Goal: Task Accomplishment & Management: Use online tool/utility

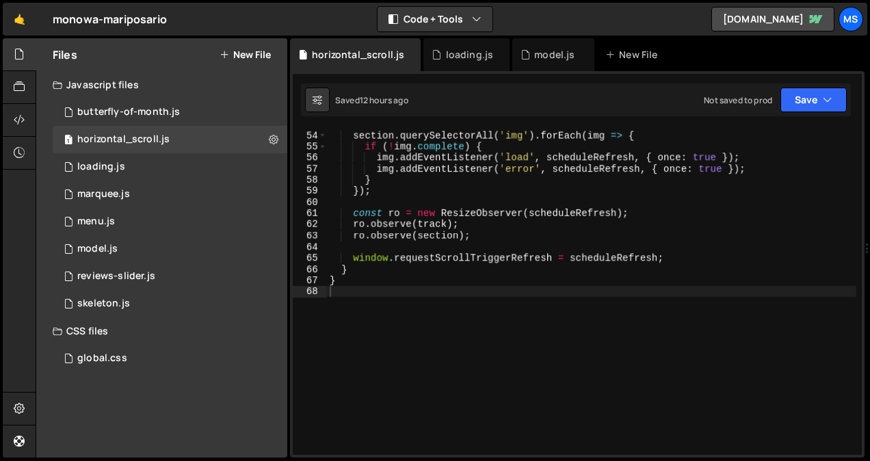
scroll to position [591, 0]
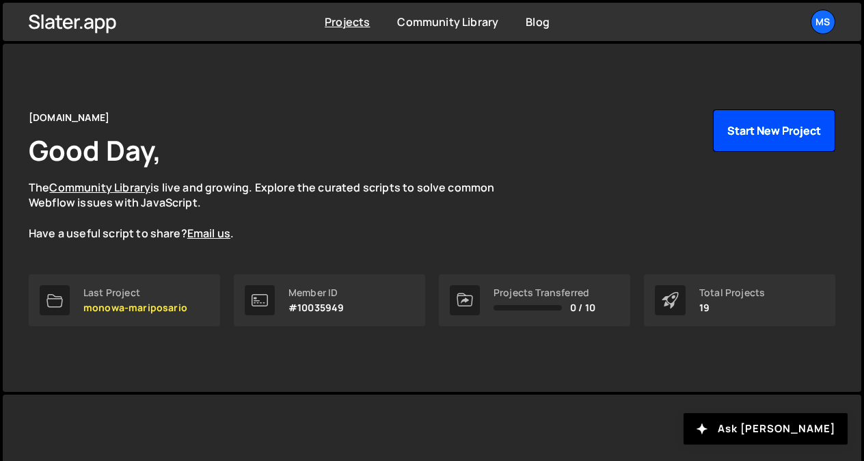
click at [734, 122] on button "Start New Project" at bounding box center [774, 130] width 122 height 42
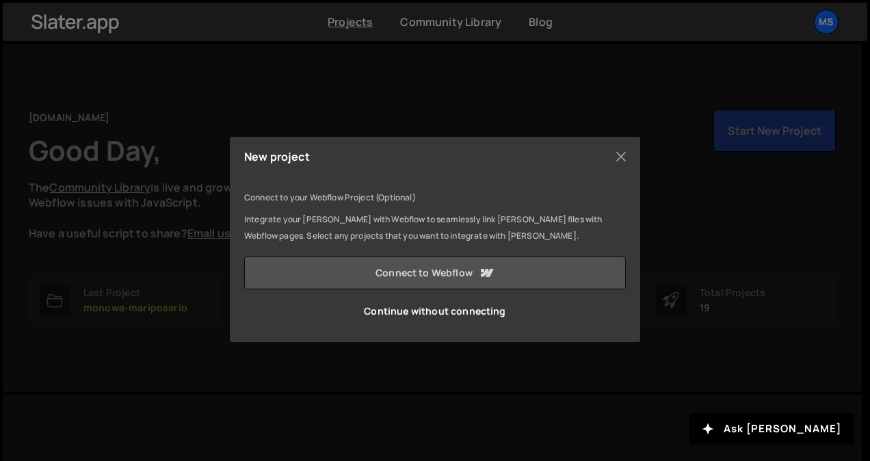
click at [544, 287] on link "Connect to Webflow" at bounding box center [434, 272] width 381 height 33
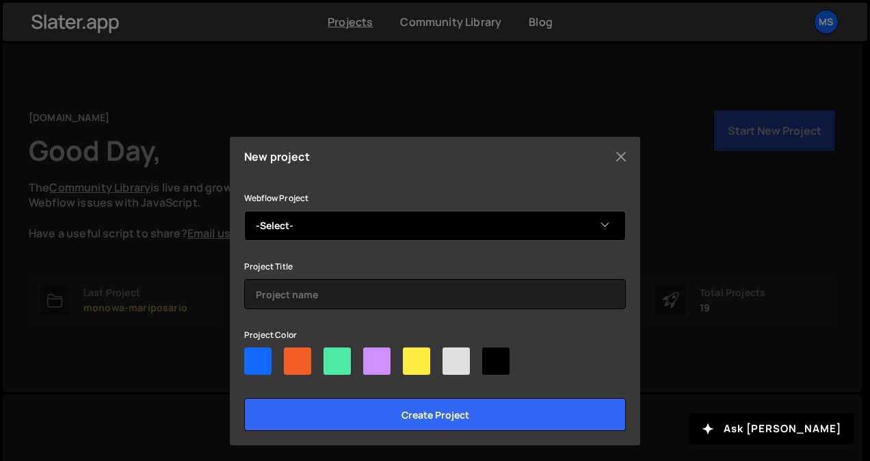
click at [383, 228] on select "-Select- Ecommerce - hotstore - original" at bounding box center [434, 226] width 381 height 30
select select "688cc63fb3a72fa5c5c69a10"
click at [244, 211] on select "-Select- Ecommerce - hotstore - original" at bounding box center [434, 226] width 381 height 30
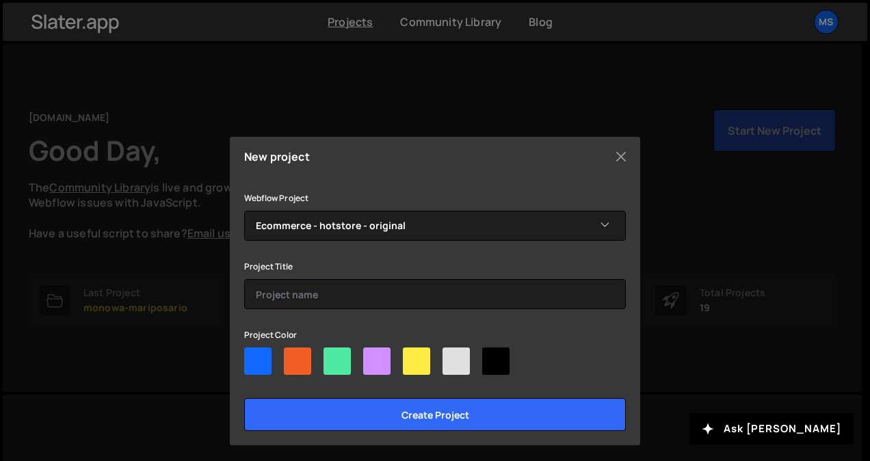
click at [373, 343] on div "Project Color" at bounding box center [434, 353] width 381 height 54
click at [372, 351] on div at bounding box center [376, 360] width 27 height 27
click at [372, 351] on input"] "radio" at bounding box center [367, 351] width 9 height 9
radio input"] "true"
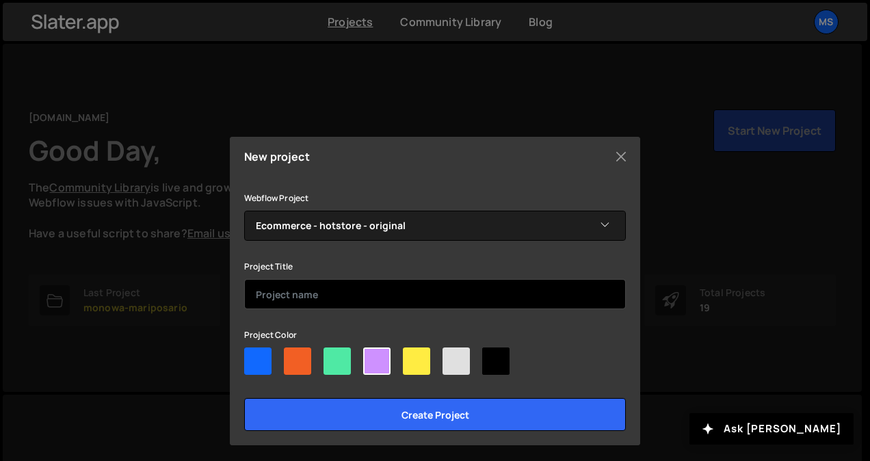
click at [358, 291] on input "text" at bounding box center [434, 294] width 381 height 30
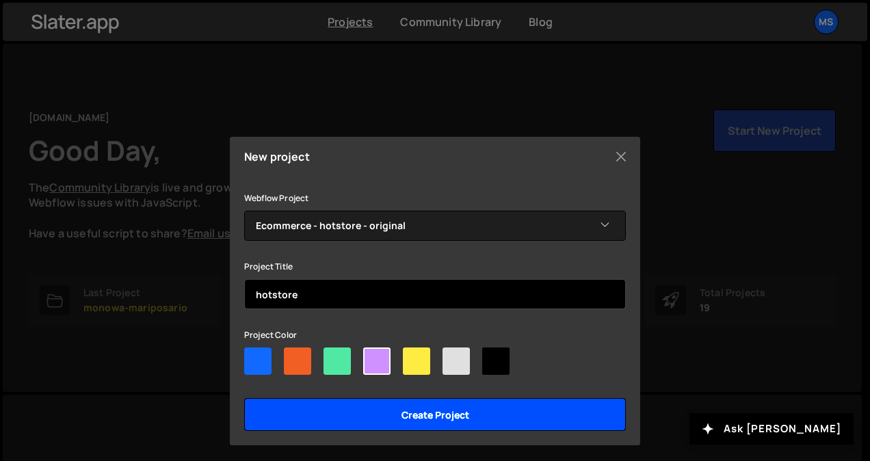
type input "hotstore"
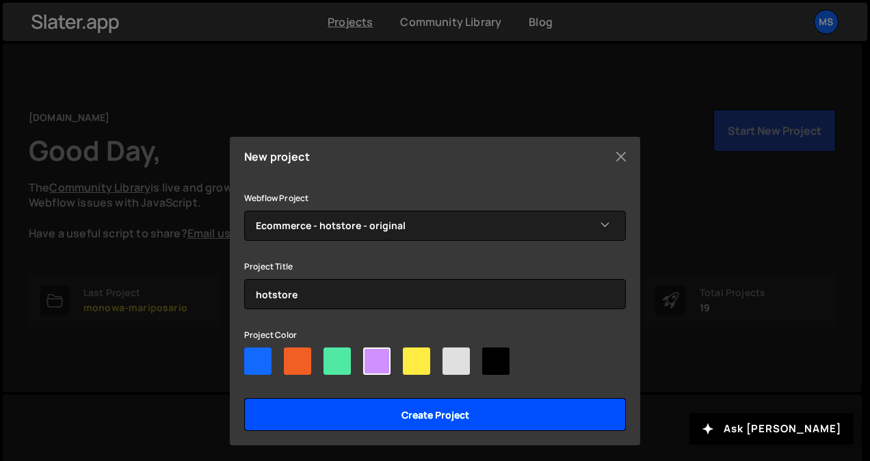
click at [479, 412] on input "Create project" at bounding box center [434, 414] width 381 height 33
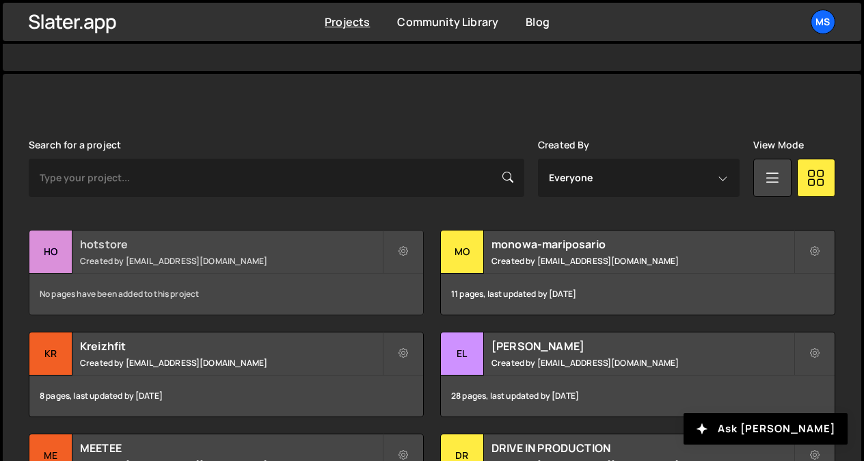
scroll to position [319, 0]
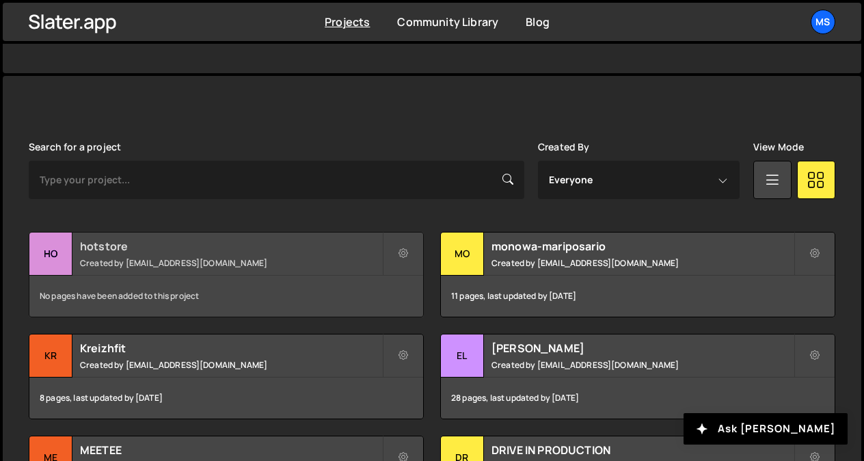
click at [307, 246] on h2 "hotstore" at bounding box center [231, 246] width 302 height 15
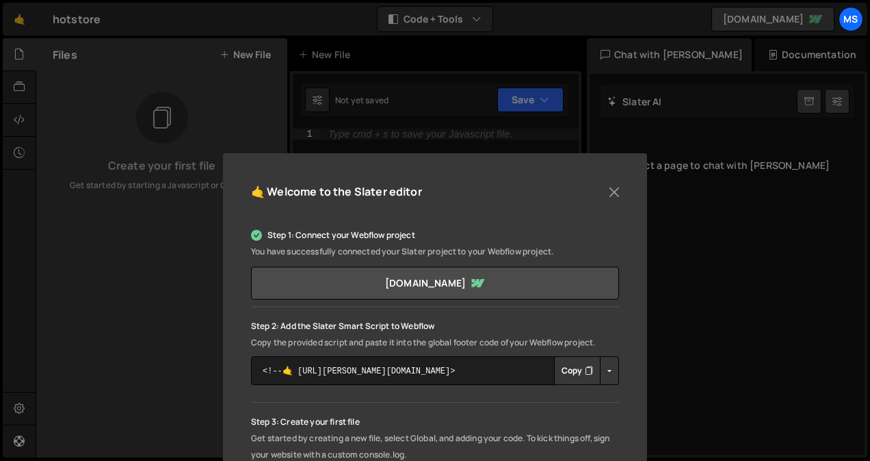
click at [569, 365] on button "Copy" at bounding box center [577, 370] width 46 height 29
click at [615, 190] on button "Close" at bounding box center [614, 192] width 21 height 21
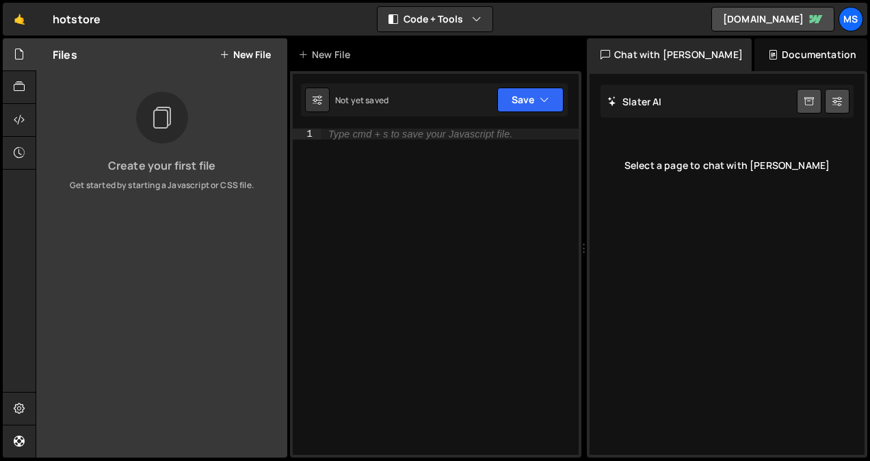
click at [232, 53] on button "New File" at bounding box center [244, 54] width 51 height 11
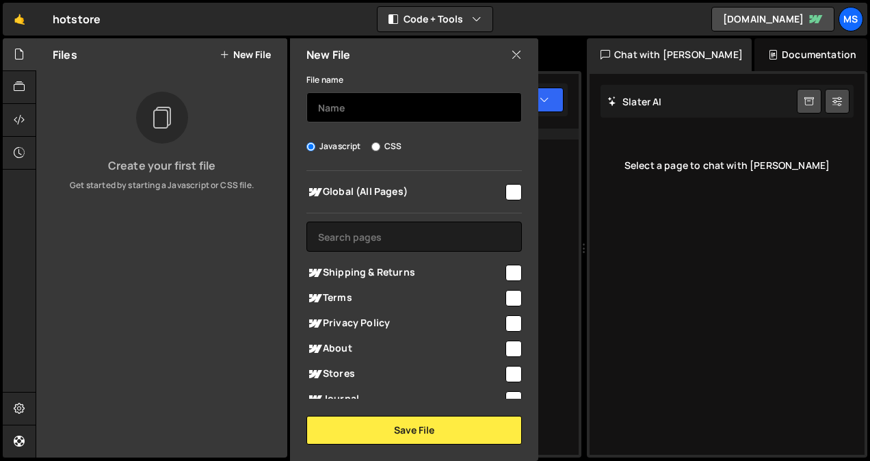
click at [383, 105] on input "text" at bounding box center [413, 107] width 215 height 30
type input "pixel-transition"
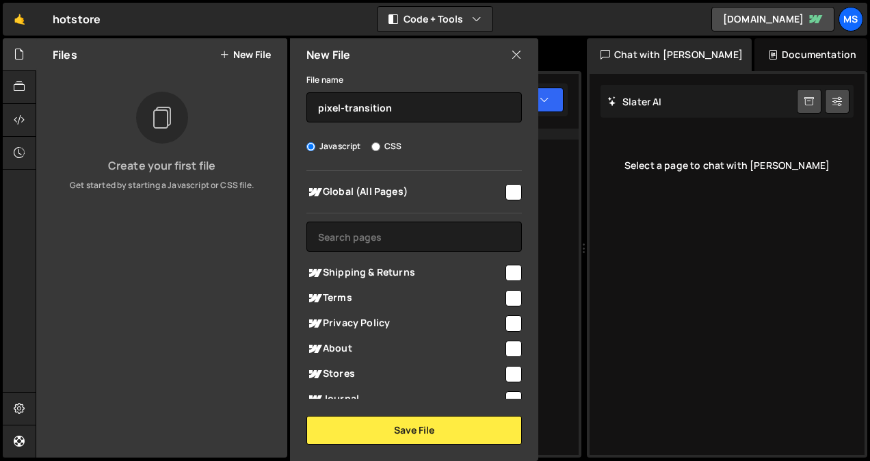
click at [511, 191] on input "checkbox" at bounding box center [513, 192] width 16 height 16
checkbox input "true"
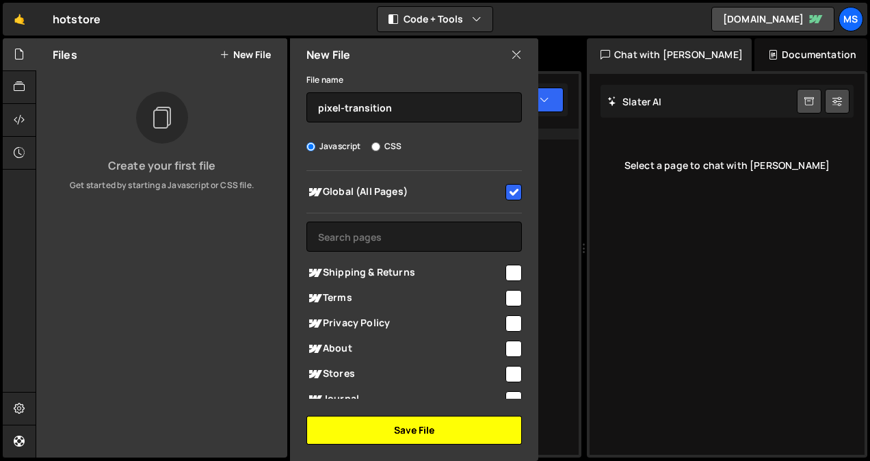
click at [449, 438] on button "Save File" at bounding box center [413, 430] width 215 height 29
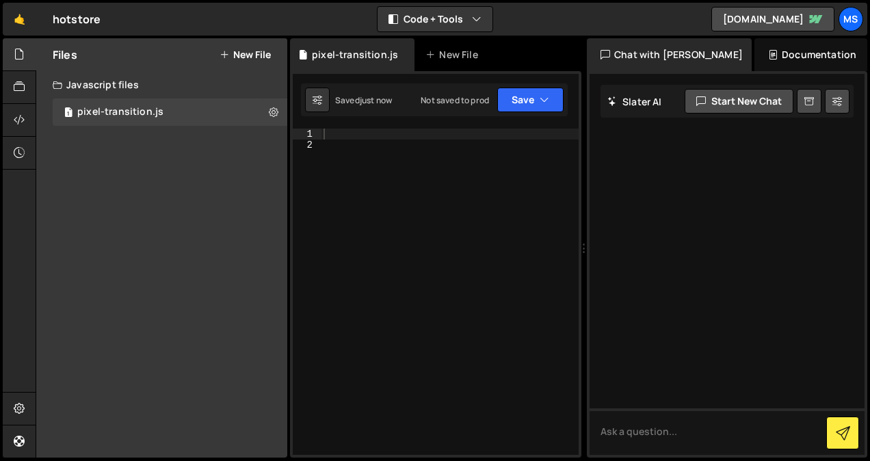
click at [461, 177] on div at bounding box center [450, 303] width 258 height 349
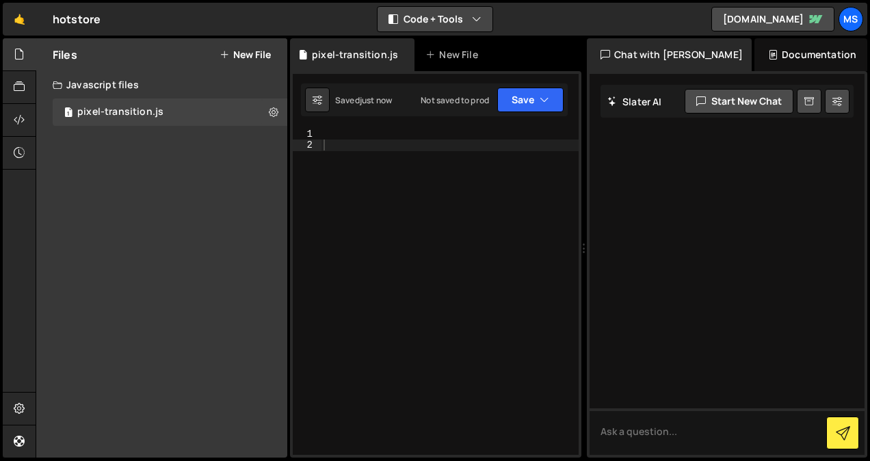
click at [468, 20] on button "Code + Tools" at bounding box center [434, 19] width 115 height 25
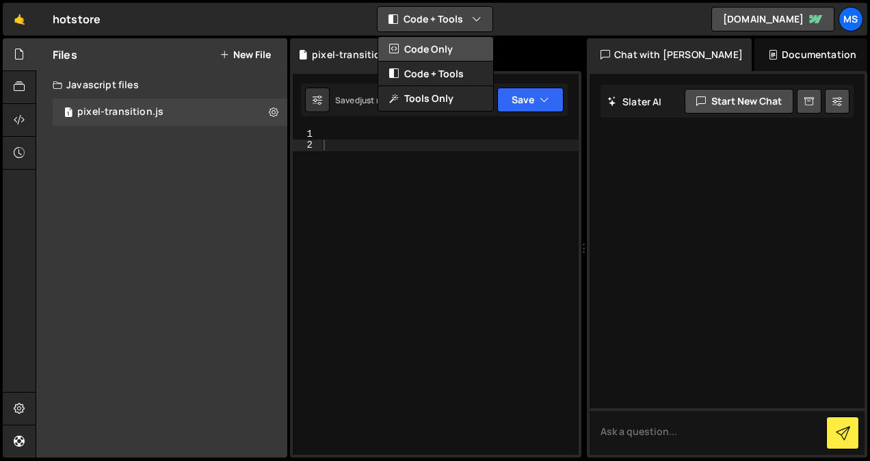
click at [448, 47] on button "Code Only" at bounding box center [435, 49] width 115 height 25
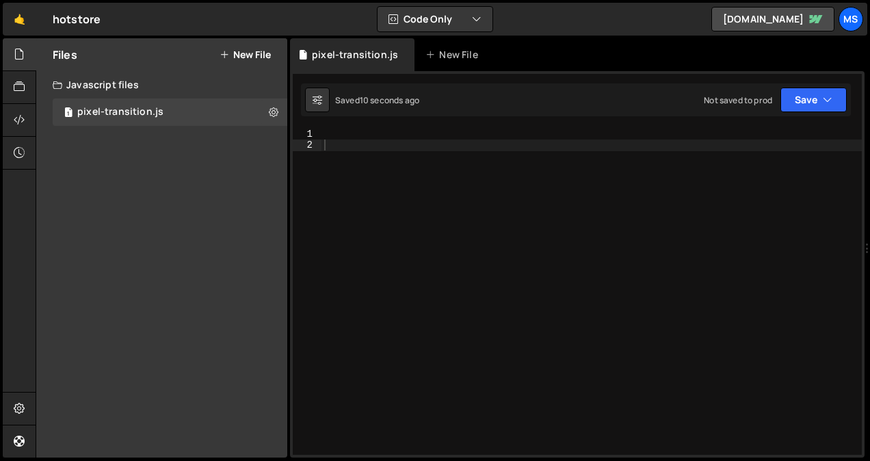
click at [403, 140] on div at bounding box center [591, 303] width 540 height 349
paste textarea "});"
type textarea "});"
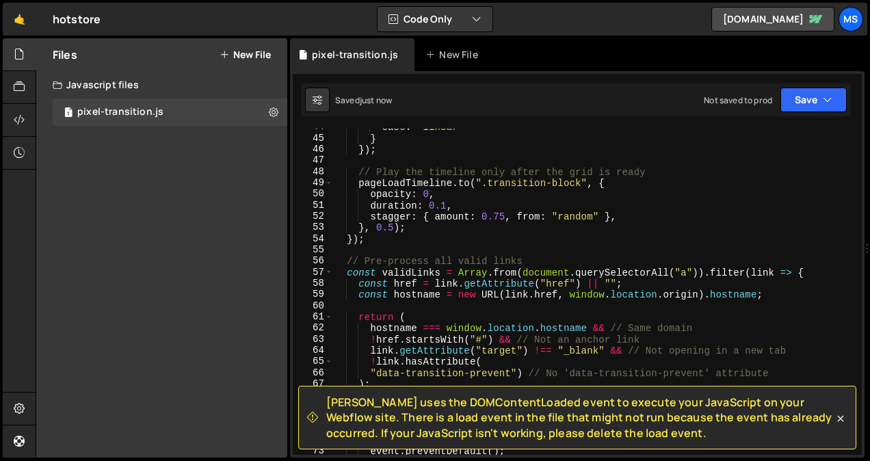
scroll to position [487, 0]
click at [690, 237] on div "ease : "linear" } }) ; // Play the timeline only after the grid is ready pageLo…" at bounding box center [594, 296] width 524 height 349
type textarea "});"
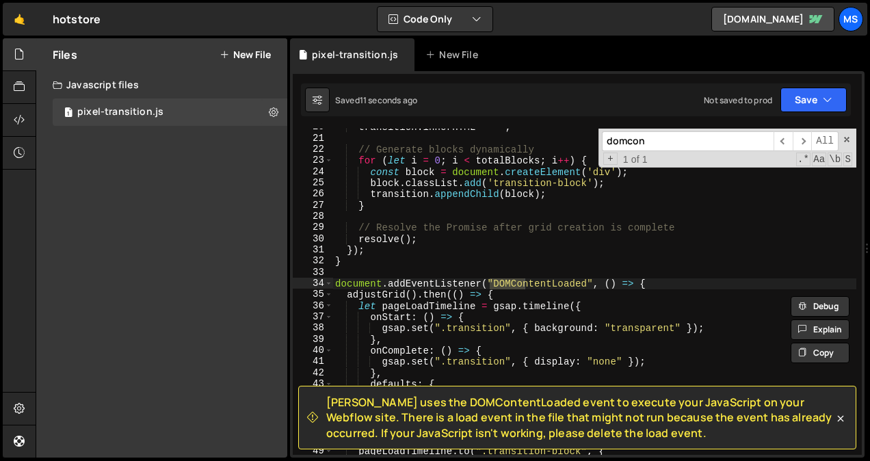
scroll to position [246, 0]
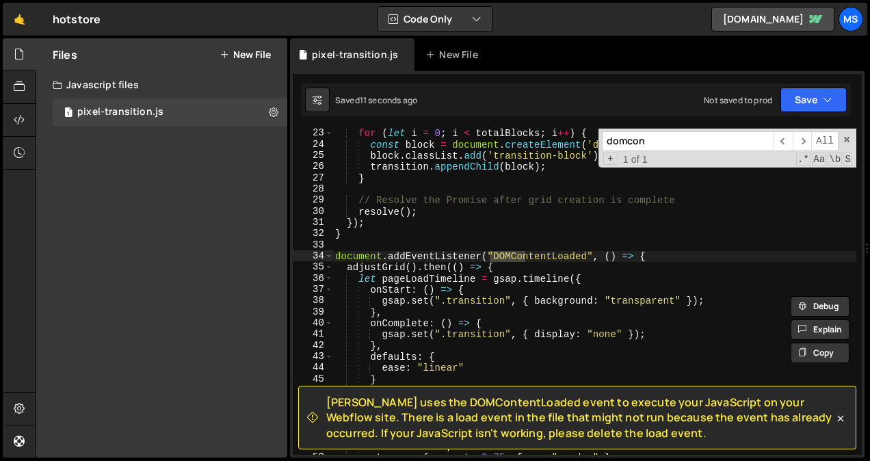
type input "domcon"
click at [633, 256] on div "for ( let i = 0 ; i < totalBlocks ; i ++ ) { const block = document . createEle…" at bounding box center [594, 302] width 524 height 349
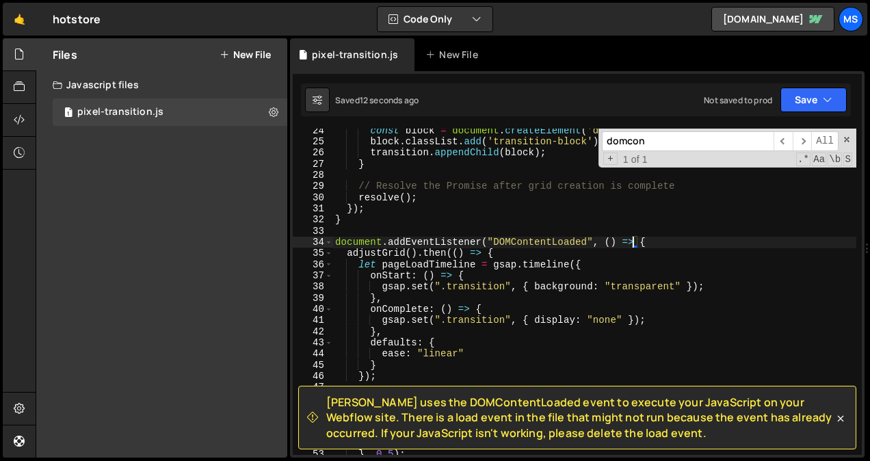
scroll to position [273, 0]
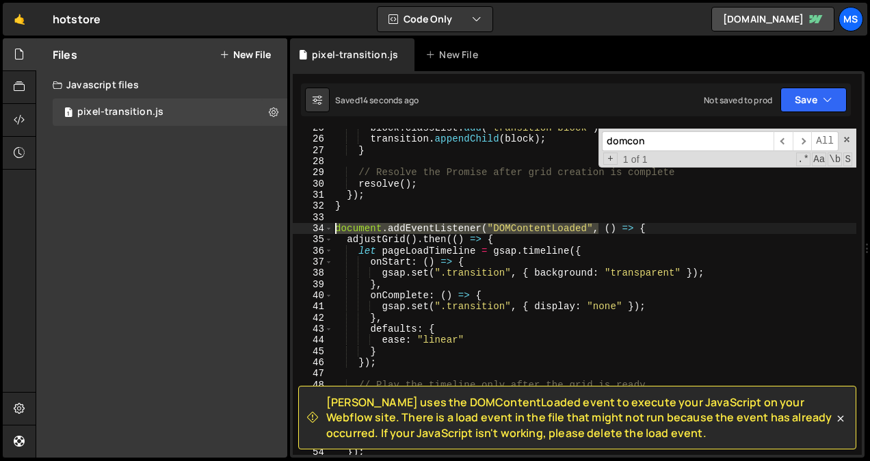
drag, startPoint x: 599, startPoint y: 228, endPoint x: 320, endPoint y: 227, distance: 278.9
click at [320, 227] on div "document.addEventListener("DOMContentLoaded", () => { 25 26 27 28 29 30 31 32 3…" at bounding box center [577, 292] width 569 height 326
click at [472, 209] on div "block . classList . add ( 'transition-block' ) ; transition . appendChild ( blo…" at bounding box center [594, 296] width 524 height 349
type textarea "}"
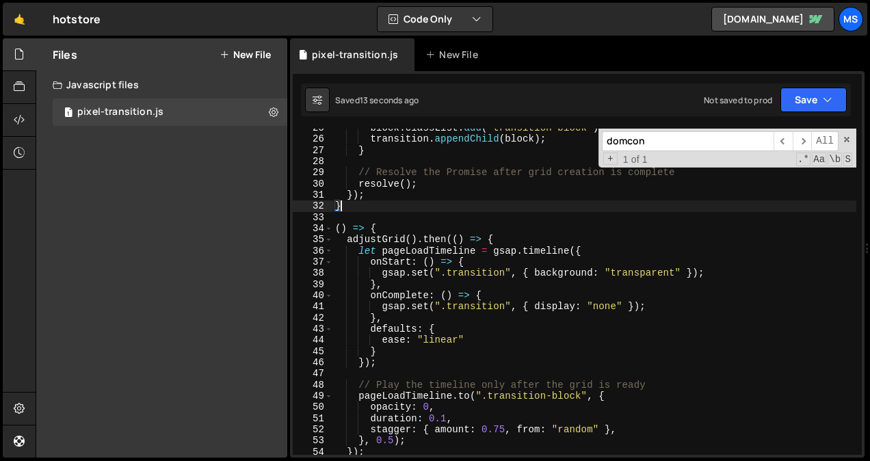
click at [463, 217] on div "block . classList . add ( 'transition-block' ) ; transition . appendChild ( blo…" at bounding box center [594, 296] width 524 height 349
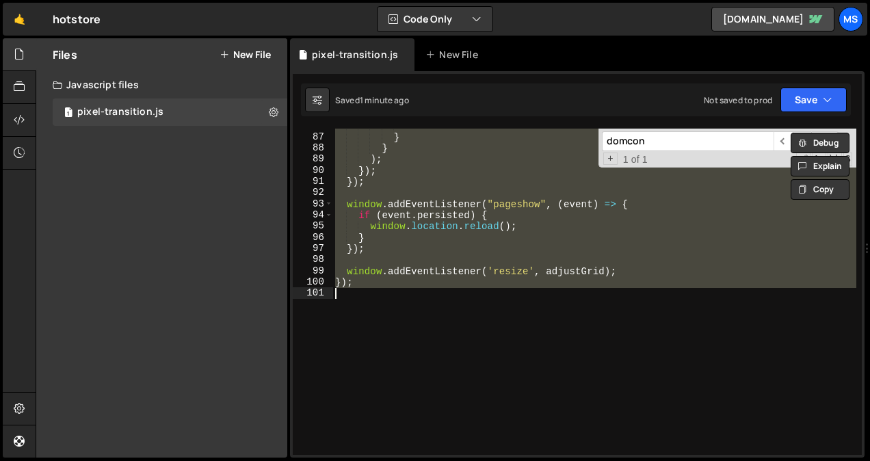
scroll to position [957, 0]
click at [520, 280] on div "window . location . href = destination ; } } ) ; }) ; }) ; window . addEventLis…" at bounding box center [594, 292] width 524 height 326
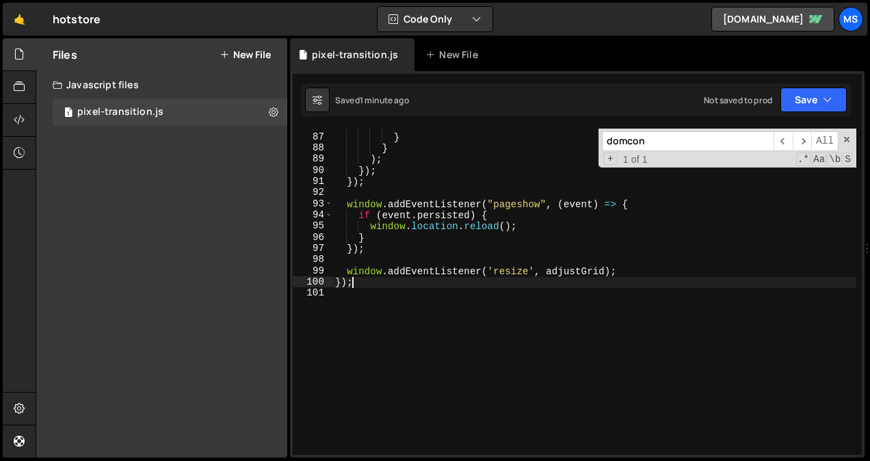
type textarea "});"
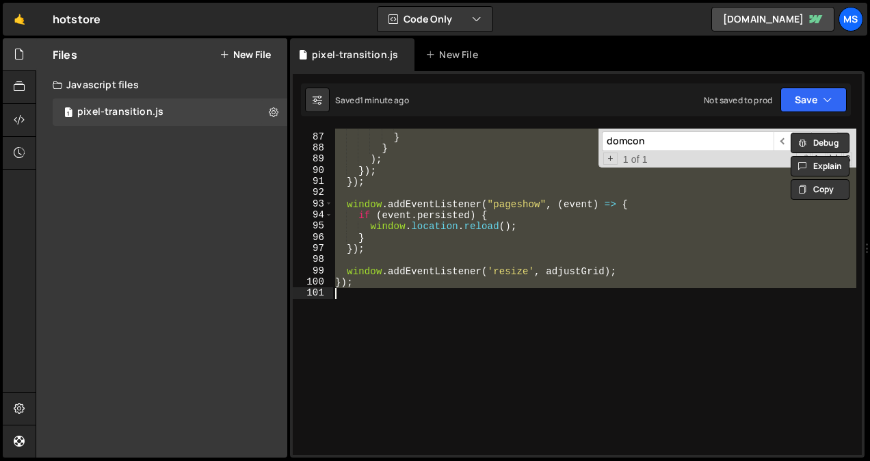
paste textarea
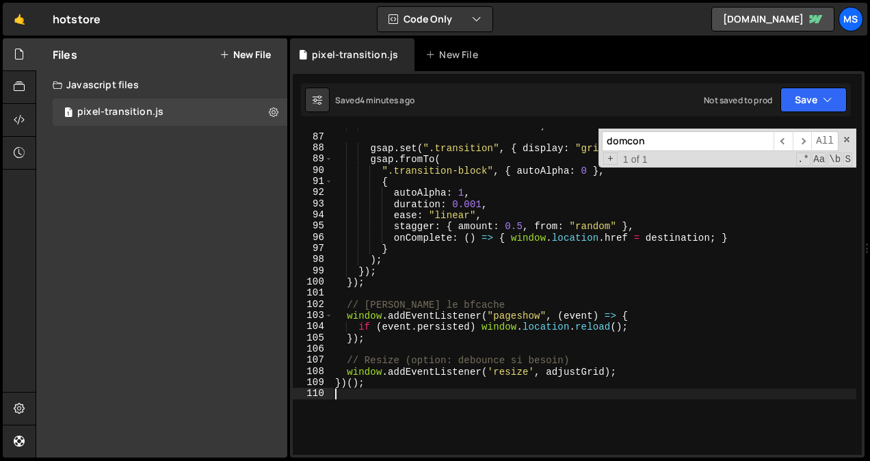
click at [514, 289] on div "const destination = link . href ; gsap . set ( ".transition" , { display : "gri…" at bounding box center [594, 294] width 524 height 349
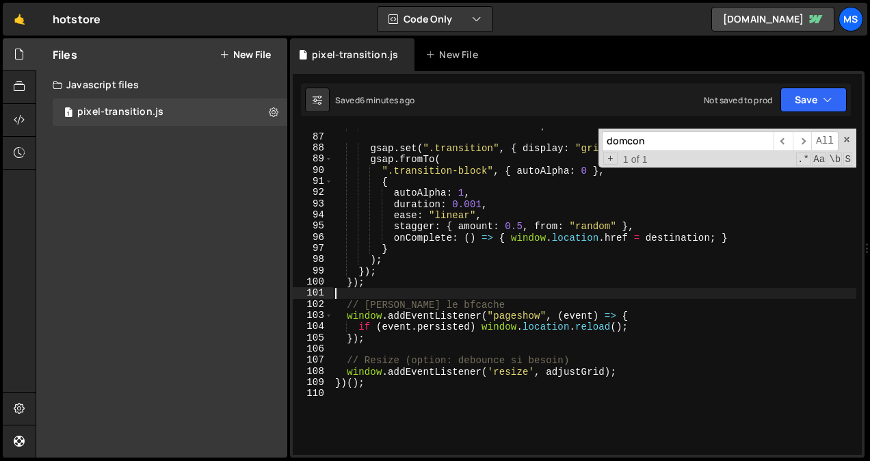
click at [472, 239] on div "const destination = link . href ; gsap . set ( ".transition" , { display : "gri…" at bounding box center [594, 294] width 524 height 349
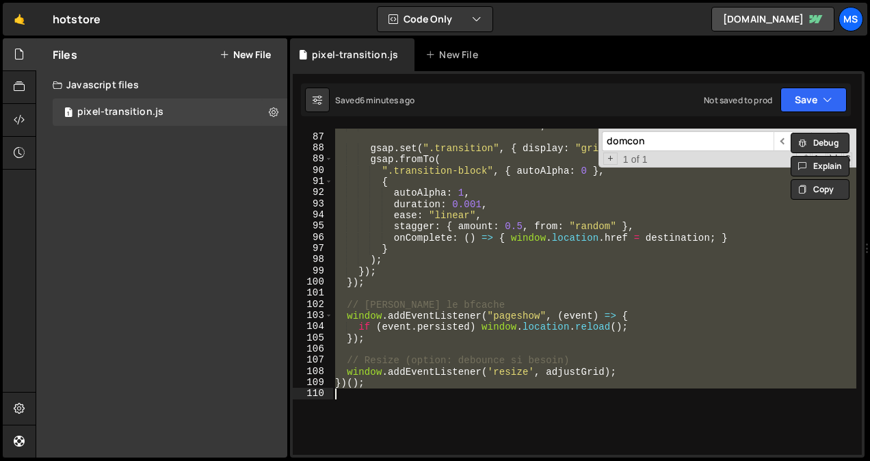
paste textarea ";"
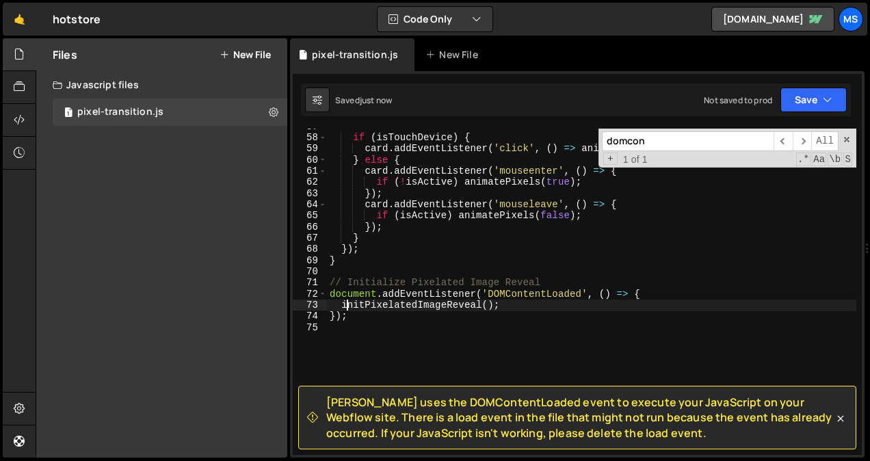
scroll to position [632, 0]
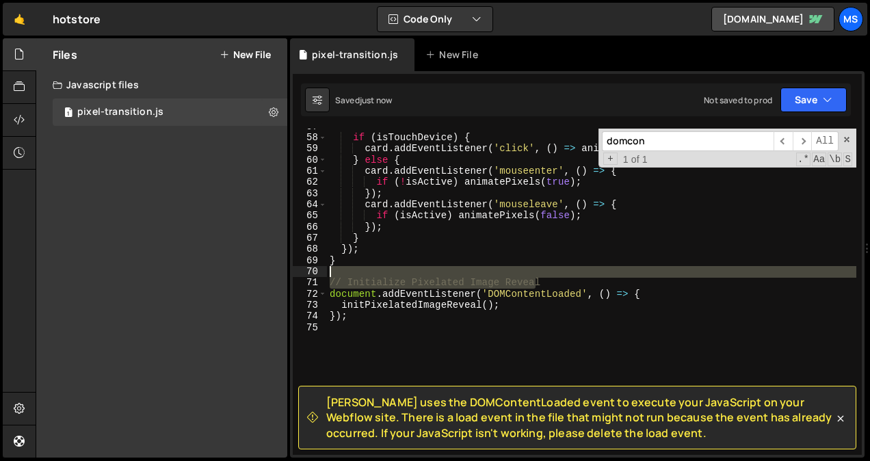
drag, startPoint x: 646, startPoint y: 288, endPoint x: 333, endPoint y: 276, distance: 313.3
click at [333, 276] on div "if ( isTouchDevice ) { card . addEventListener ( 'click' , ( ) => animatePixels…" at bounding box center [591, 295] width 529 height 349
type textarea "// Initialize Pixelated Image Reveal"
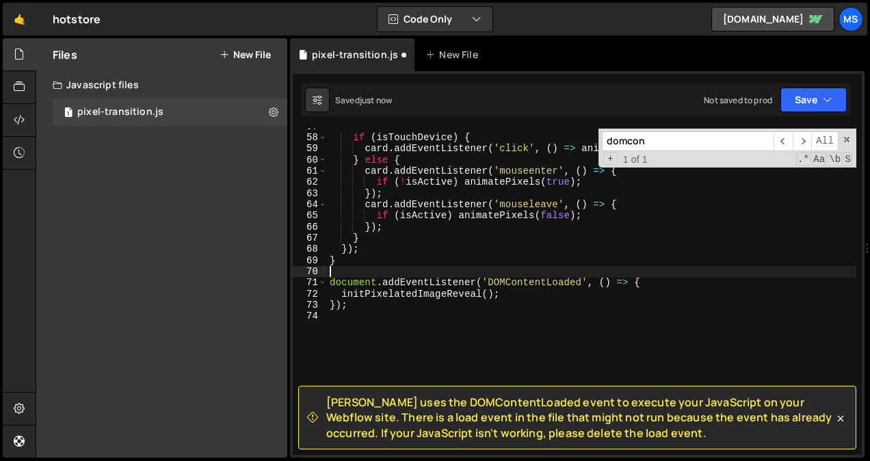
click at [306, 305] on div "57 58 59 60 61 62 63 64 65 66 67 68 69 70 71 72 73 74 if ( isTouchDevice ) { ca…" at bounding box center [577, 292] width 569 height 326
type textarea "});"
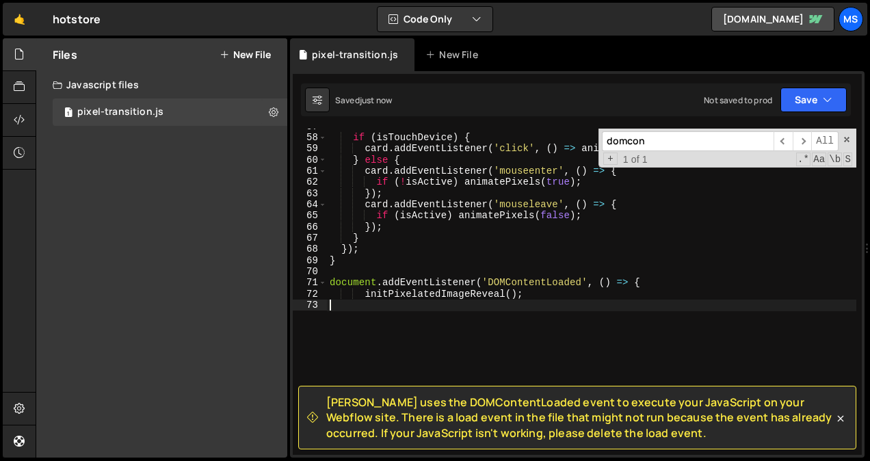
click at [655, 142] on input "domcon" at bounding box center [688, 141] width 172 height 20
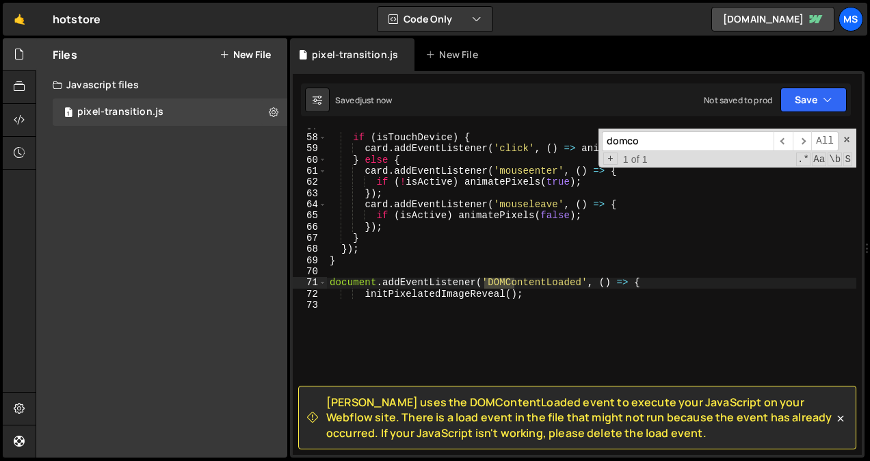
type input "domco"
type textarea "document.addEventListener('DOMContentLoaded', () => {"
drag, startPoint x: 671, startPoint y: 285, endPoint x: 286, endPoint y: 278, distance: 384.9
click at [286, 278] on div "Files New File Create your first file Get started by starting a Javascript or C…" at bounding box center [453, 248] width 834 height 420
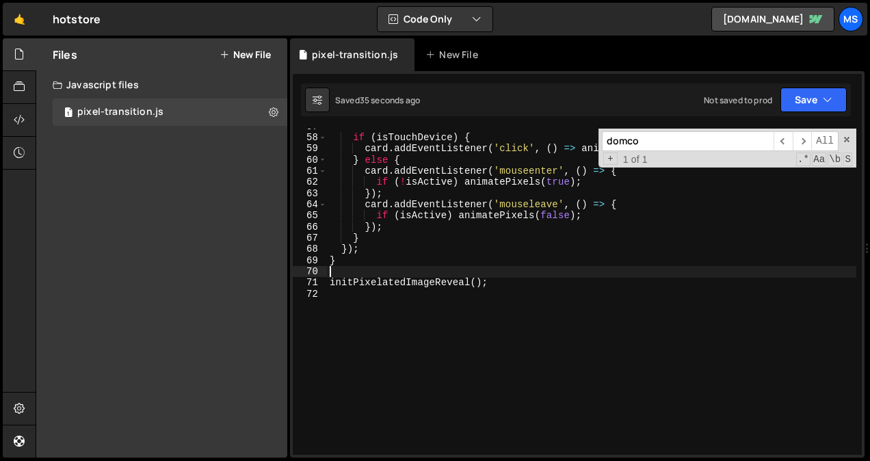
click at [850, 142] on div "domco ​ ​ All Replace All + 1 of 1 .* Aa \b S" at bounding box center [727, 148] width 258 height 39
click at [820, 97] on button "Save" at bounding box center [813, 100] width 66 height 25
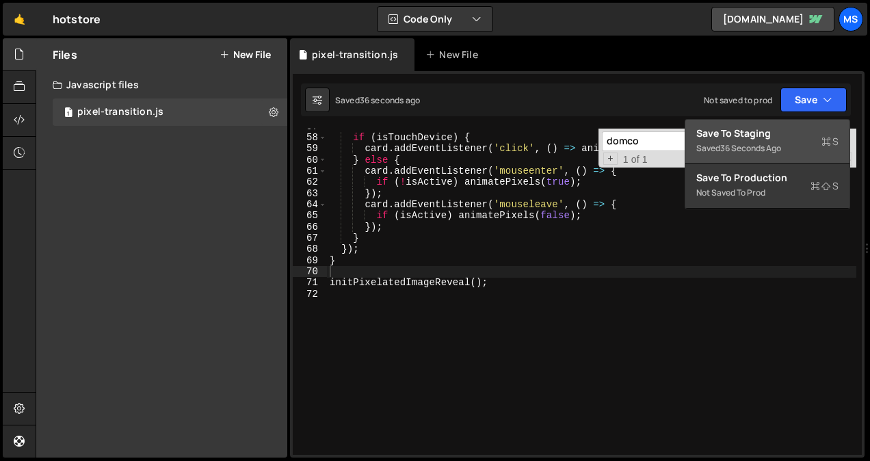
click at [794, 146] on div "Saved 36 seconds ago" at bounding box center [767, 148] width 142 height 16
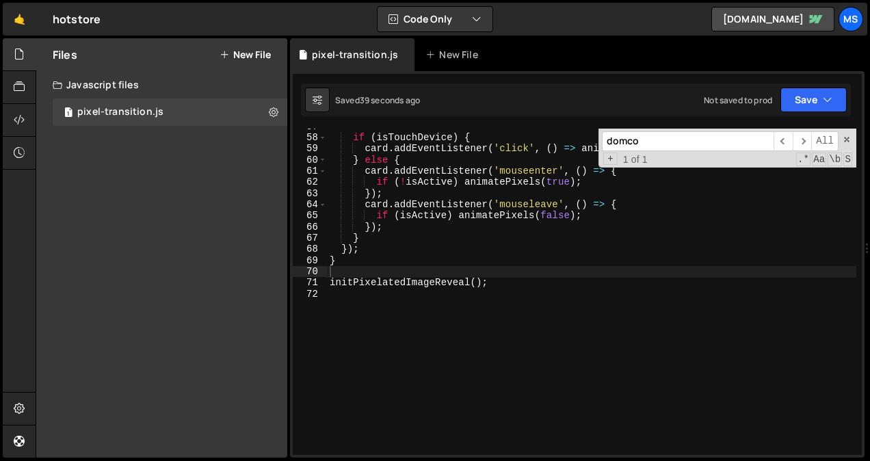
click at [410, 319] on div "if ( isTouchDevice ) { card . addEventListener ( 'click' , ( ) => animatePixels…" at bounding box center [591, 295] width 529 height 349
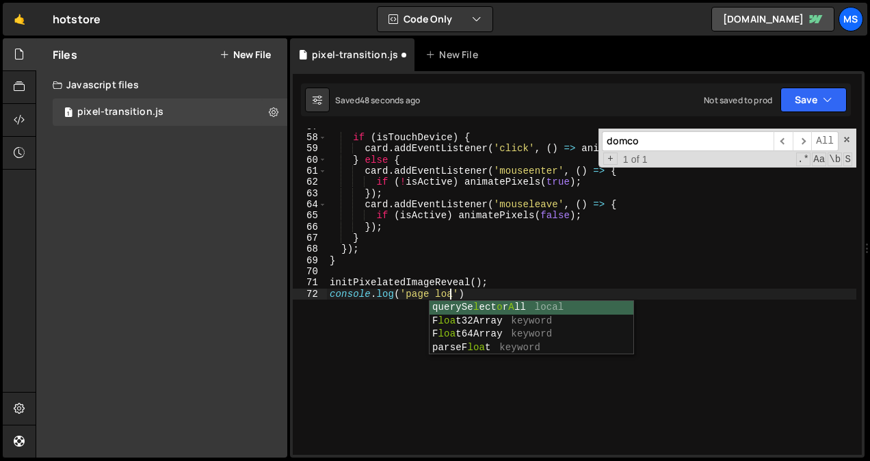
scroll to position [0, 8]
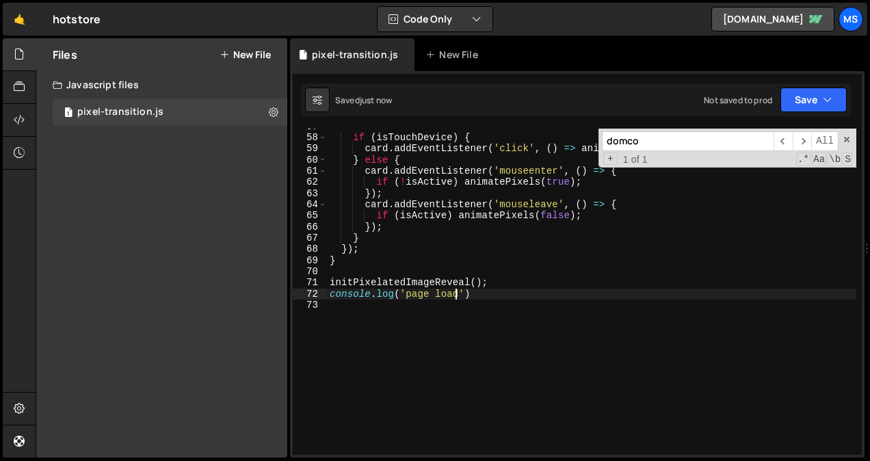
type textarea "console.log('page load')"
click at [444, 275] on div "if ( isTouchDevice ) { card . addEventListener ( 'click' , ( ) => animatePixels…" at bounding box center [591, 295] width 529 height 349
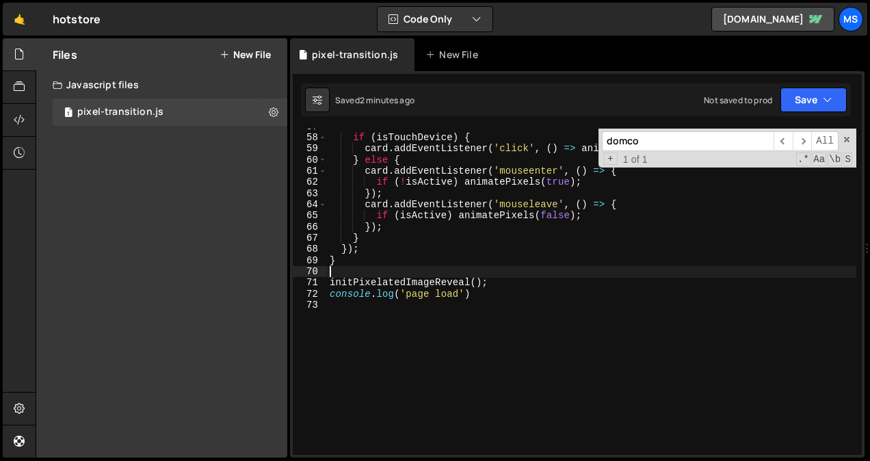
scroll to position [0, 0]
type textarea "console.log('page load')"
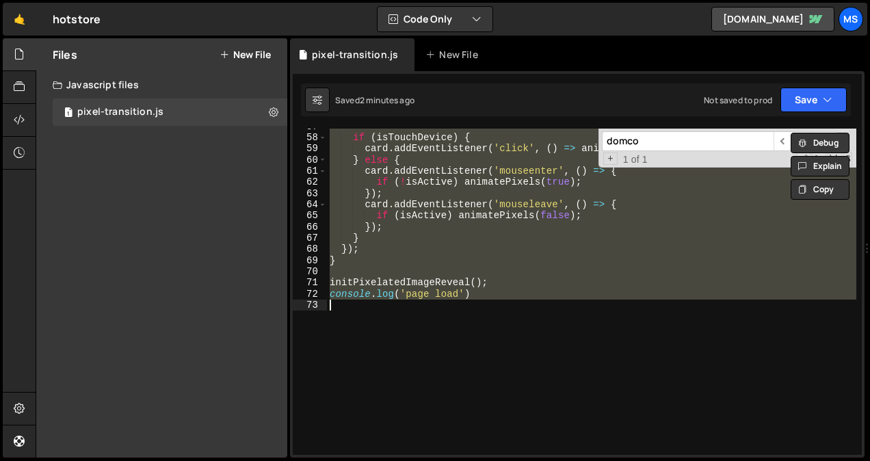
paste textarea
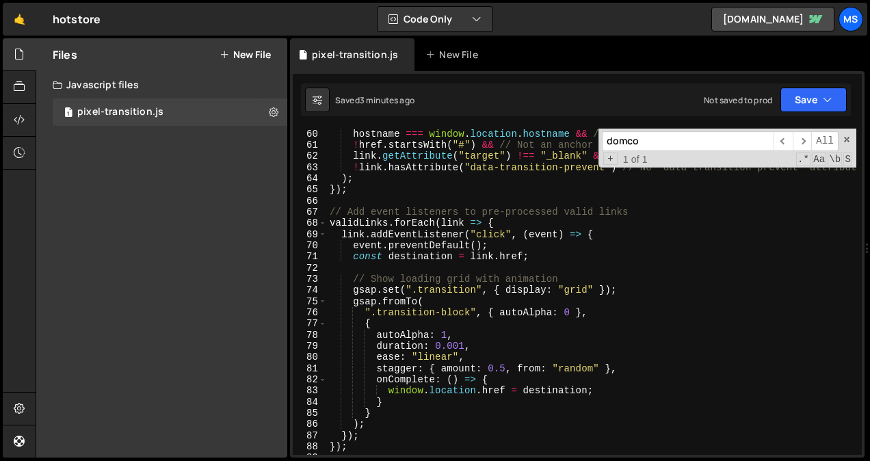
scroll to position [645, 0]
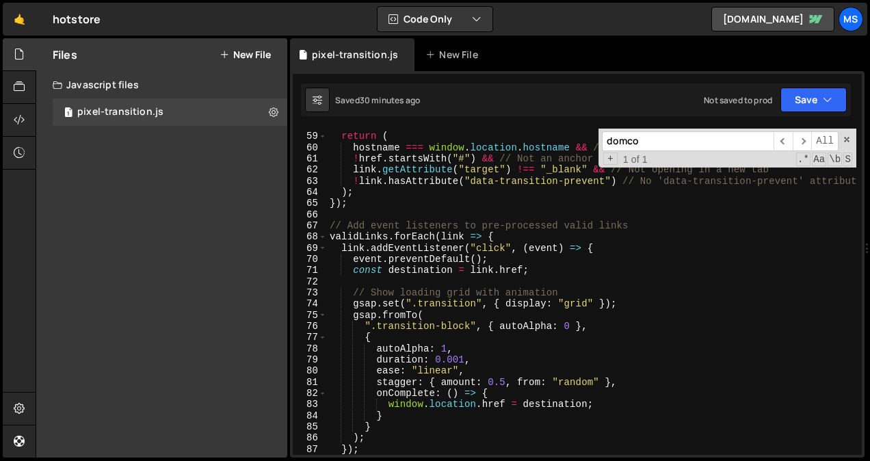
click at [647, 217] on div "return ( hostname === window . location . hostname && // Same domain ! href . s…" at bounding box center [591, 294] width 529 height 349
click at [846, 141] on span at bounding box center [847, 140] width 10 height 10
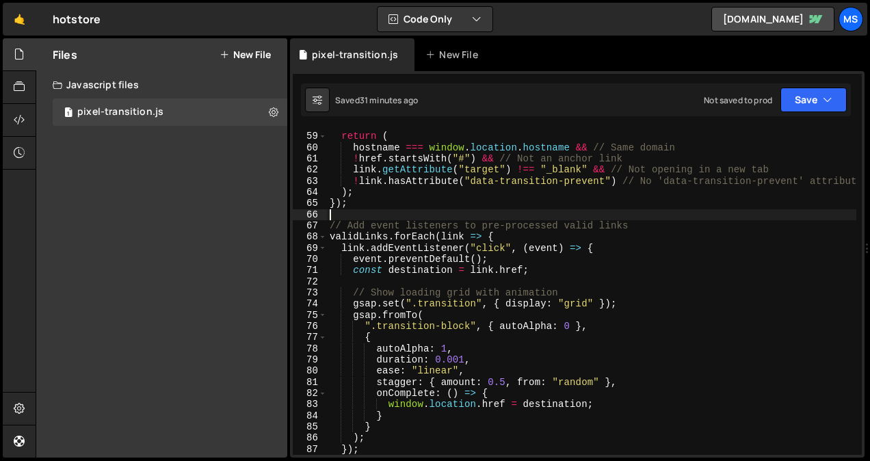
click at [455, 190] on div "return ( hostname === window . location . hostname && // Same domain ! href . s…" at bounding box center [591, 294] width 529 height 349
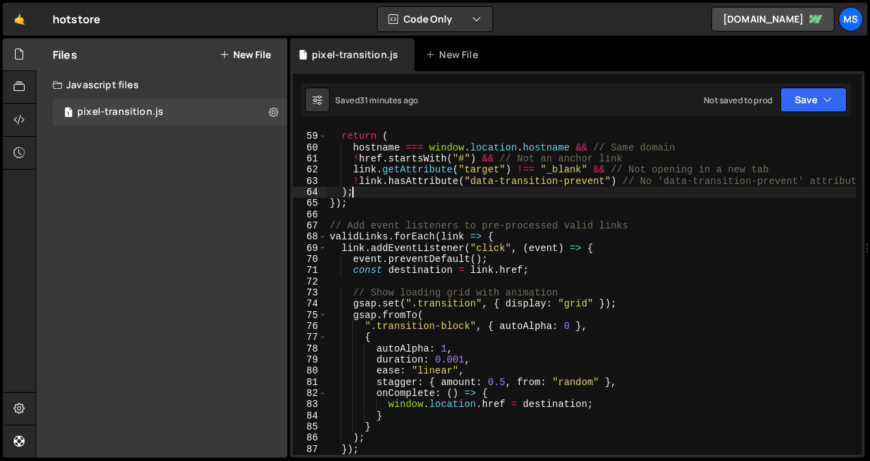
type textarea "window.addEventListener('resize', adjustGrid);"
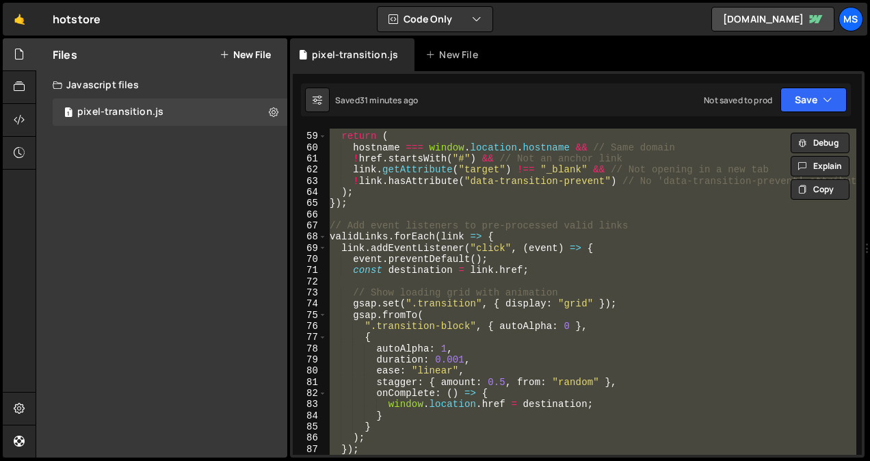
paste textarea
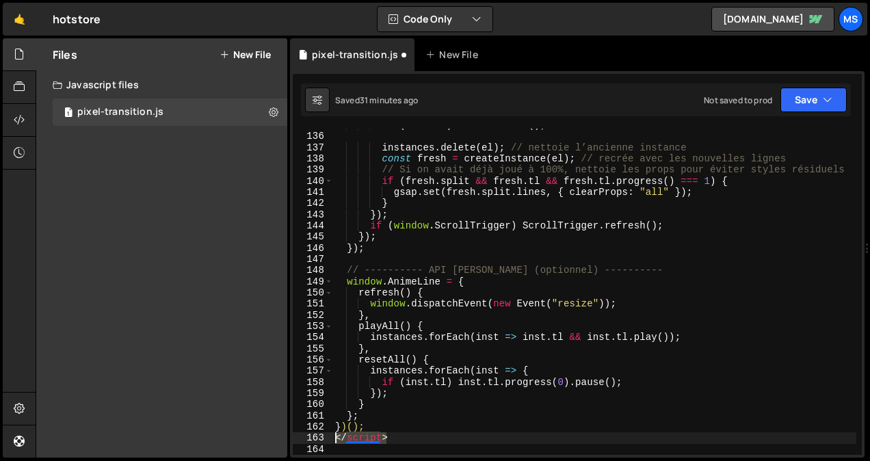
drag, startPoint x: 375, startPoint y: 440, endPoint x: 308, endPoint y: 443, distance: 66.4
click at [308, 443] on div "135 136 137 138 139 140 141 142 143 144 145 146 147 148 149 150 151 152 153 154…" at bounding box center [577, 292] width 569 height 326
type textarea "</script>"
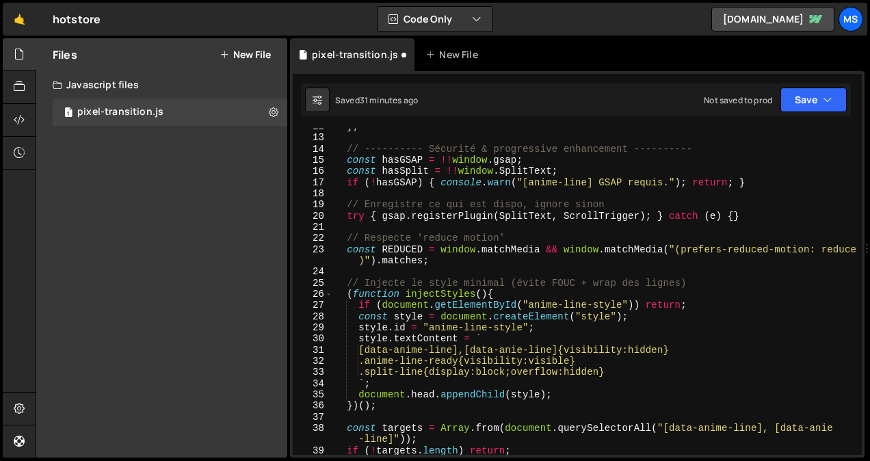
scroll to position [0, 0]
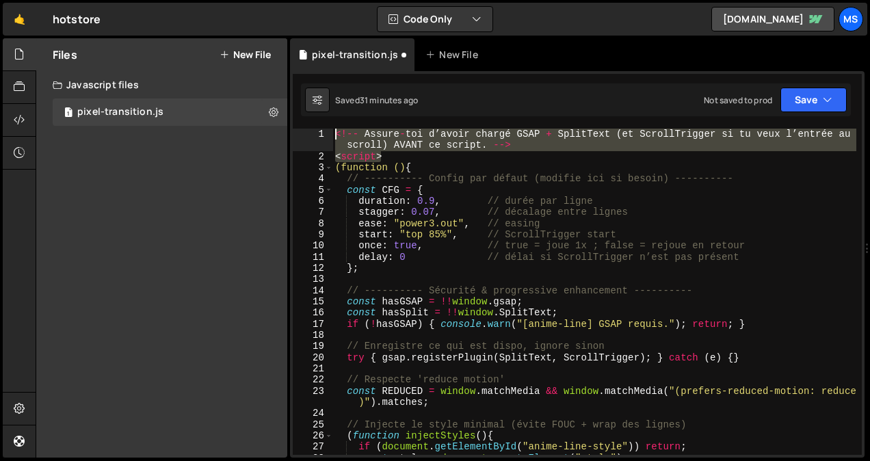
drag, startPoint x: 394, startPoint y: 156, endPoint x: 306, endPoint y: 131, distance: 91.7
click at [306, 131] on div "1 2 3 4 5 6 7 8 9 10 11 12 13 14 15 16 17 18 19 20 21 22 23 24 25 26 27 28 29 <…" at bounding box center [577, 292] width 569 height 326
type textarea "<!-- Assure-toi d’avoir chargé GSAP + SplitText (et ScrollTrigger si tu veux l’…"
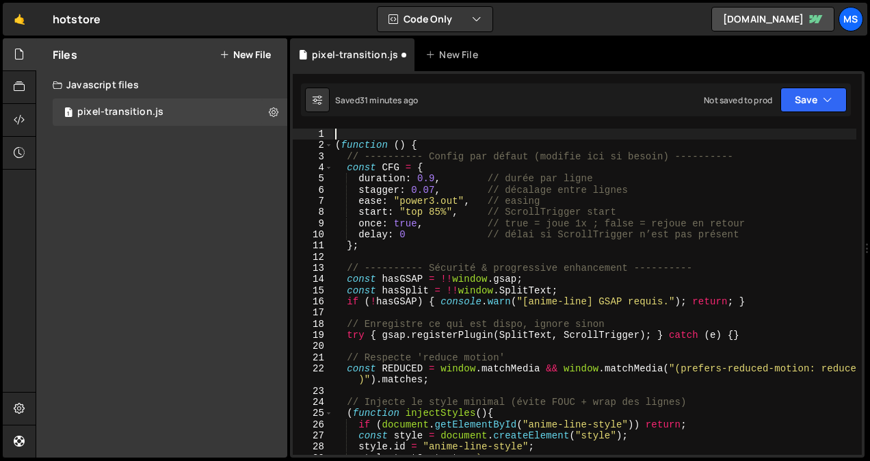
type textarea "(function () {"
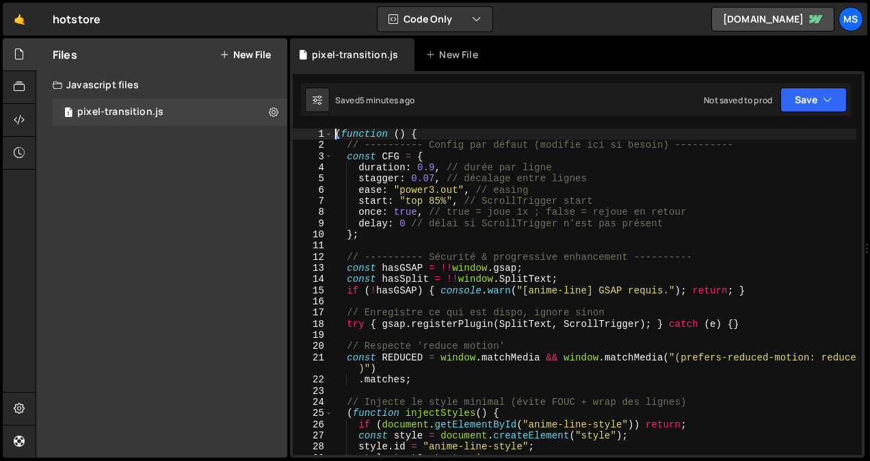
click at [256, 47] on div "Files New File" at bounding box center [161, 54] width 251 height 33
click at [256, 53] on button "New File" at bounding box center [244, 54] width 51 height 11
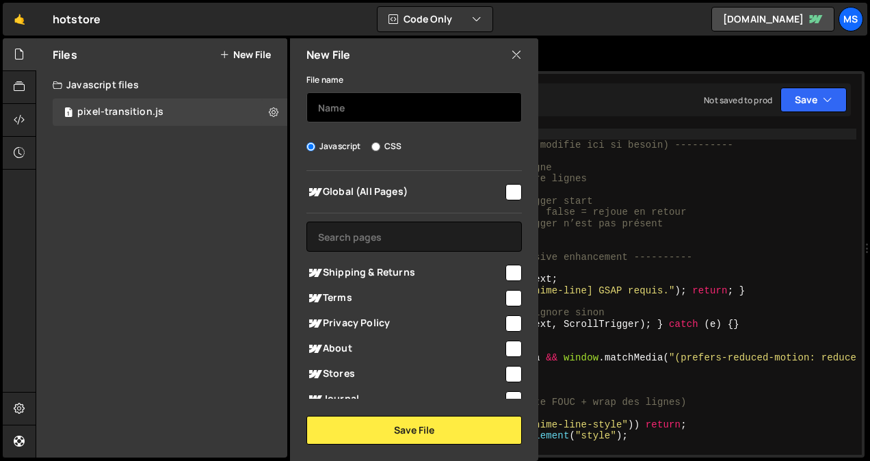
click at [338, 94] on input "text" at bounding box center [413, 107] width 215 height 30
type input "img-anime"
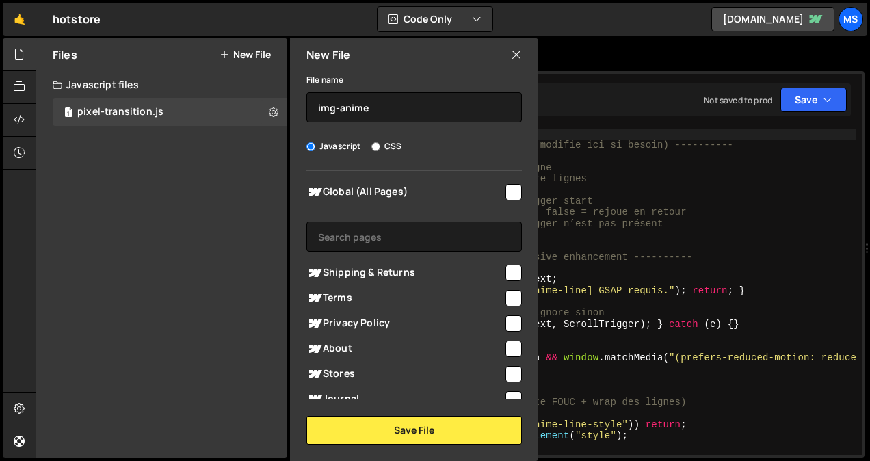
click at [503, 189] on div at bounding box center [512, 191] width 18 height 18
click at [508, 198] on input "checkbox" at bounding box center [513, 192] width 16 height 16
checkbox input "true"
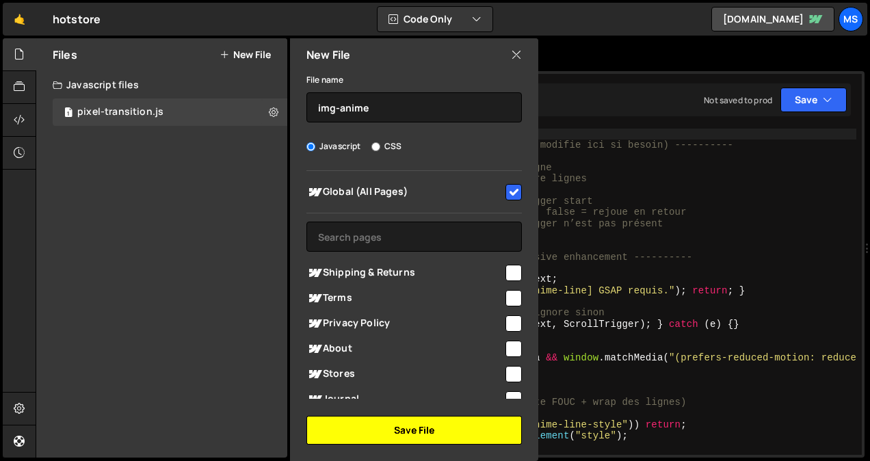
click at [464, 429] on button "Save File" at bounding box center [413, 430] width 215 height 29
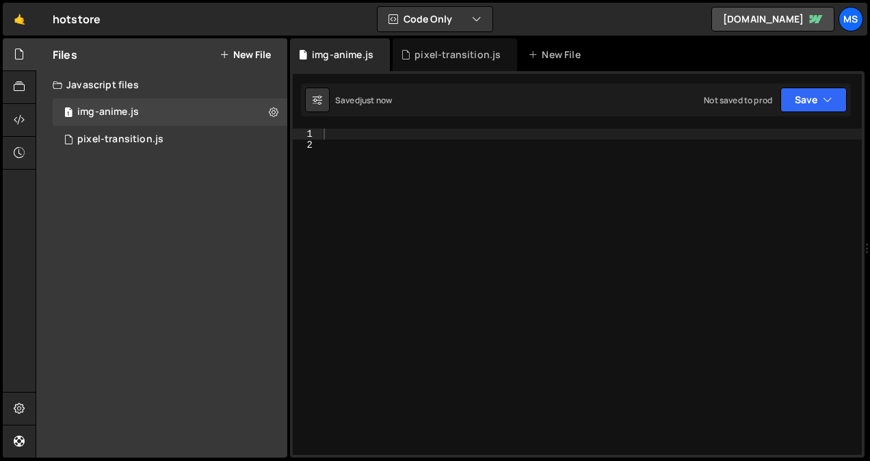
click at [551, 184] on div at bounding box center [591, 303] width 541 height 349
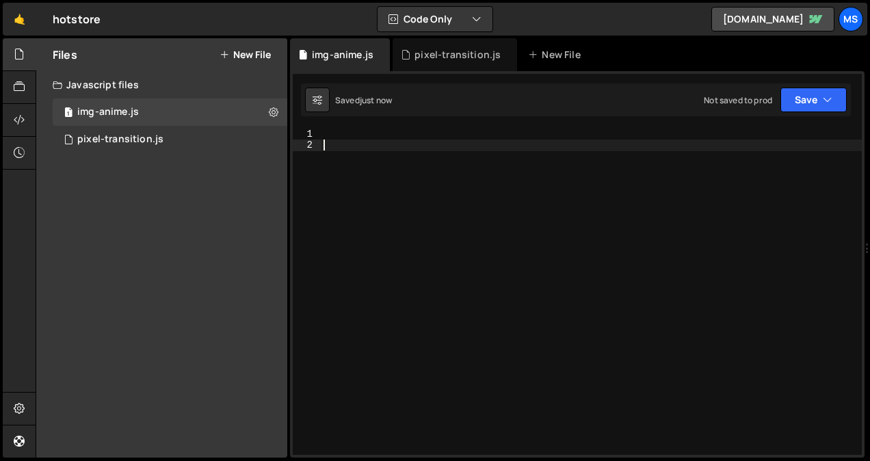
paste textarea "})();"
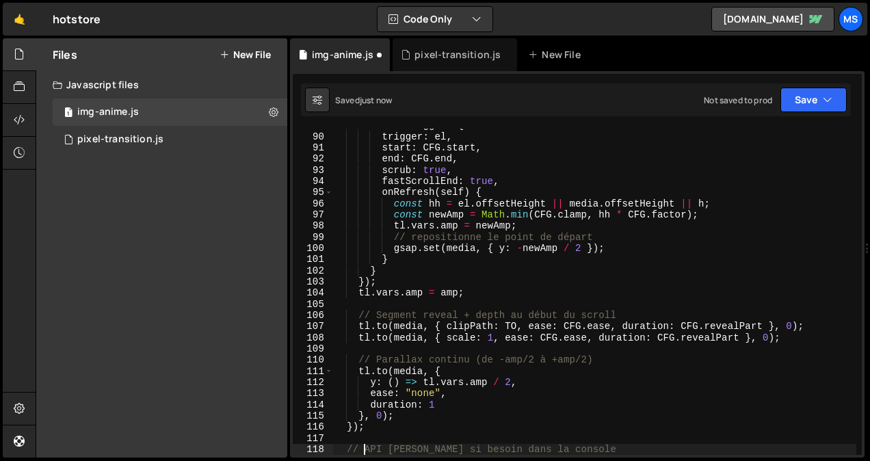
scroll to position [1025, 0]
click at [440, 267] on div "scrollTrigger : { trigger : el , start : CFG . start , end : CFG . end , scrub …" at bounding box center [594, 300] width 524 height 360
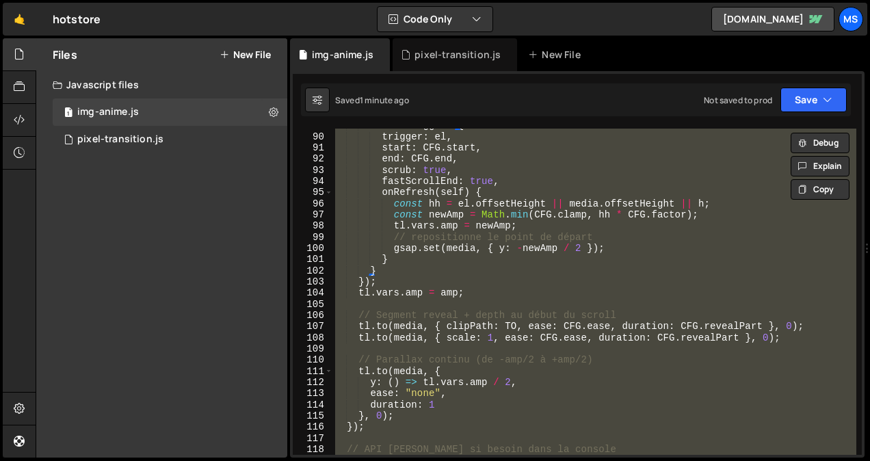
paste textarea
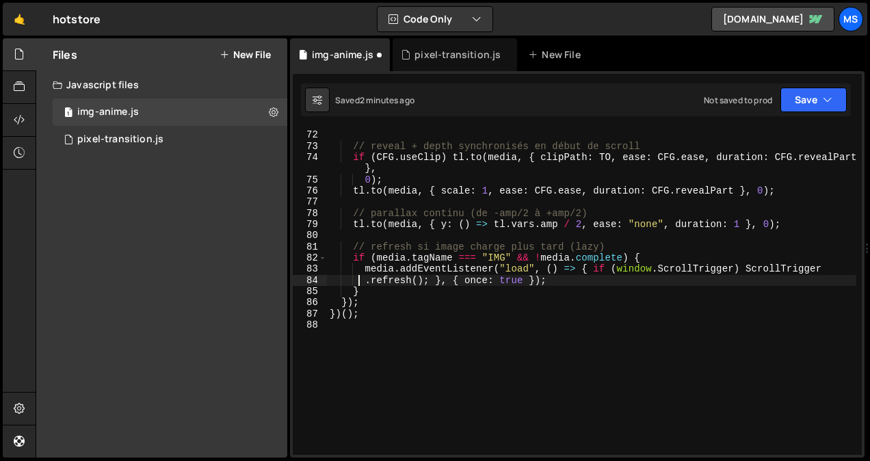
scroll to position [814, 0]
click at [411, 294] on div "tl . vars . amp = amp0 ; // reveal + depth synchronisés en début de scroll if (…" at bounding box center [591, 292] width 529 height 349
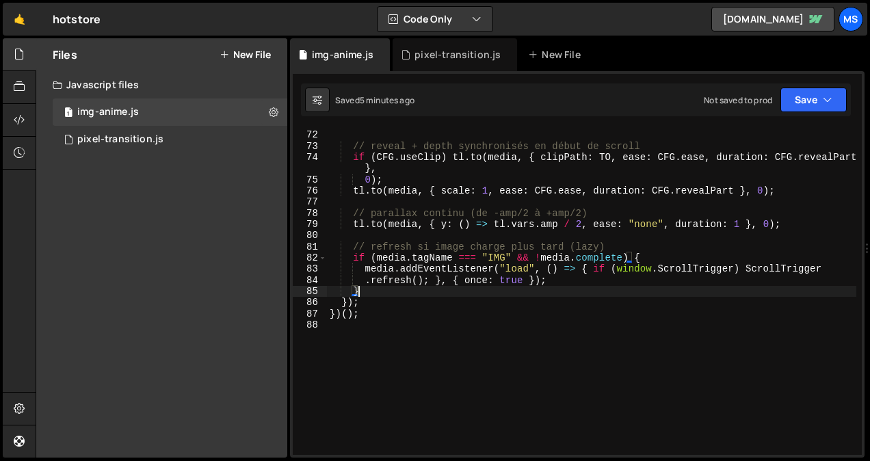
type textarea "})();"
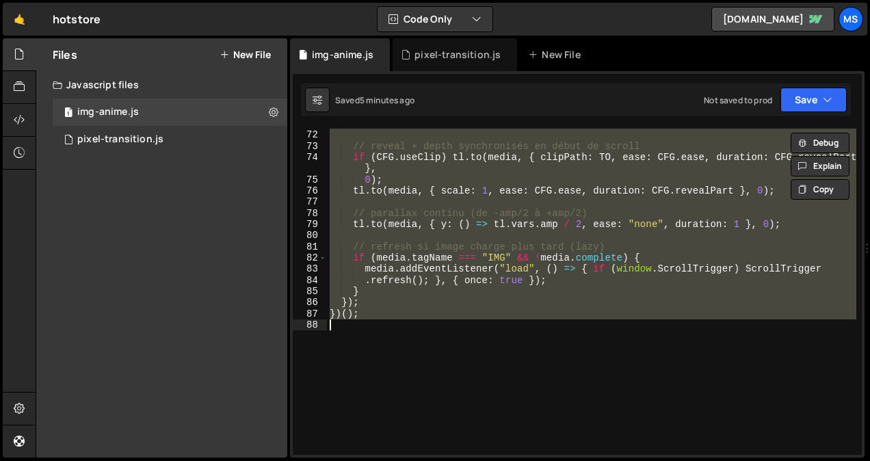
paste textarea
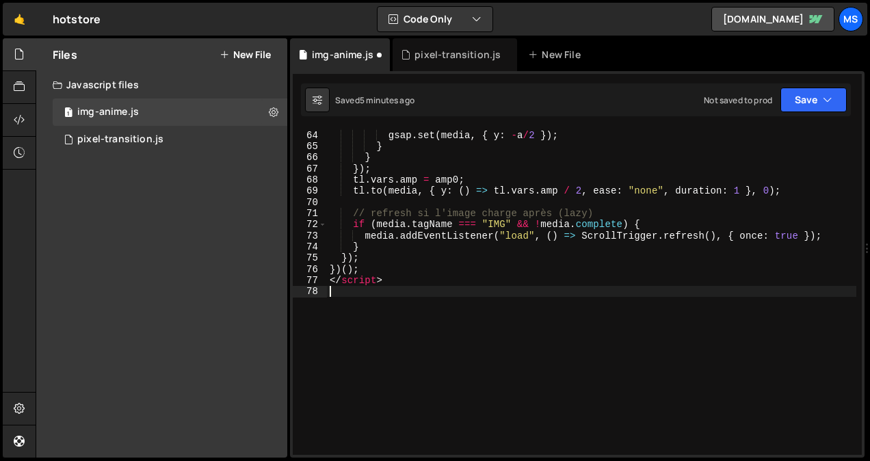
scroll to position [725, 0]
click at [381, 276] on div "tl . vars . amp = a ; gsap . set ( media , { y : - a / 2 }) ; } } }) ; tl . var…" at bounding box center [591, 292] width 529 height 349
type textarea "</script>"
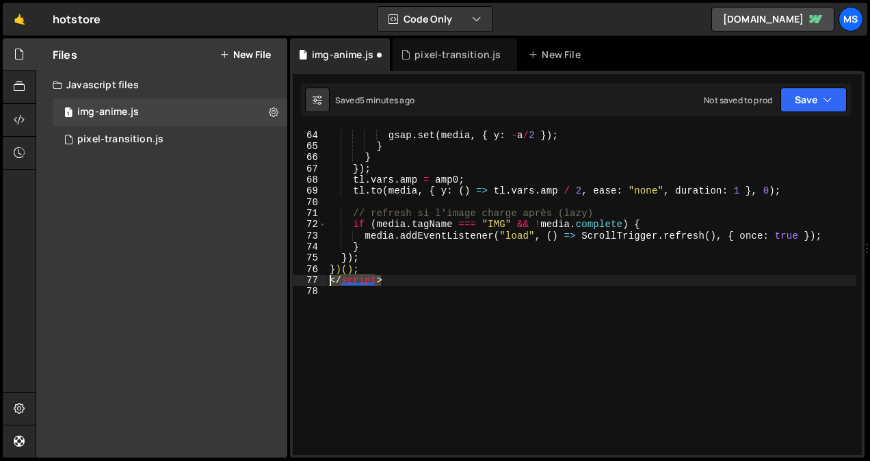
drag, startPoint x: 386, startPoint y: 278, endPoint x: 329, endPoint y: 279, distance: 57.4
click at [329, 279] on div "tl . vars . amp = a ; gsap . set ( media , { y : - a / 2 }) ; } } }) ; tl . var…" at bounding box center [591, 292] width 529 height 349
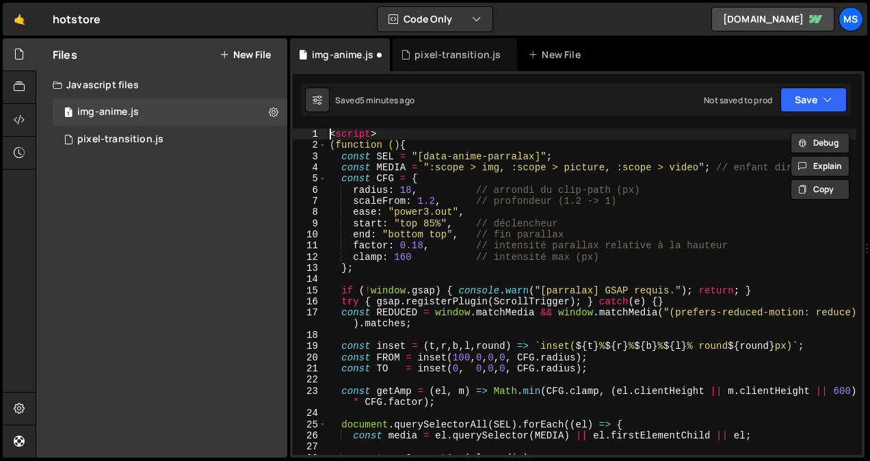
scroll to position [0, 0]
type textarea "<"
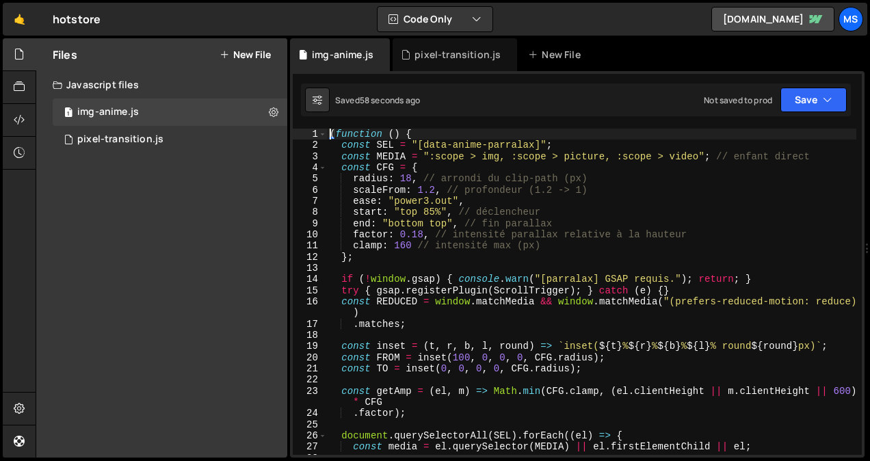
click at [428, 209] on div "( function ( ) { const SEL = "[data-anime-parralax]" ; const MEDIA = ":scope > …" at bounding box center [591, 303] width 529 height 349
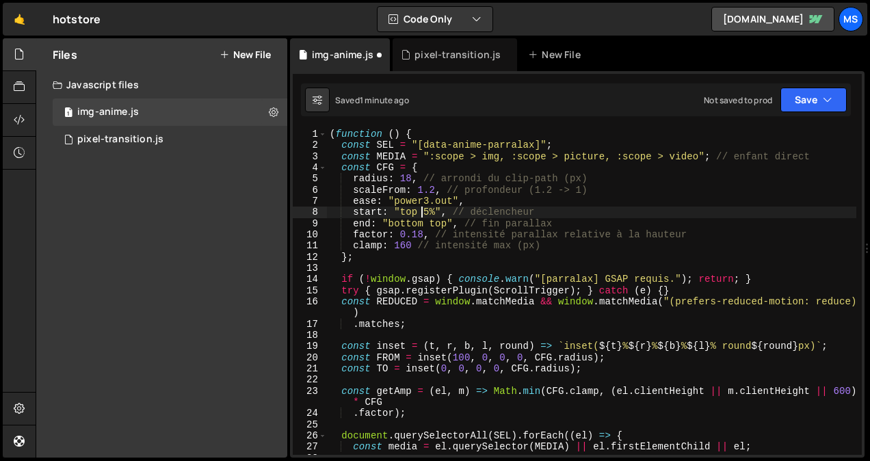
scroll to position [0, 6]
click at [425, 200] on div "( function ( ) { const SEL = "[data-anime-parralax]" ; const MEDIA = ":scope > …" at bounding box center [591, 303] width 529 height 349
type textarea "ease: "power4.out","
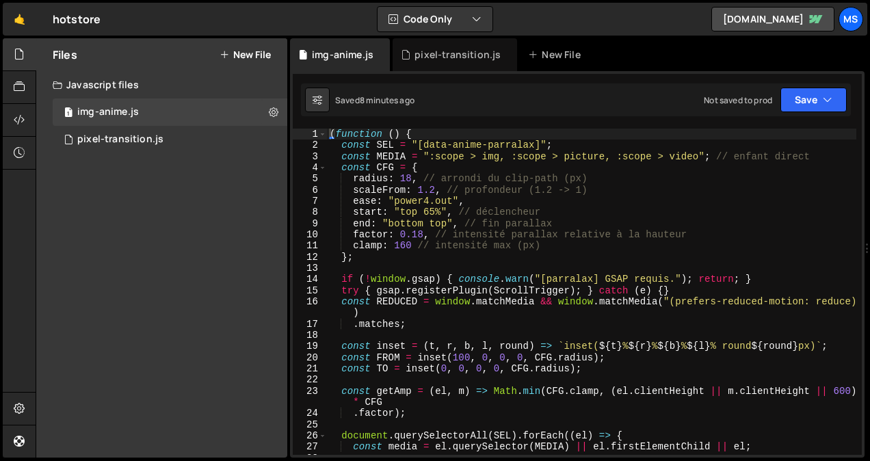
click at [242, 49] on button "New File" at bounding box center [244, 54] width 51 height 11
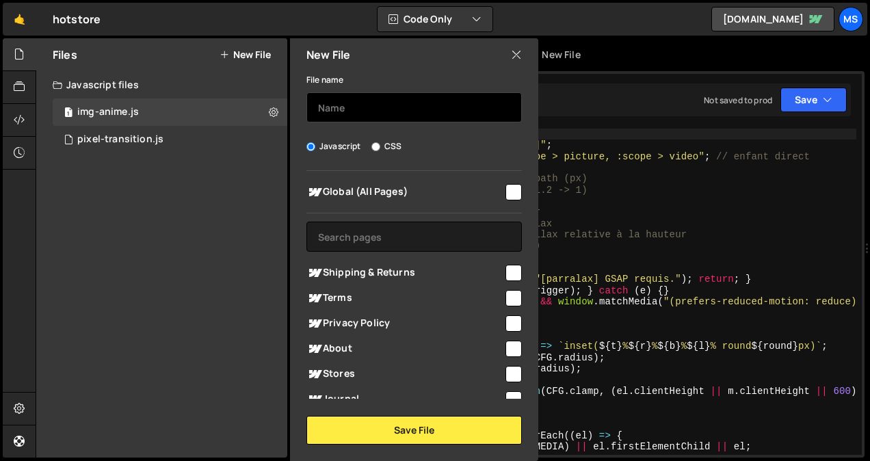
click at [359, 98] on input "text" at bounding box center [413, 107] width 215 height 30
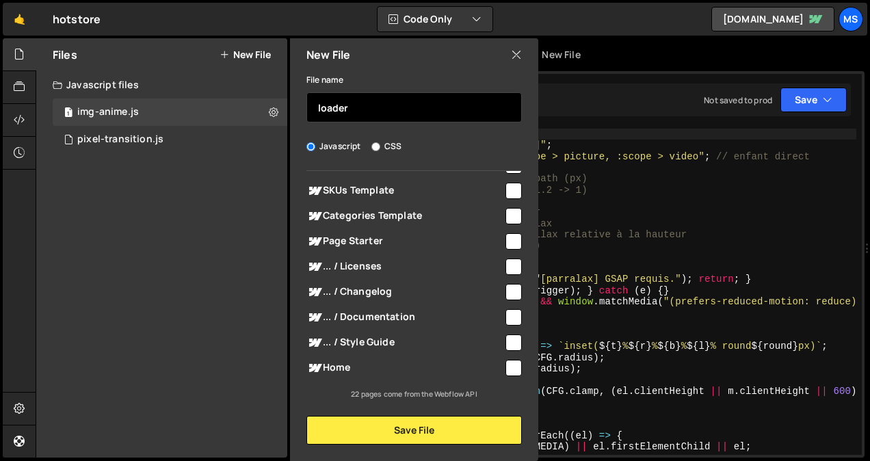
scroll to position [412, 0]
type input "loader"
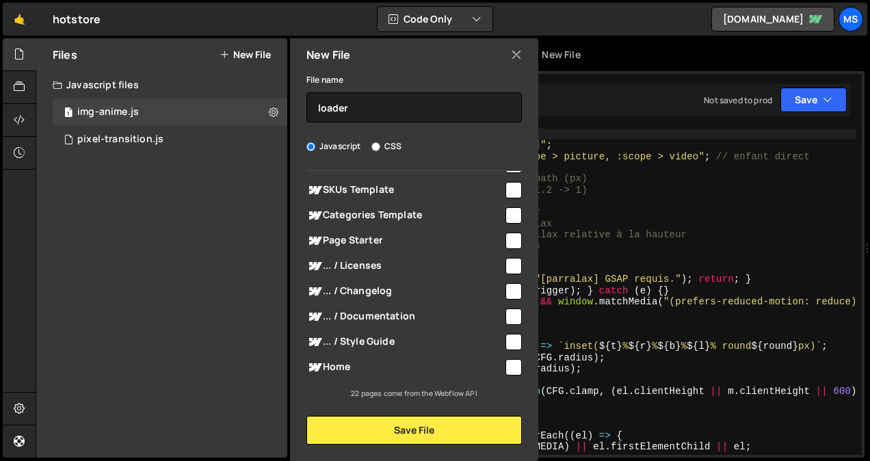
click at [505, 364] on input "checkbox" at bounding box center [513, 367] width 16 height 16
checkbox input "true"
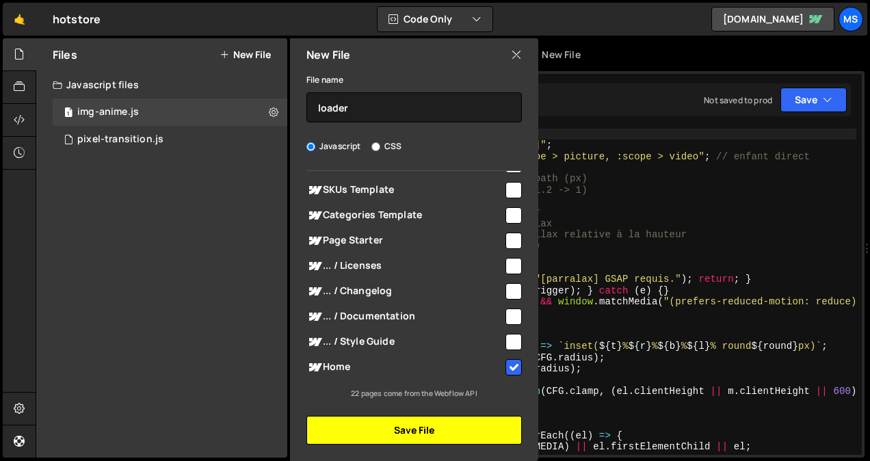
click at [449, 429] on button "Save File" at bounding box center [413, 430] width 215 height 29
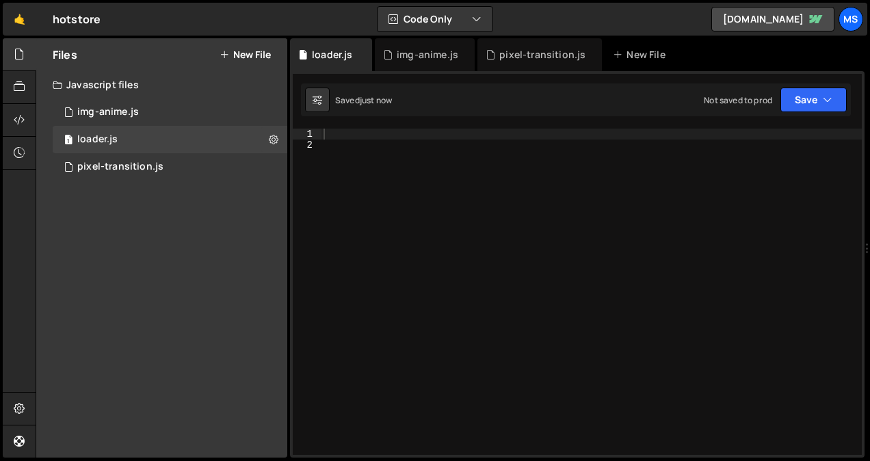
click at [377, 220] on div at bounding box center [591, 303] width 541 height 349
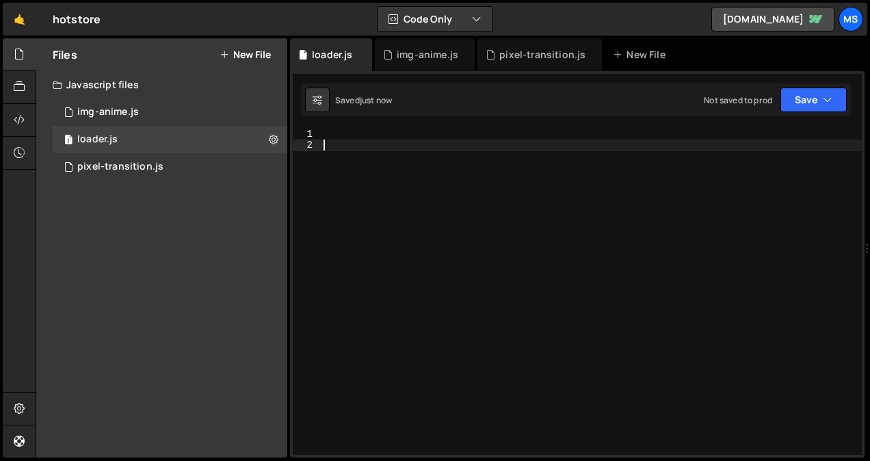
paste textarea "H"
type textarea "H"
click at [402, 181] on div at bounding box center [591, 303] width 541 height 349
paste textarea "})"
type textarea "})"
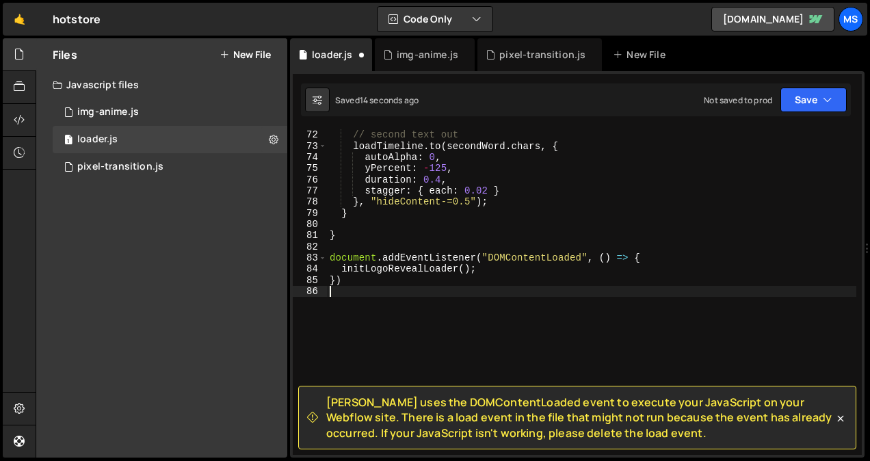
scroll to position [814, 0]
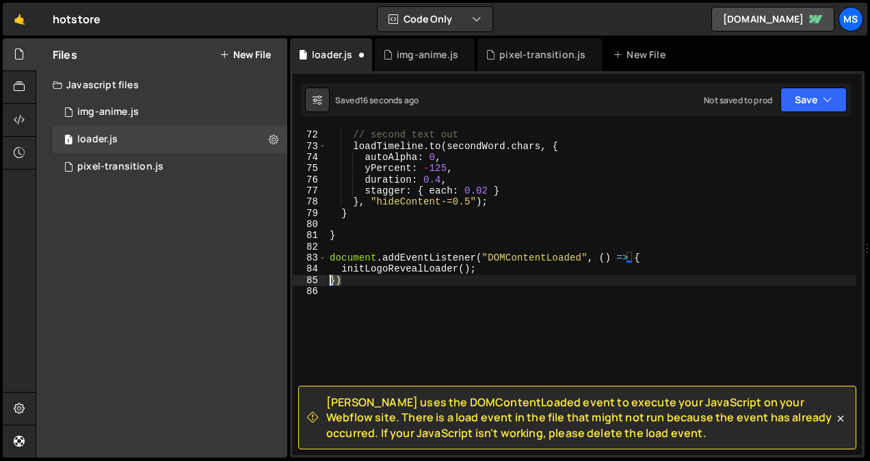
drag, startPoint x: 319, startPoint y: 276, endPoint x: 306, endPoint y: 275, distance: 12.3
click at [306, 275] on div "71 72 73 74 75 76 77 78 79 80 81 82 83 84 85 86 // second text out loadTimeline…" at bounding box center [577, 292] width 569 height 326
type textarea "})"
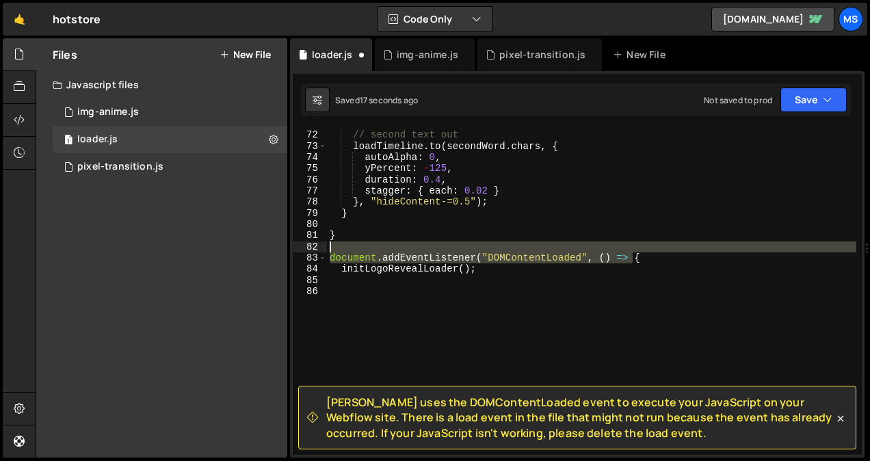
drag, startPoint x: 472, startPoint y: 252, endPoint x: 331, endPoint y: 251, distance: 141.5
click at [331, 251] on div "// second text out loadTimeline . to ( secondWord . chars , { autoAlpha : 0 , y…" at bounding box center [591, 292] width 529 height 349
type textarea "document.addEventListener("DOMContentLoaded", () => {"
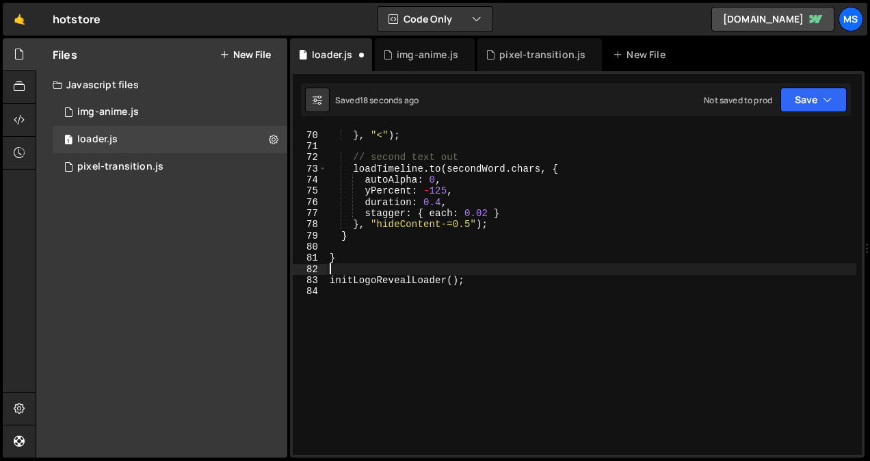
scroll to position [792, 0]
type textarea "initLogoRevealLoader();"
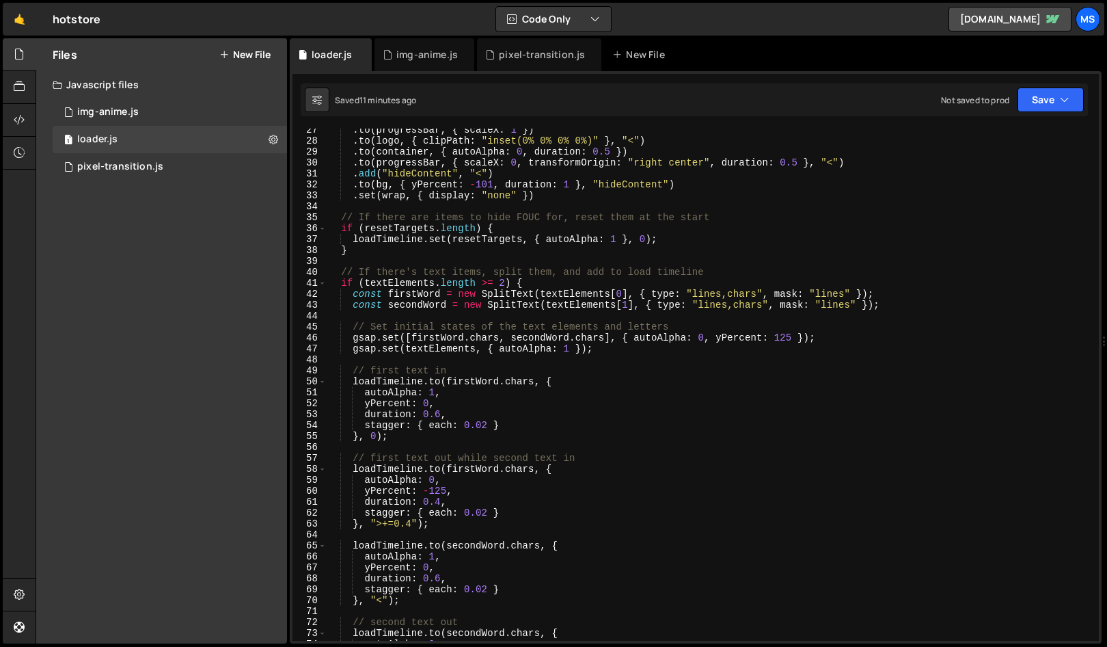
scroll to position [288, 0]
click at [515, 320] on div ". to ( progressBar , { scaleX : 1 }) . to ( logo , { clipPath : "inset(0% 0% 0%…" at bounding box center [710, 391] width 767 height 534
click at [131, 118] on div "1 img-anime.js 0" at bounding box center [170, 111] width 234 height 27
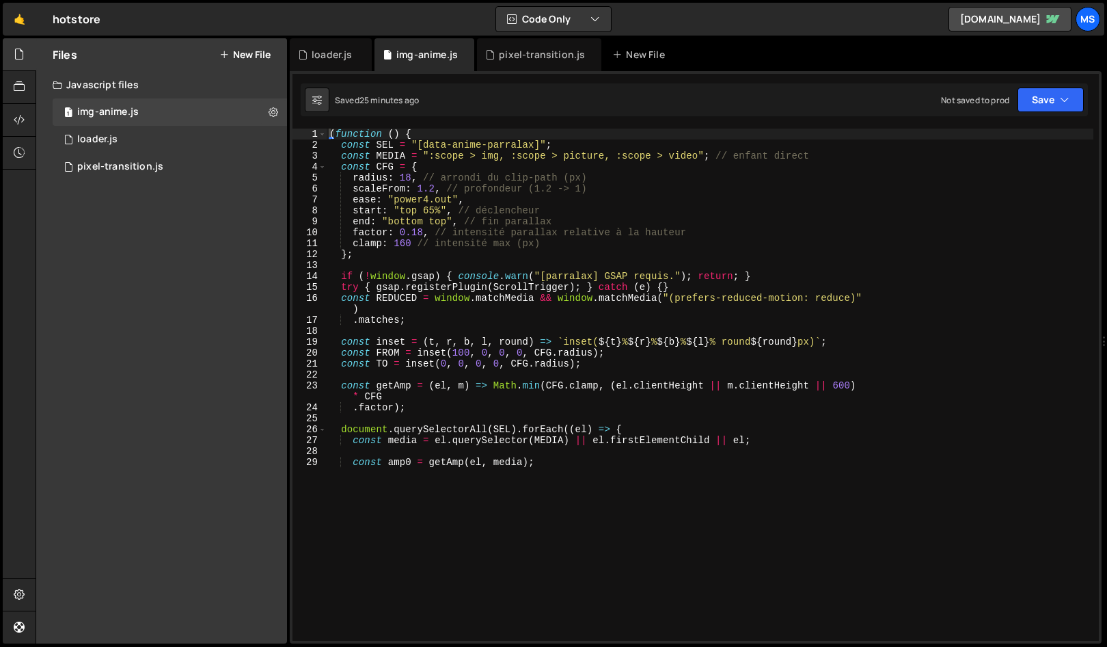
click at [684, 444] on div "( function ( ) { const SEL = "[data-anime-parralax]" ; const MEDIA = ":scope > …" at bounding box center [710, 303] width 767 height 348
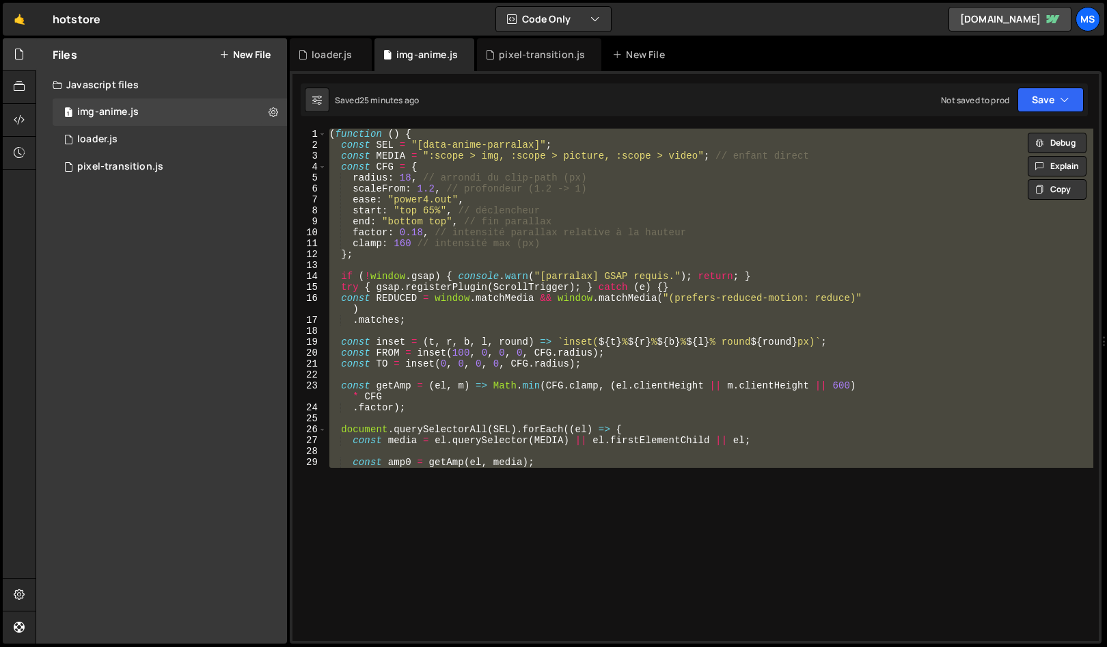
type textarea "// })();"
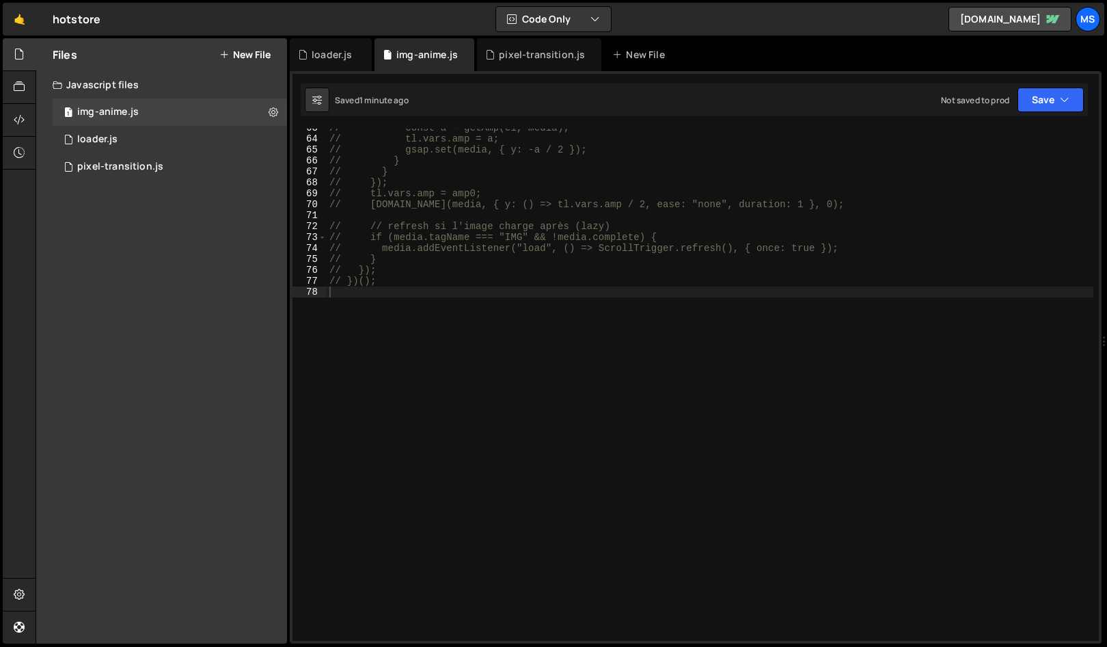
scroll to position [718, 0]
click at [427, 431] on div "// const a = getAmp(el, media); // tl.vars.amp = a; // gsap.set(media, { y: -a …" at bounding box center [710, 296] width 767 height 348
drag, startPoint x: 399, startPoint y: 423, endPoint x: 150, endPoint y: 343, distance: 260.7
drag, startPoint x: 150, startPoint y: 343, endPoint x: 91, endPoint y: 188, distance: 166.2
click at [91, 188] on div "Files New File Javascript files 1 img-anime.js 0 1 loader.js 0 1 pixel-transiti…" at bounding box center [161, 340] width 251 height 605
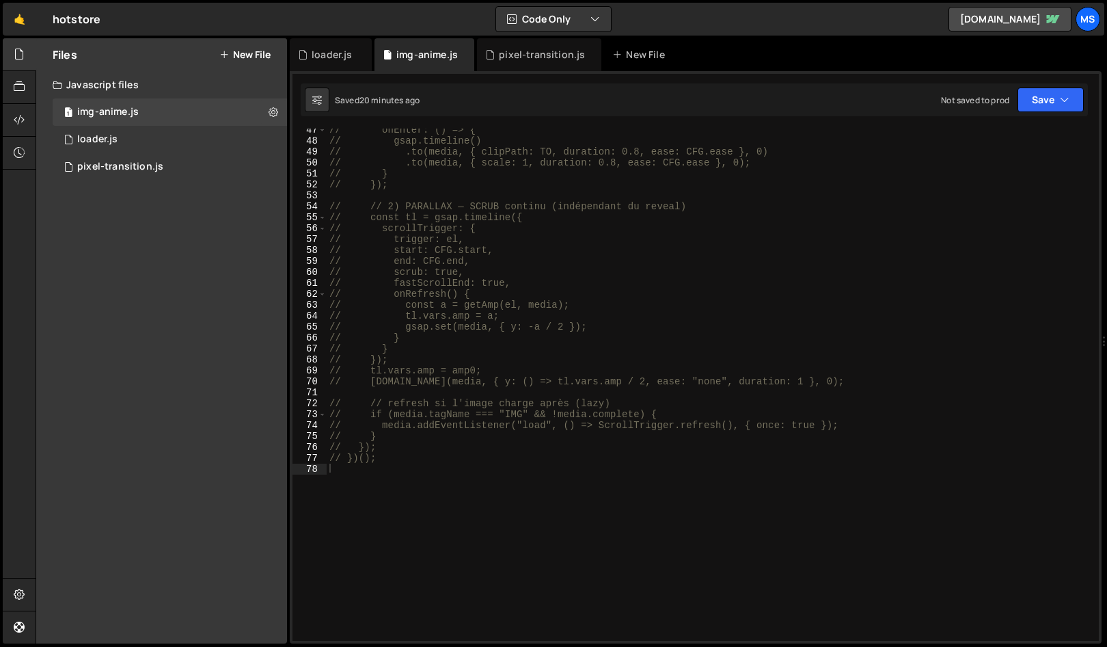
scroll to position [485, 0]
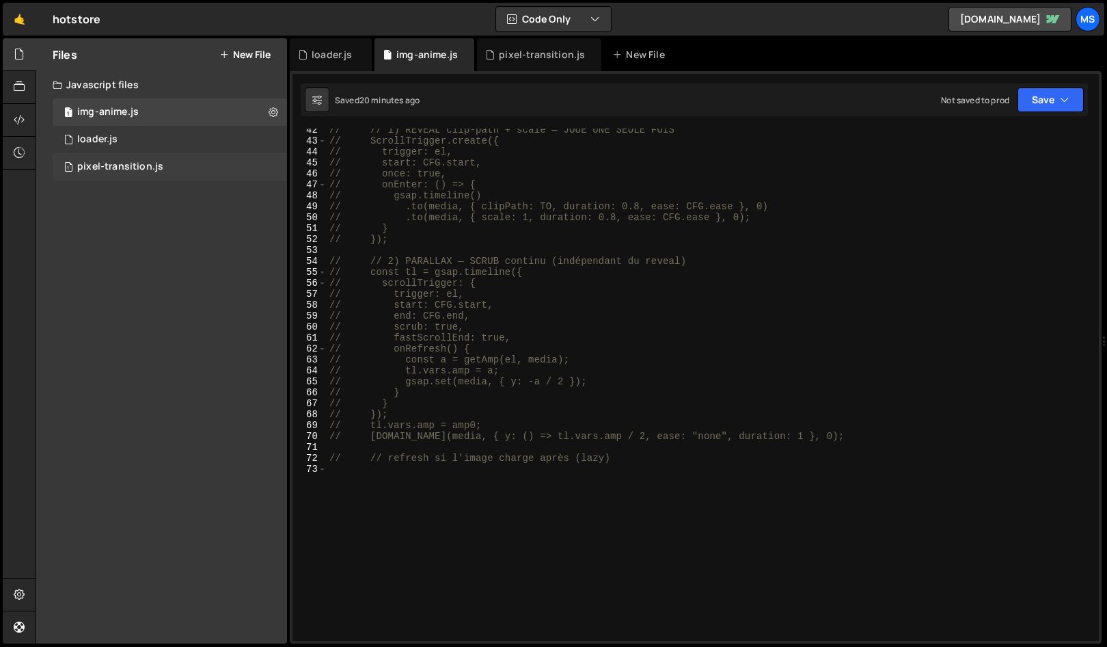
click at [129, 167] on div "pixel-transition.js" at bounding box center [120, 167] width 86 height 12
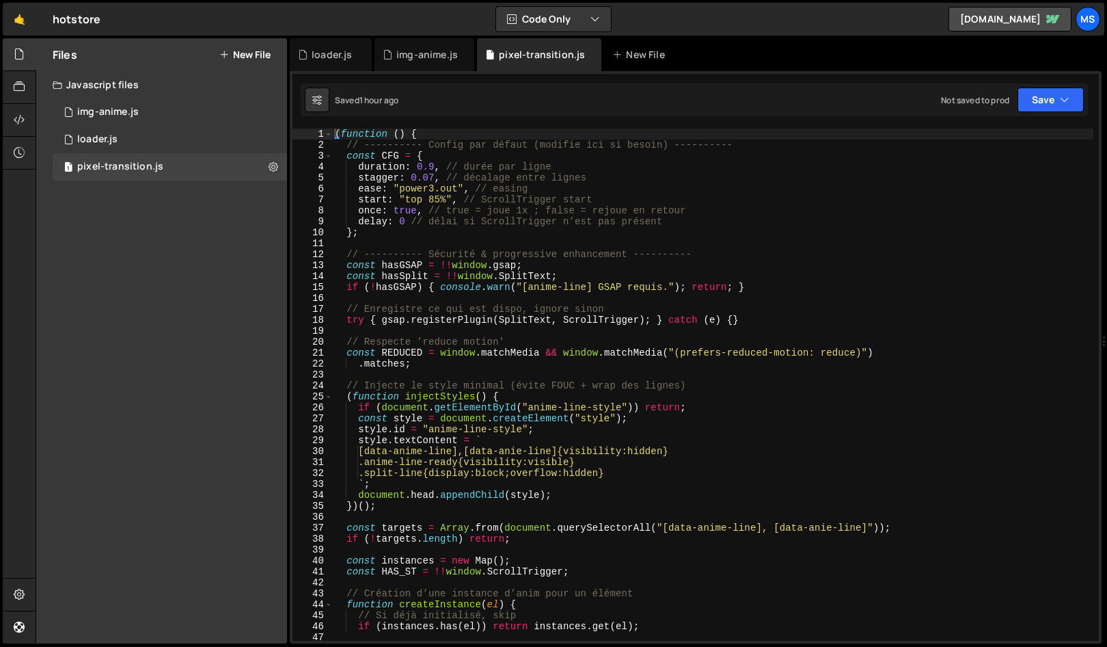
type textarea "const targets = Array.from(document.querySelectorAll("[data-anime-line], [data-…"
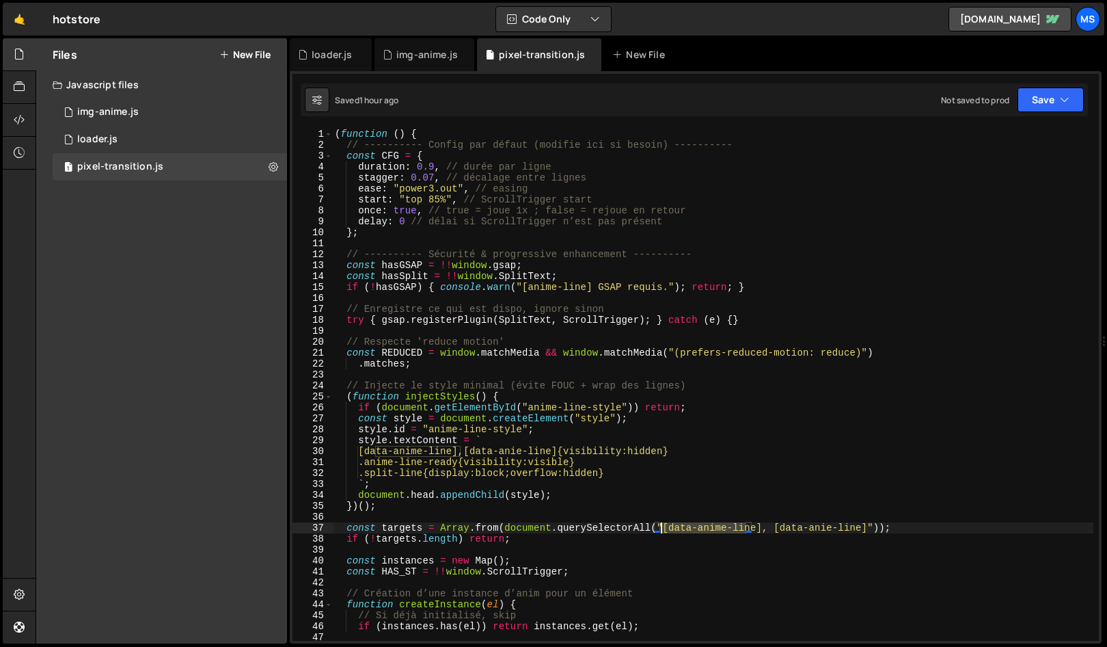
drag, startPoint x: 747, startPoint y: 526, endPoint x: 663, endPoint y: 530, distance: 84.2
click at [663, 460] on div "( function ( ) { // ---------- Config par défaut (modifie ici si besoin) ------…" at bounding box center [713, 396] width 762 height 534
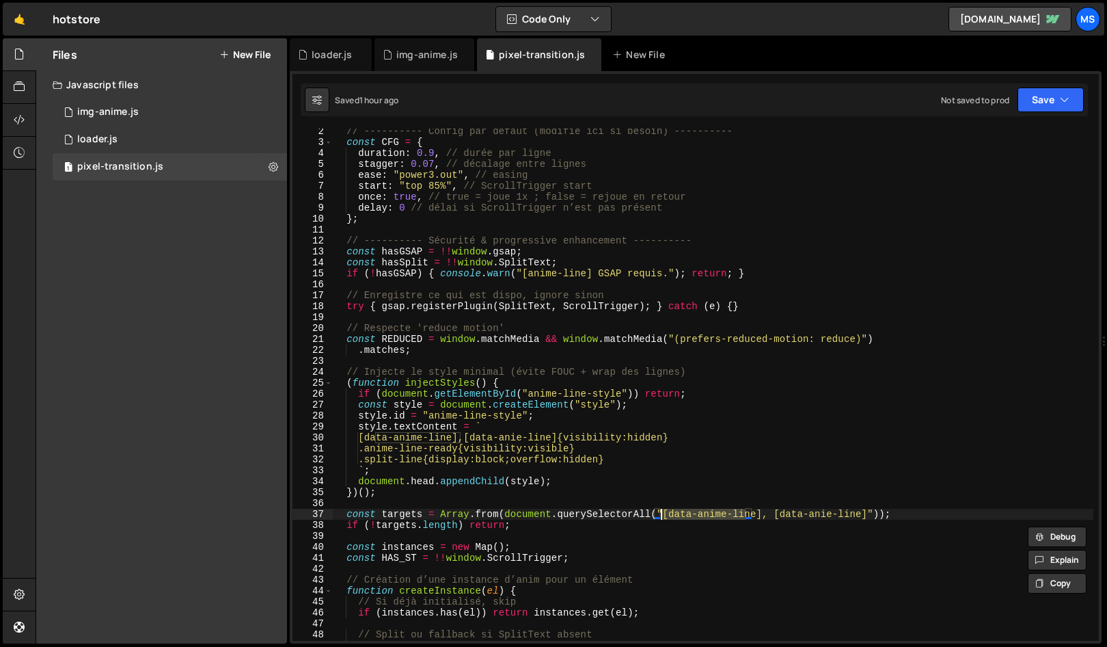
scroll to position [0, 0]
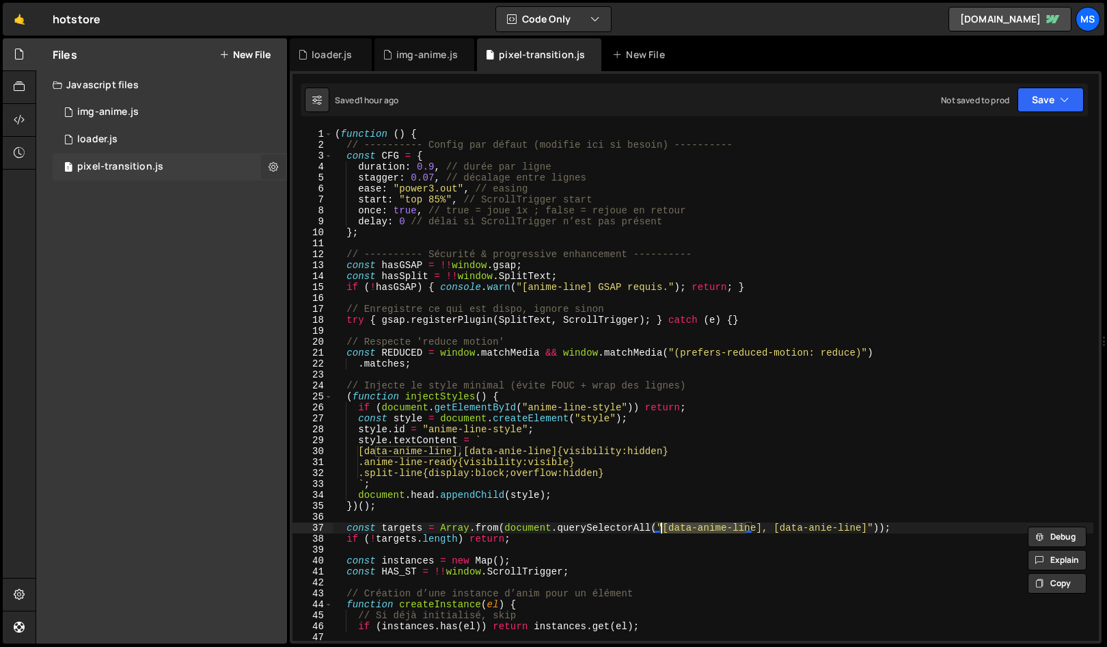
click at [275, 169] on icon at bounding box center [274, 166] width 10 height 13
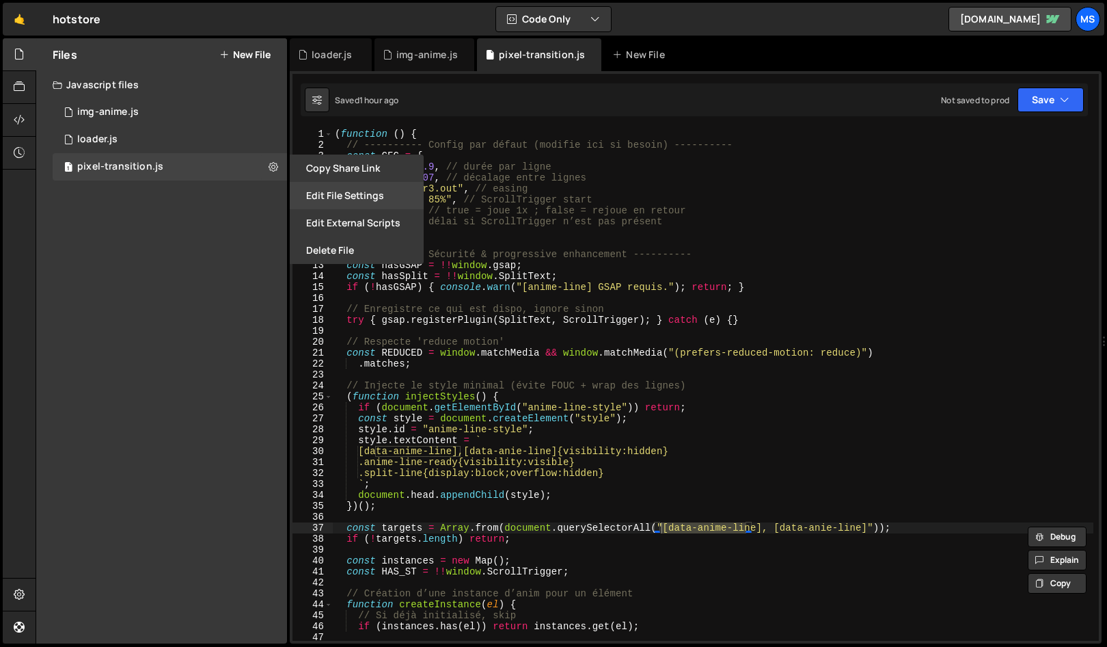
click at [377, 196] on button "Edit File Settings" at bounding box center [357, 195] width 134 height 27
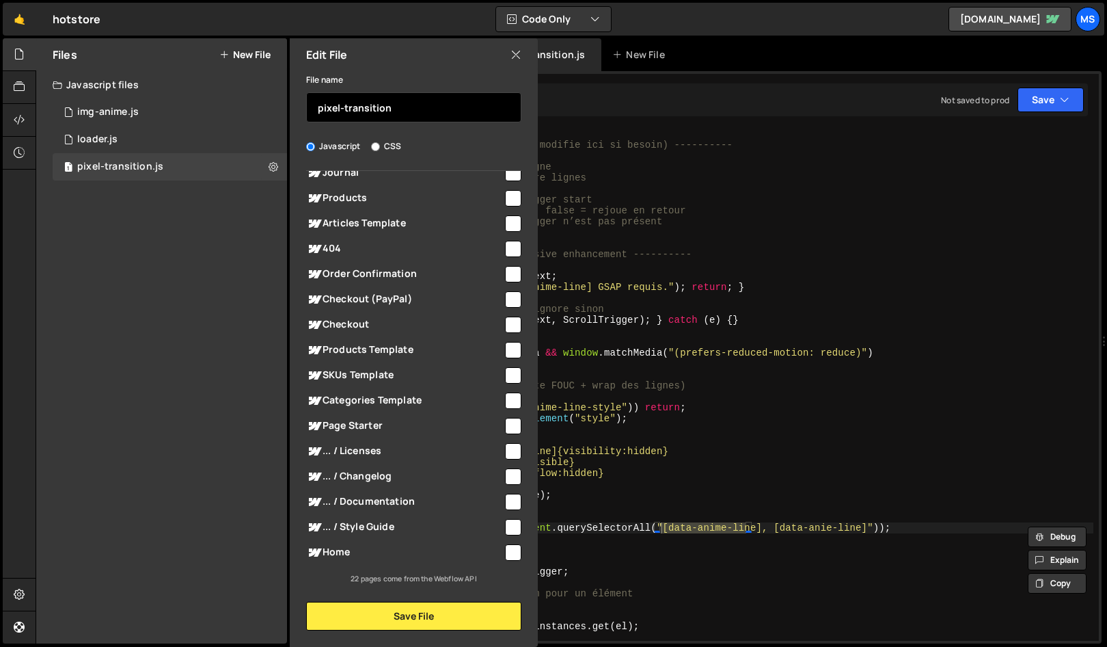
drag, startPoint x: 404, startPoint y: 103, endPoint x: 211, endPoint y: 90, distance: 193.3
click at [211, 90] on div "Files New File Javascript files 1 img-anime.js 0 1 loader.js 0 1 pixel-transiti…" at bounding box center [161, 340] width 251 height 605
type input "i"
type input "data-anime-line"
click at [422, 66] on div "Edit File" at bounding box center [414, 54] width 248 height 33
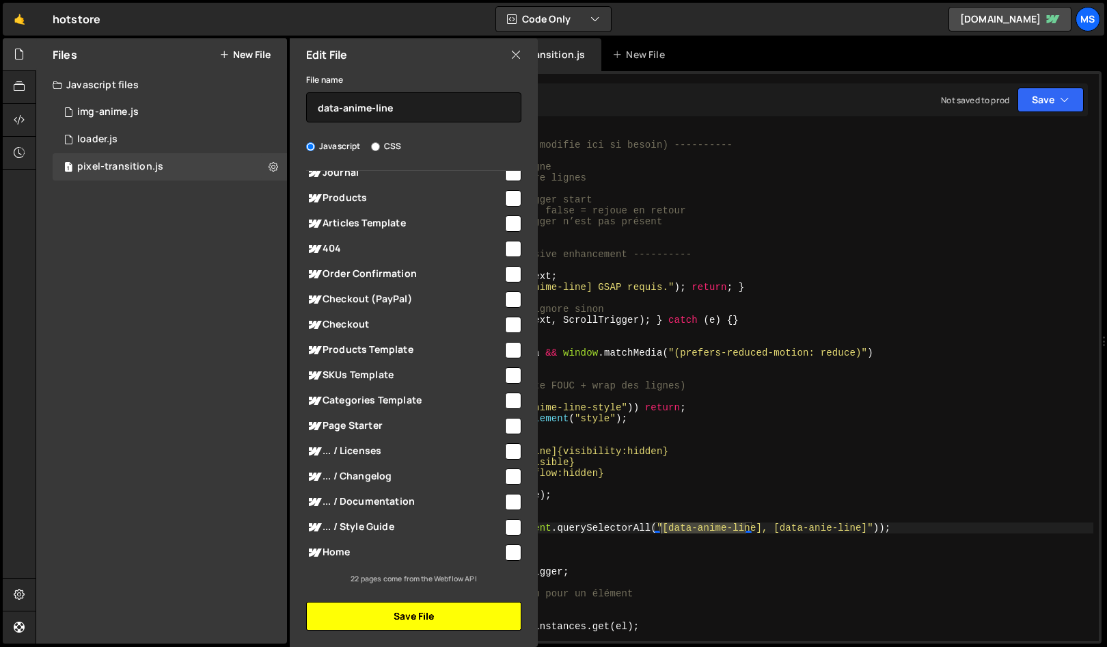
click at [424, 460] on button "Save File" at bounding box center [413, 616] width 215 height 29
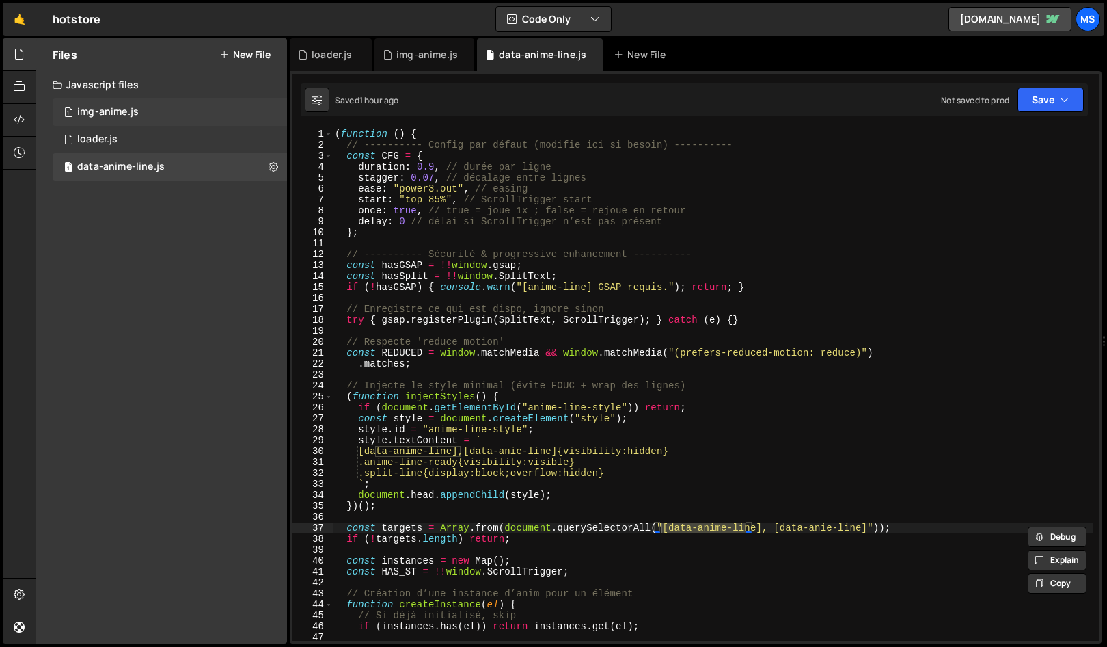
click at [159, 119] on div "1 img-anime.js 0" at bounding box center [170, 111] width 234 height 27
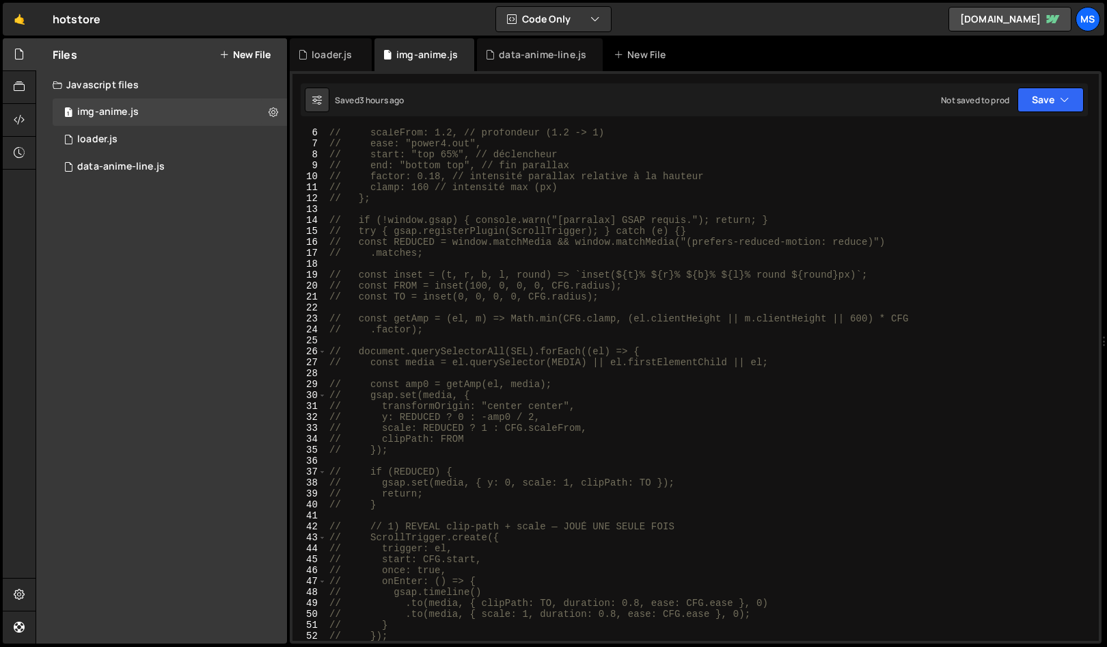
scroll to position [56, 0]
click at [77, 142] on div "1 loader.js 0" at bounding box center [170, 139] width 234 height 27
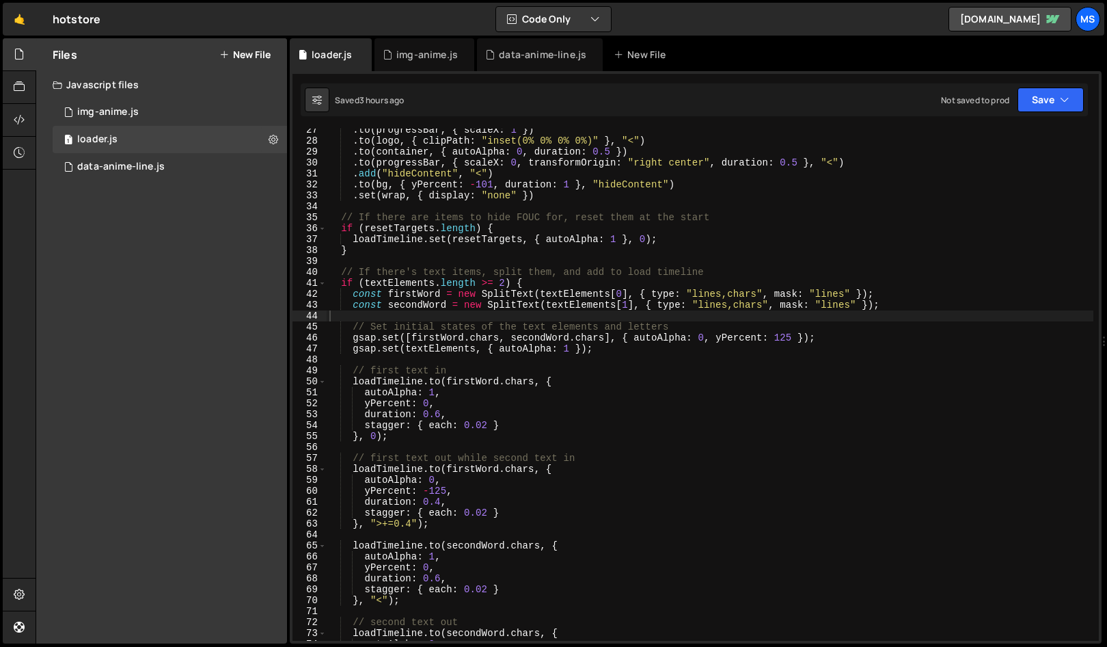
click at [517, 269] on div ". to ( progressBar , { scaleX : 1 }) . to ( logo , { clipPath : "inset(0% 0% 0%…" at bounding box center [710, 391] width 767 height 534
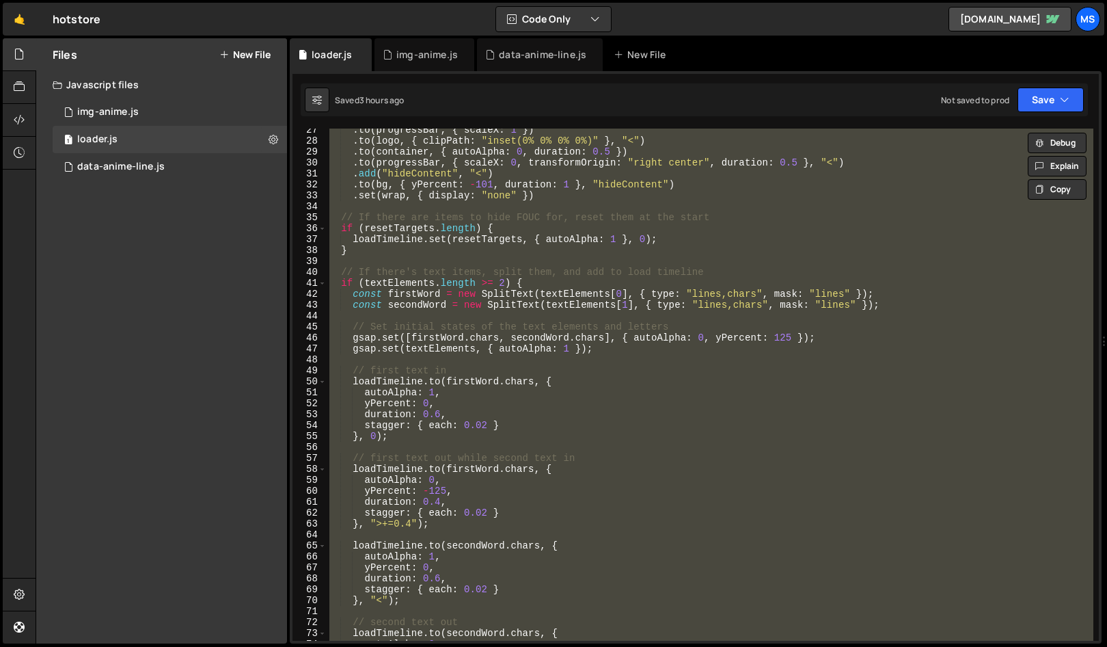
paste textarea "})"
type textarea "})"
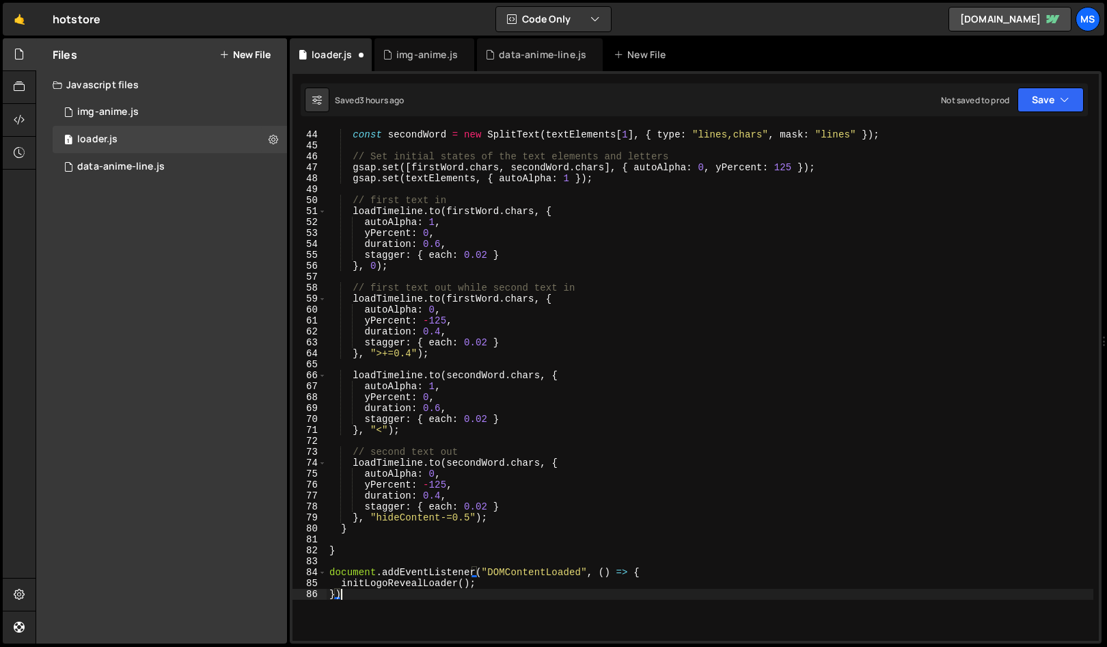
scroll to position [483, 0]
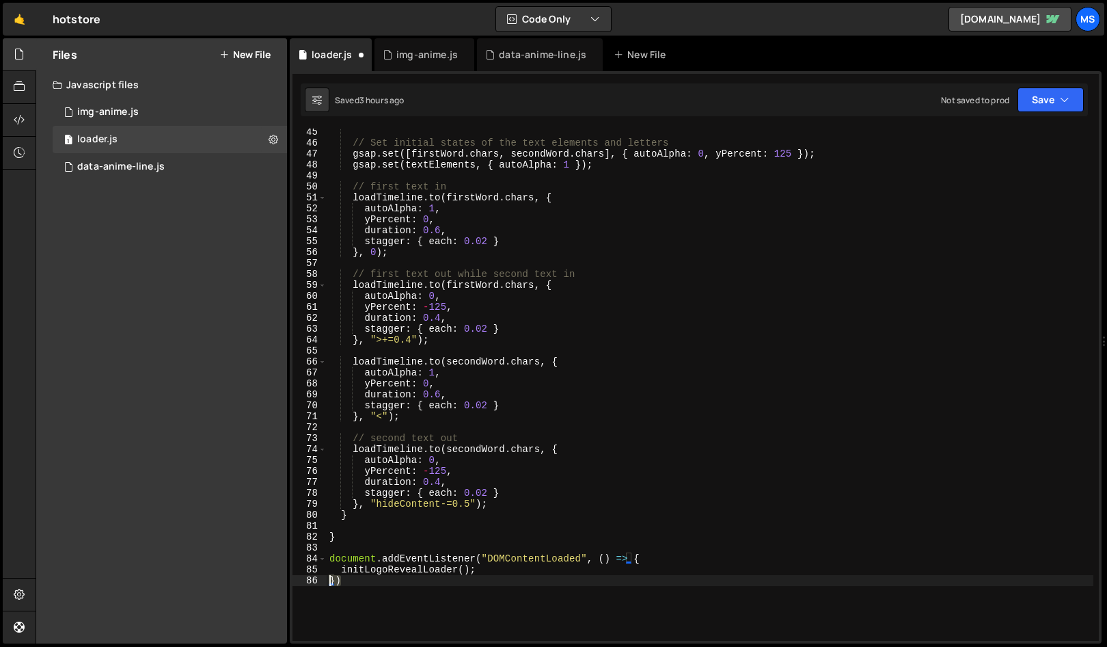
drag, startPoint x: 344, startPoint y: 580, endPoint x: 311, endPoint y: 584, distance: 33.1
click at [311, 460] on div "}) 45 46 47 48 49 50 51 52 53 54 55 56 57 58 59 60 61 62 63 64 65 66 67 68 69 7…" at bounding box center [696, 385] width 807 height 512
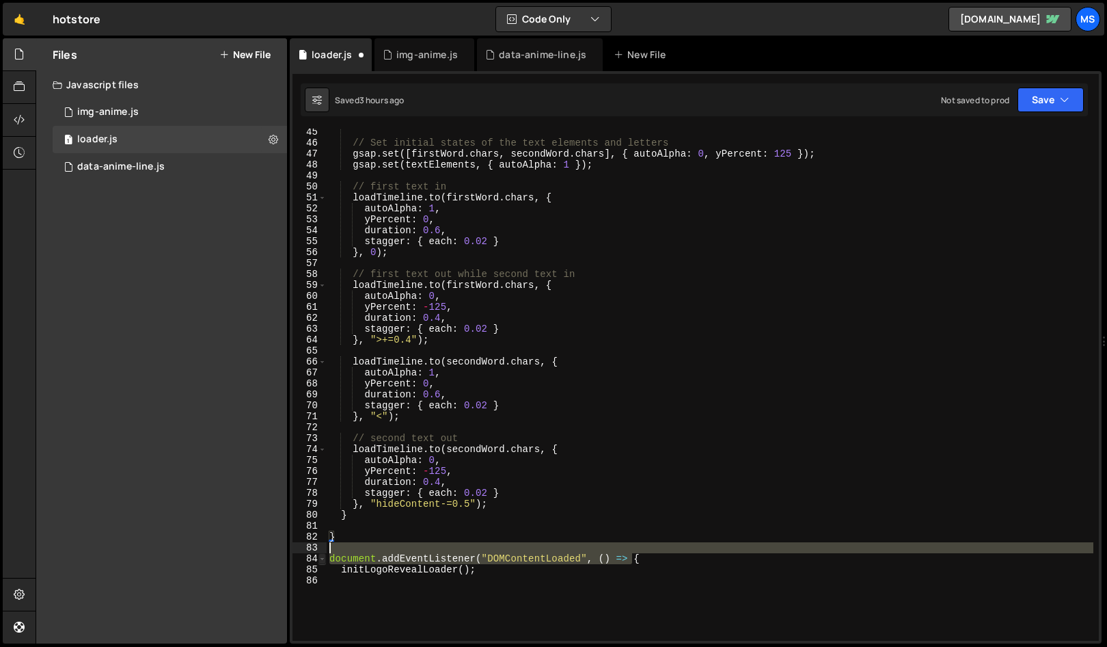
drag, startPoint x: 651, startPoint y: 558, endPoint x: 325, endPoint y: 554, distance: 326.1
click at [325, 460] on div "45 46 47 48 49 50 51 52 53 54 55 56 57 58 59 60 61 62 63 64 65 66 67 68 69 70 7…" at bounding box center [696, 385] width 807 height 512
type textarea "document.addEventListener("DOMContentLoaded", () => {"
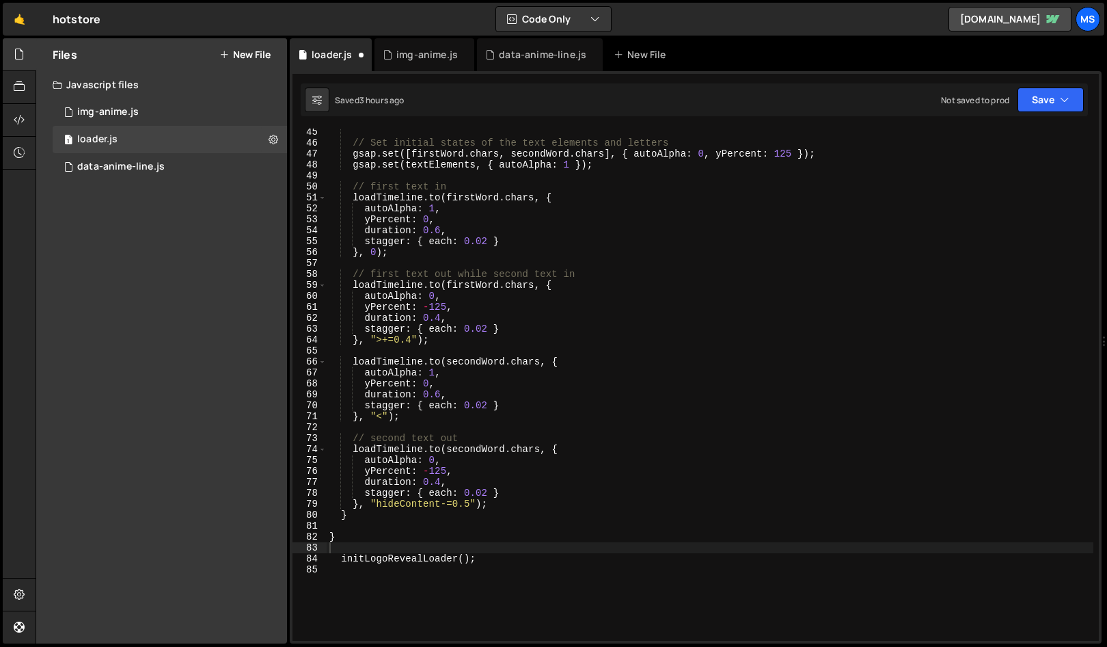
click at [639, 223] on div "// Set initial states of the text elements and letters gsap . set ([ firstWord …" at bounding box center [710, 393] width 767 height 534
type textarea "duration: 0.6,"
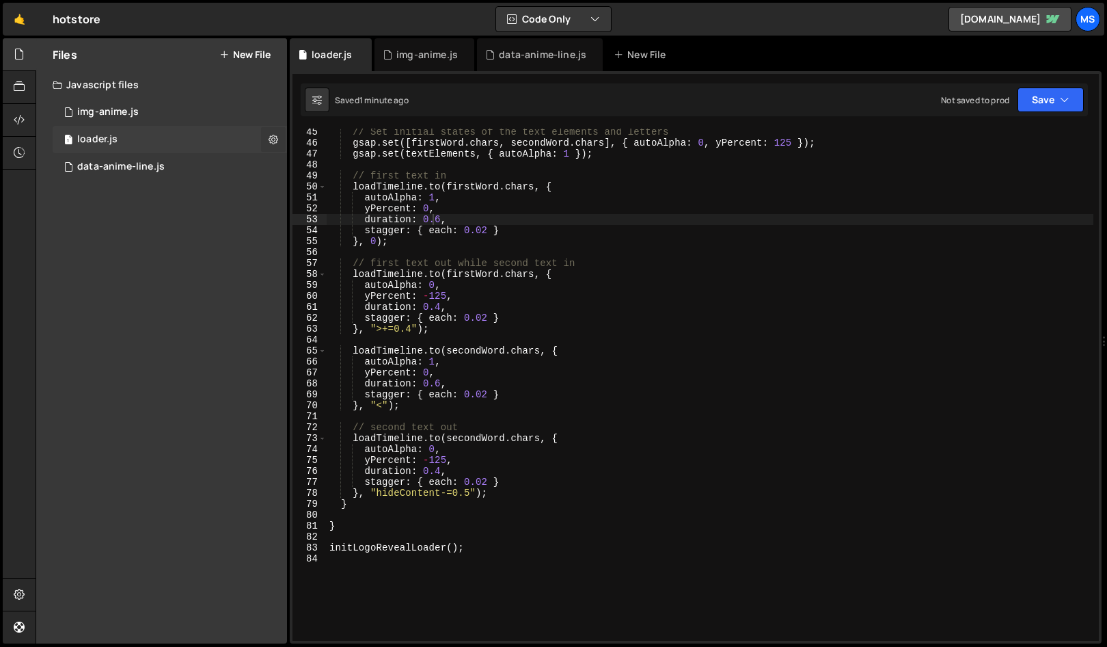
click at [268, 136] on button at bounding box center [273, 139] width 25 height 25
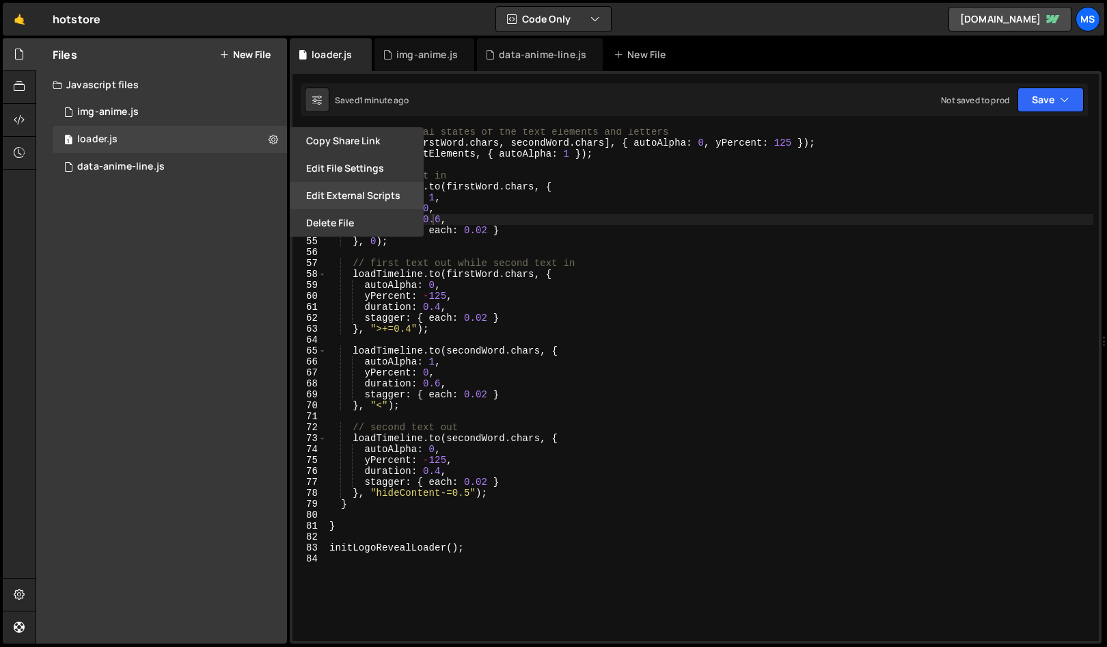
click at [370, 197] on button "Edit External Scripts" at bounding box center [357, 195] width 134 height 27
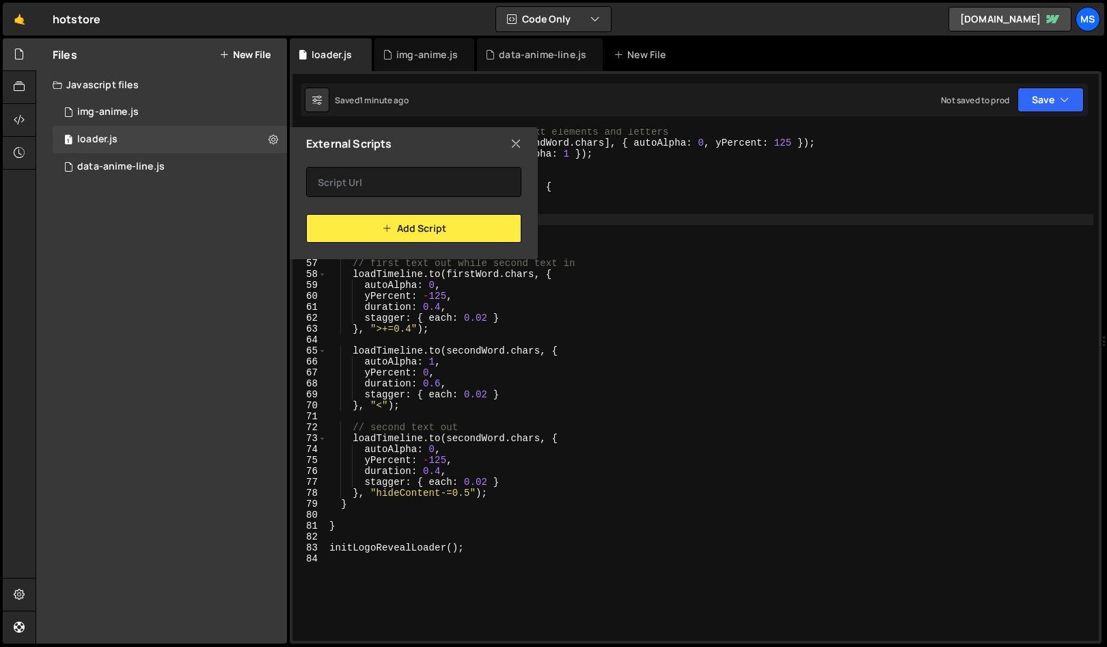
click at [513, 146] on icon at bounding box center [516, 143] width 11 height 15
checkbox input "false"
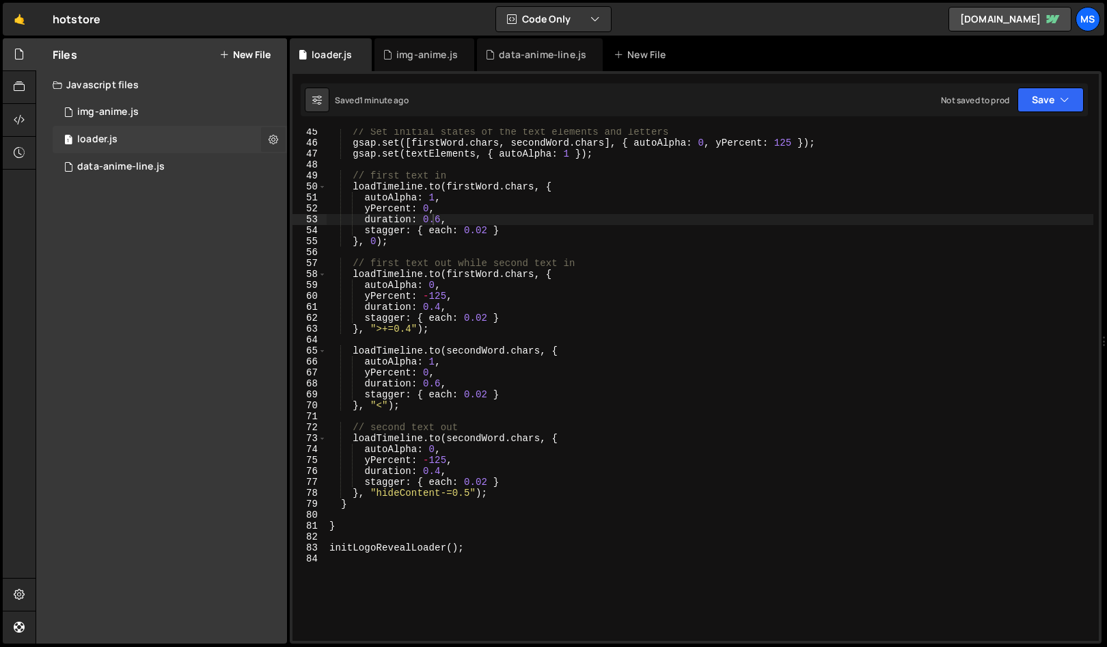
click at [267, 133] on button at bounding box center [273, 139] width 25 height 25
type input "loader"
radio input "true"
checkbox input "true"
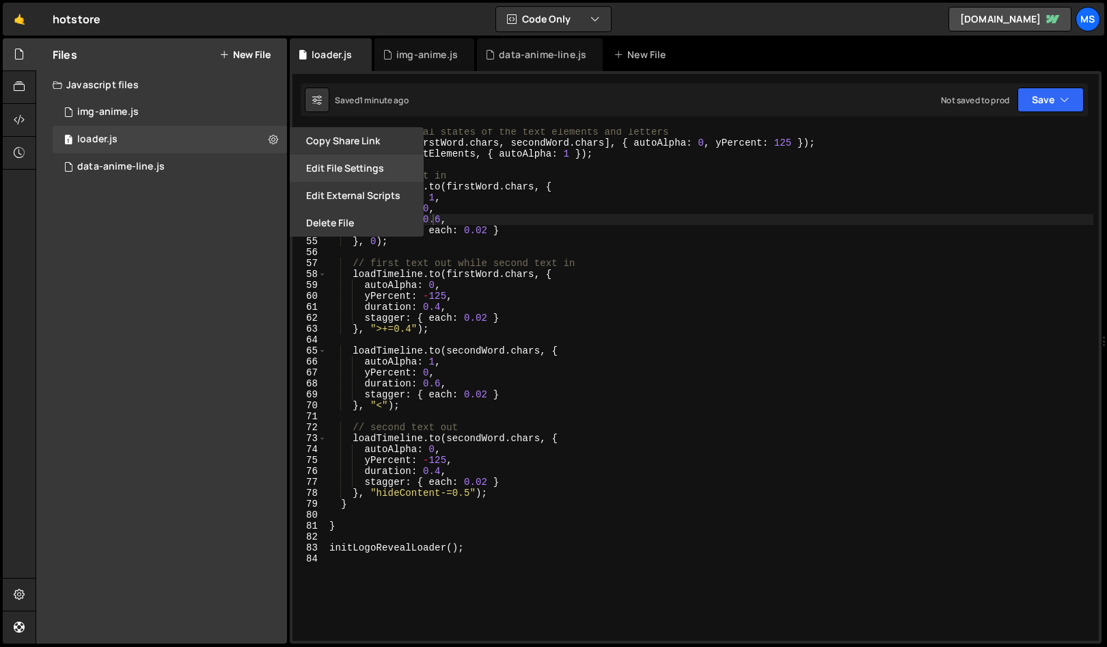
click at [359, 170] on button "Edit File Settings" at bounding box center [357, 167] width 134 height 27
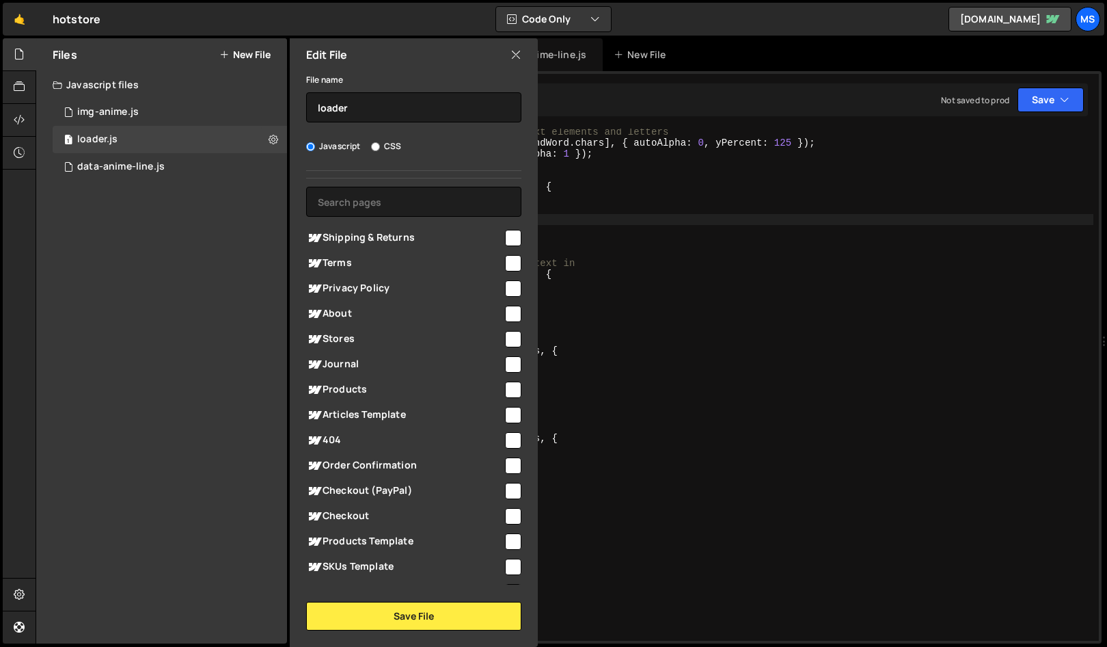
scroll to position [0, 0]
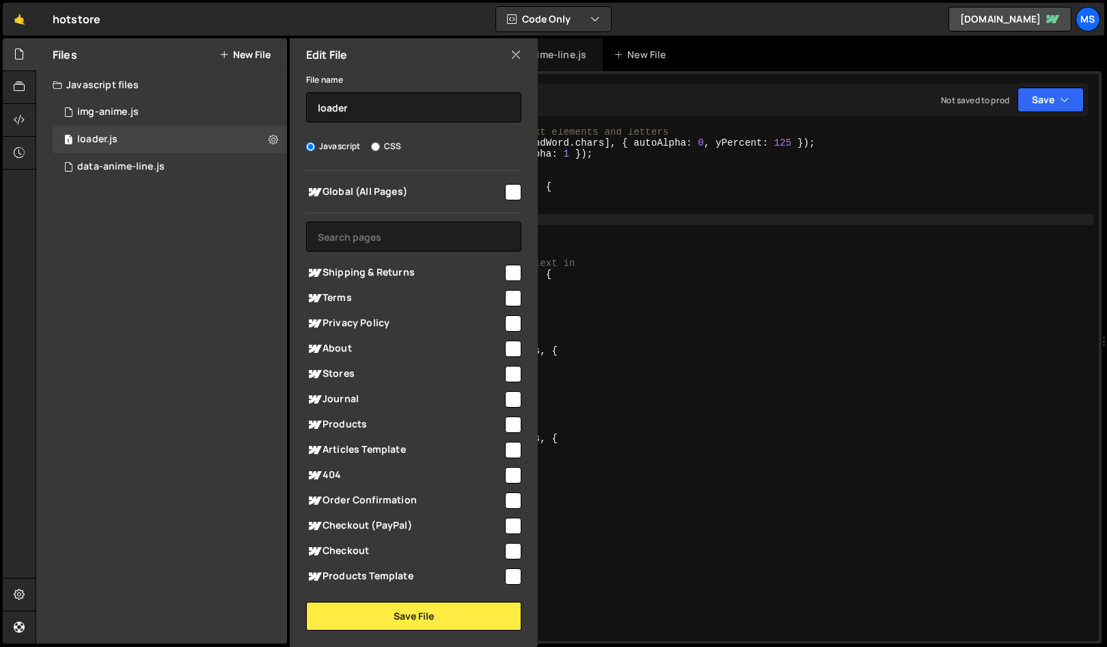
click at [506, 183] on div at bounding box center [512, 191] width 18 height 18
click at [505, 196] on input "checkbox" at bounding box center [513, 192] width 16 height 16
checkbox input "true"
click at [461, 460] on button "Save File" at bounding box center [413, 616] width 215 height 29
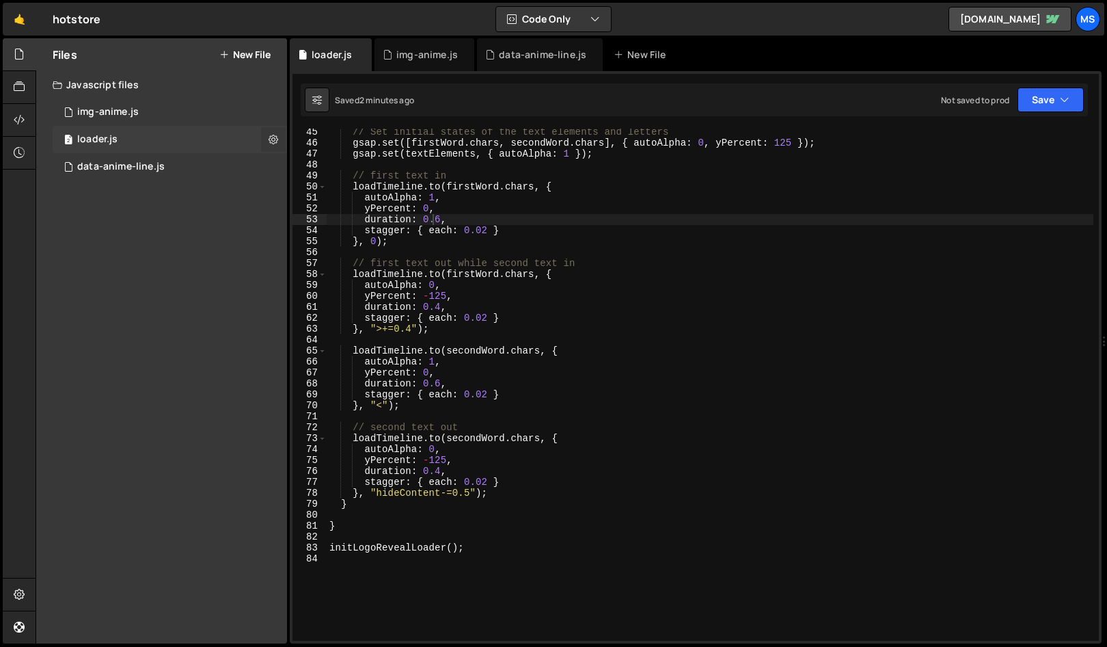
click at [268, 142] on button at bounding box center [273, 139] width 25 height 25
type input "loader"
radio input "true"
checkbox input "true"
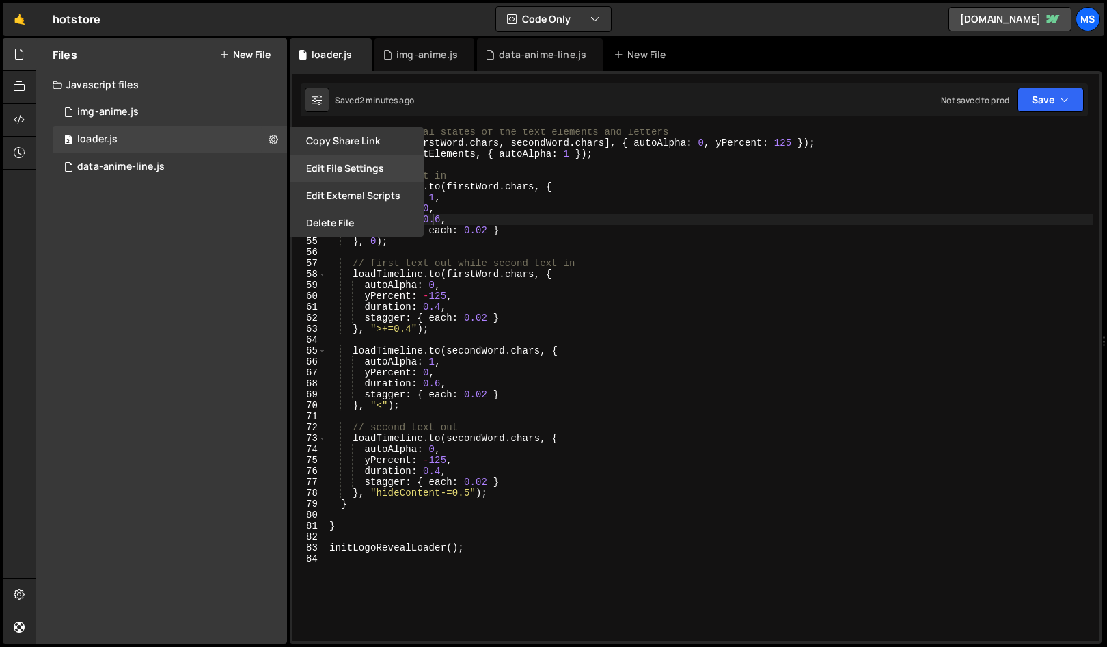
click at [371, 173] on button "Edit File Settings" at bounding box center [357, 167] width 134 height 27
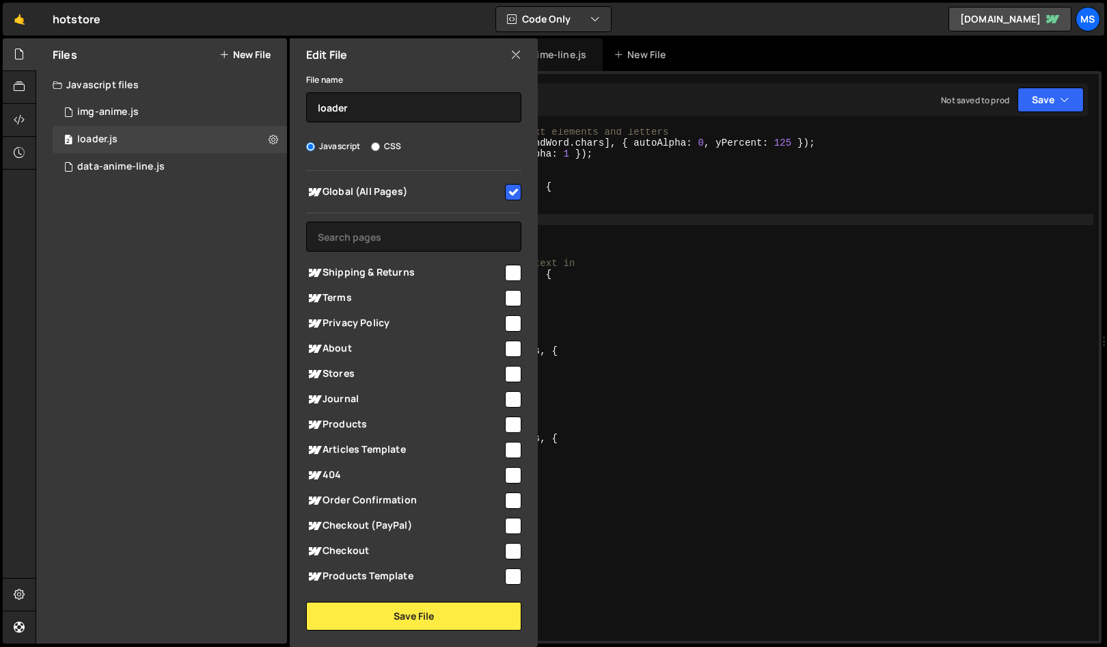
click at [505, 189] on input "checkbox" at bounding box center [513, 192] width 16 height 16
checkbox input "false"
click at [463, 460] on button "Save File" at bounding box center [413, 616] width 215 height 29
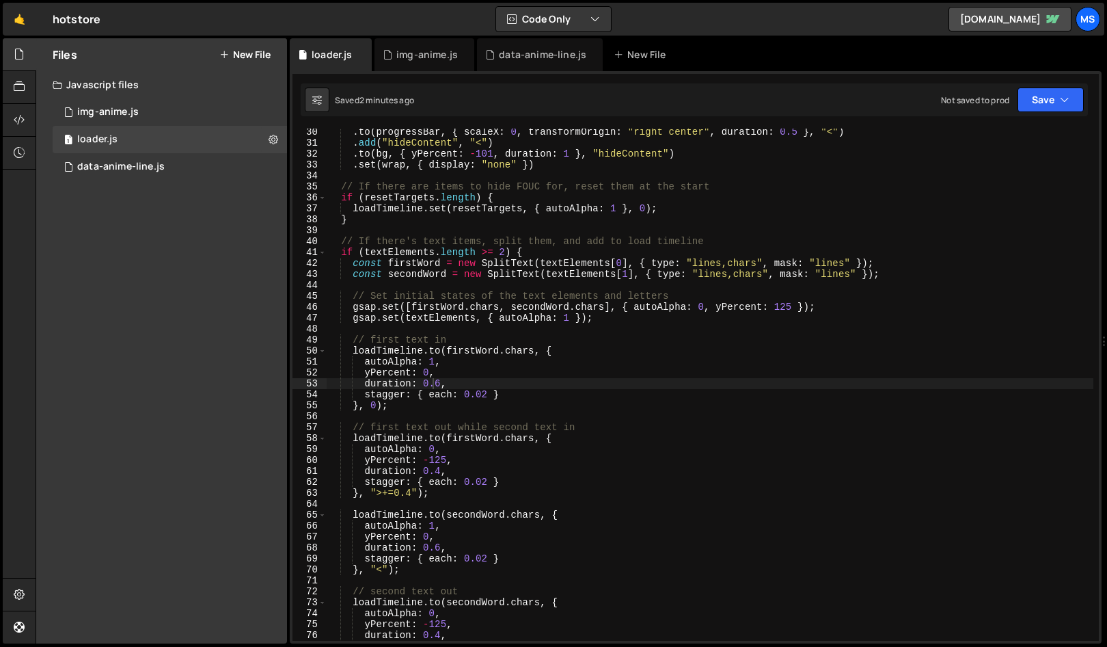
scroll to position [319, 0]
click at [601, 387] on div ". to ( progressBar , { scaleX : 0 , transformOrigin : "right center" , duration…" at bounding box center [710, 393] width 767 height 534
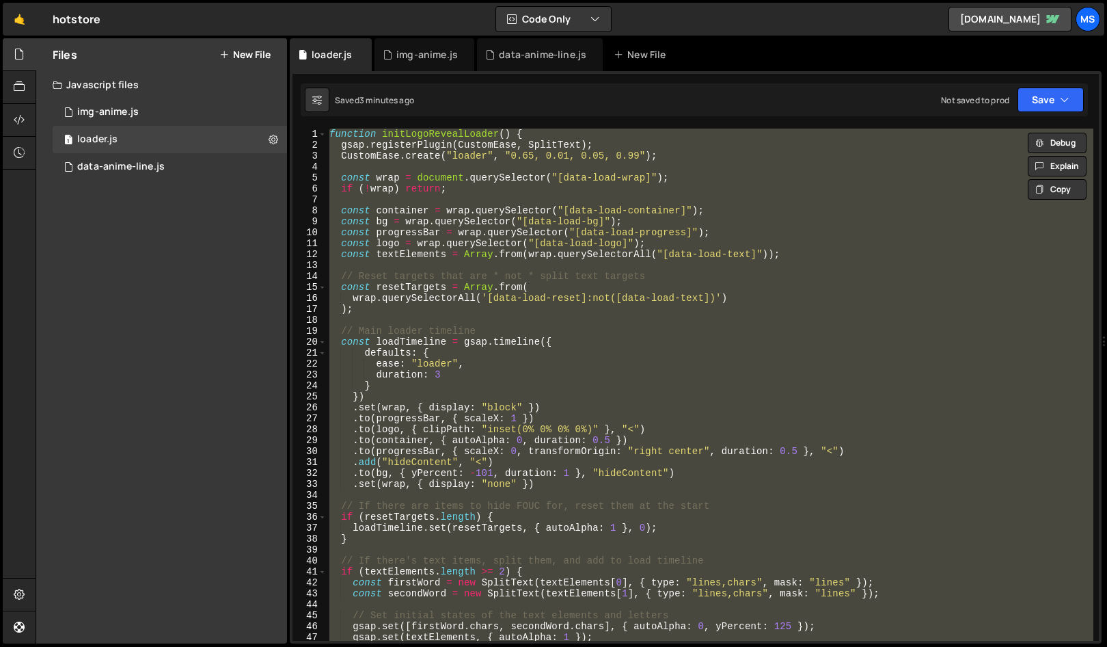
scroll to position [0, 0]
click at [736, 336] on div "function initLogoRevealLoader ( ) { gsap . registerPlugin ( CustomEase , SplitT…" at bounding box center [710, 385] width 767 height 512
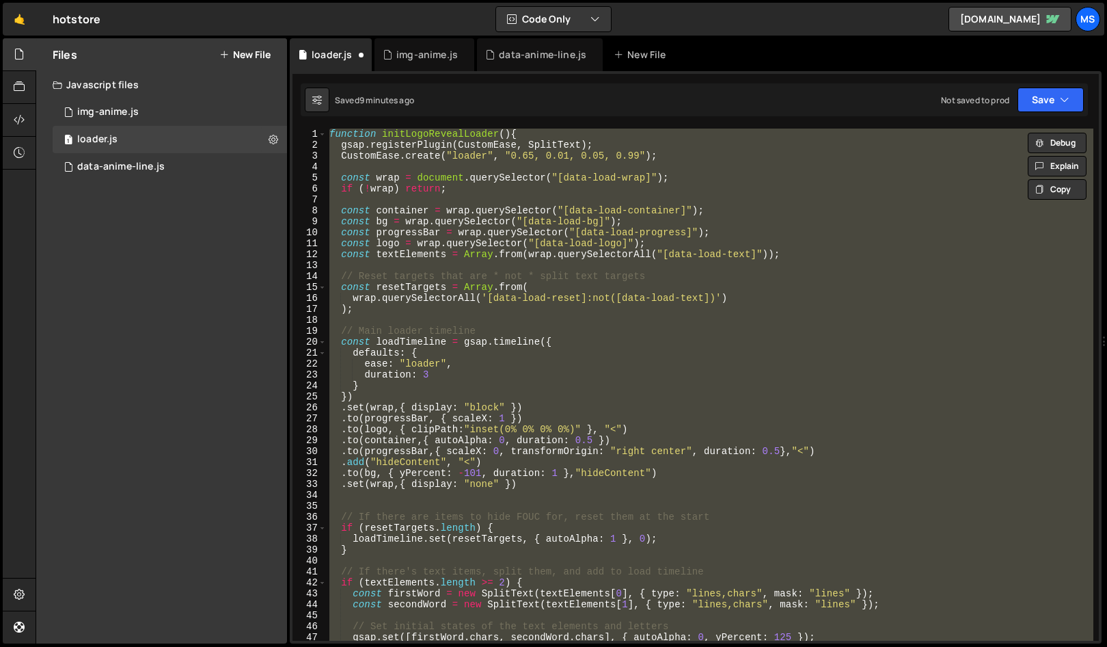
click at [704, 339] on div "function initLogoRevealLoader ( ) { gsap . registerPlugin ( CustomEase , SplitT…" at bounding box center [710, 385] width 767 height 512
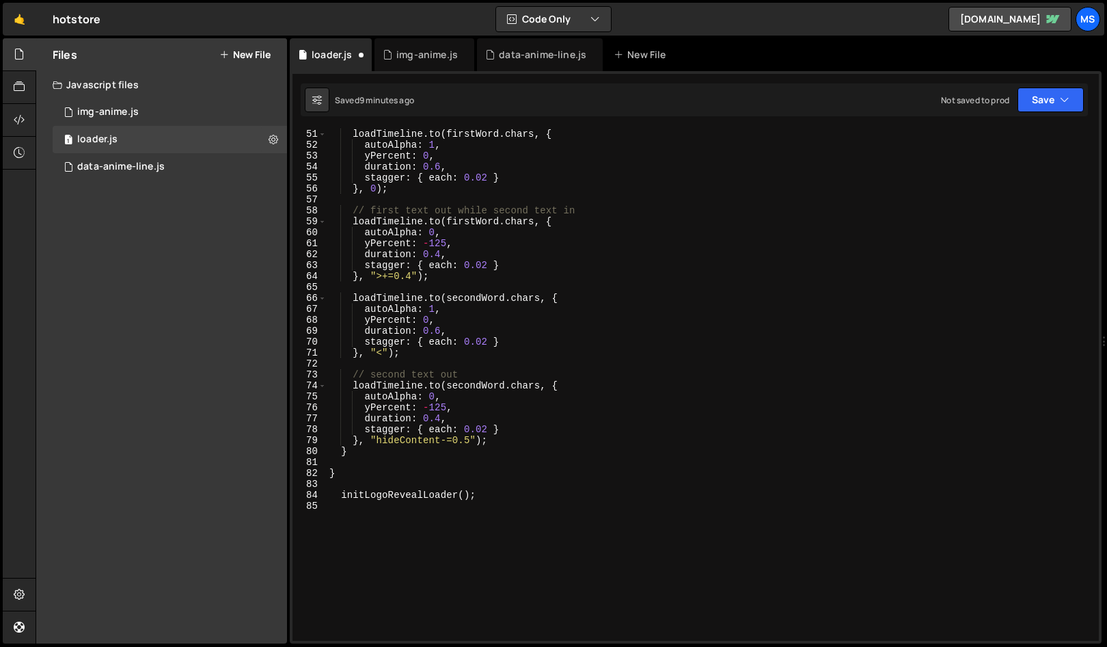
scroll to position [588, 0]
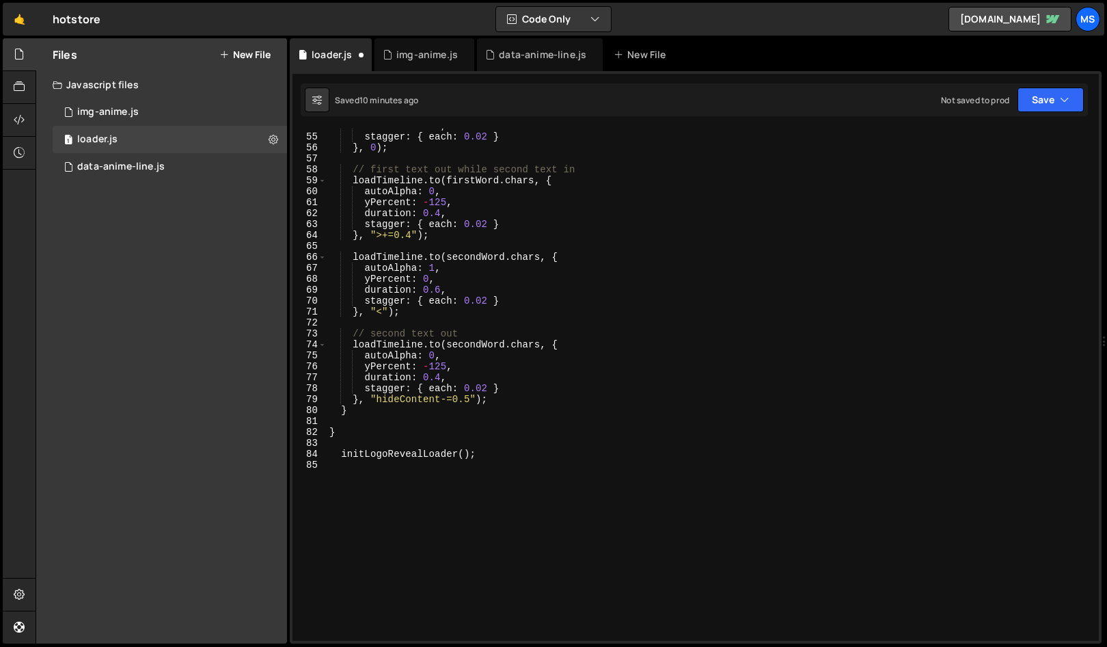
click at [564, 432] on div "duration : 0.6 , stagger : { each : 0.02 } } , 0 ) ; // first text out while se…" at bounding box center [710, 387] width 767 height 534
type textarea "initLogoRevealLoader();"
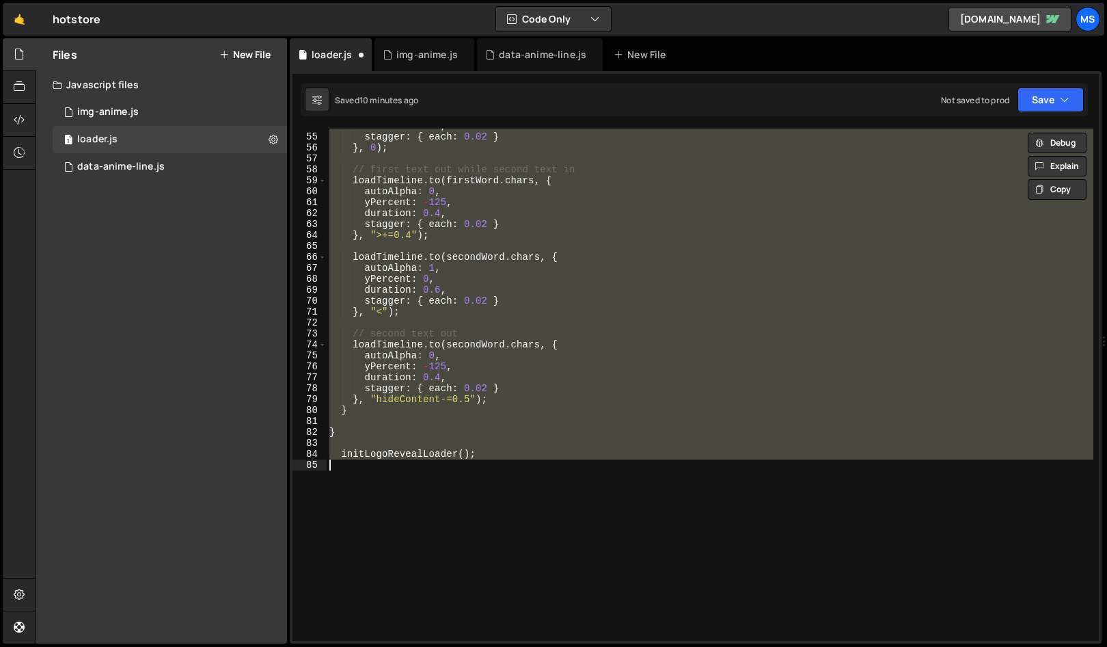
paste textarea
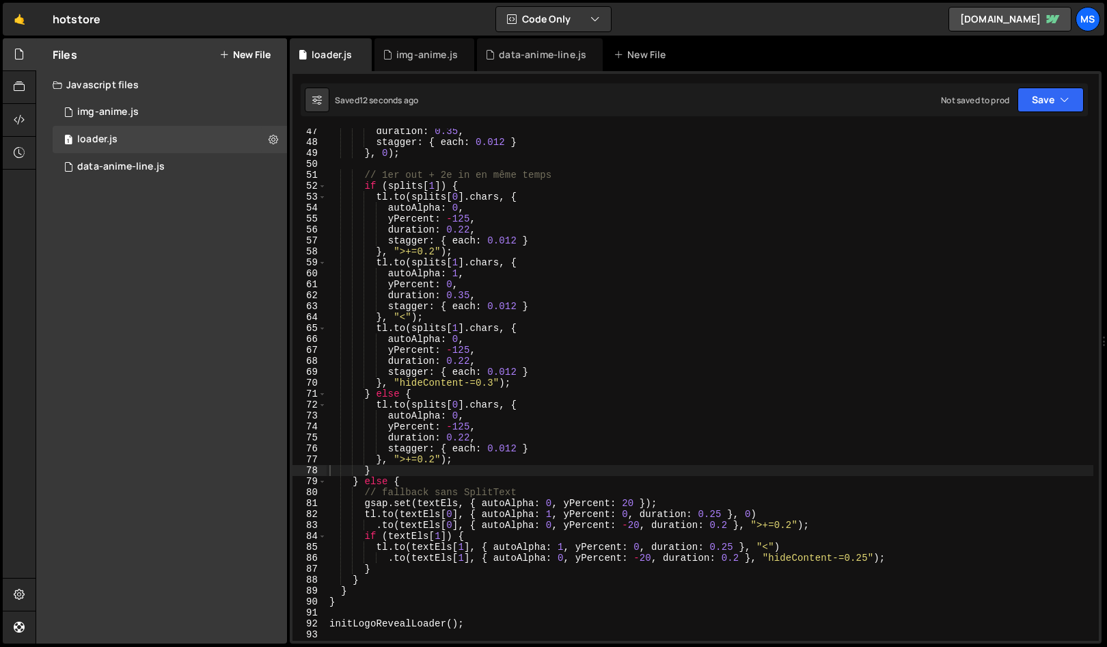
scroll to position [479, 0]
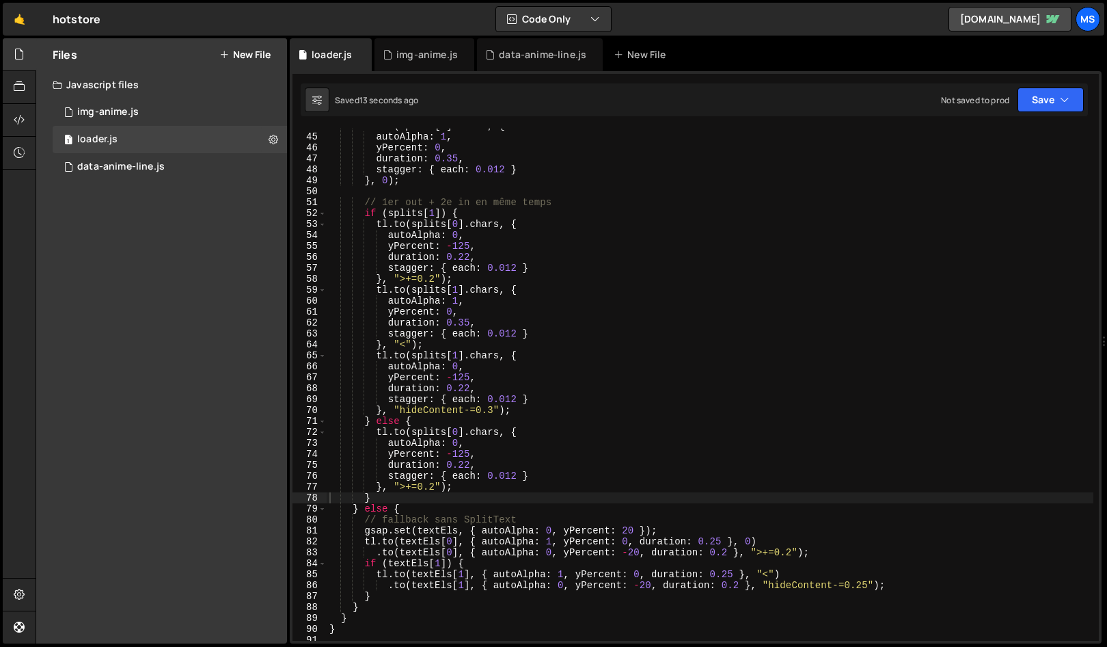
click at [579, 391] on div "tl . to ( splits [ 0 ] . chars , { autoAlpha : 1 , yPercent : 0 , duration : 0.…" at bounding box center [710, 387] width 767 height 534
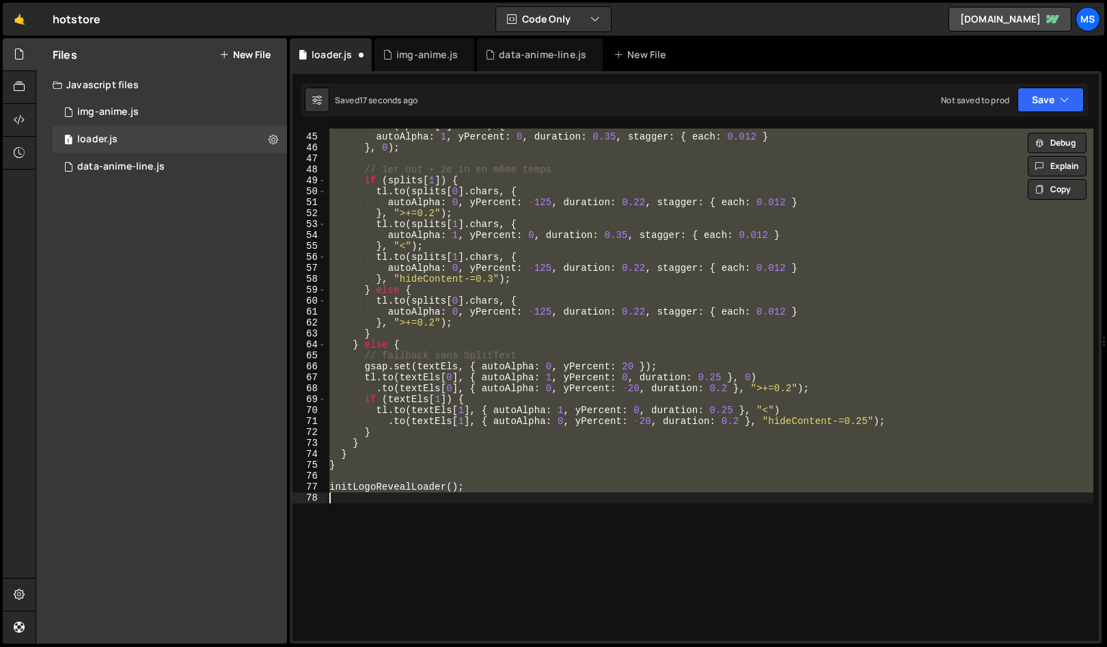
type textarea "initLogoRevealLoader();"
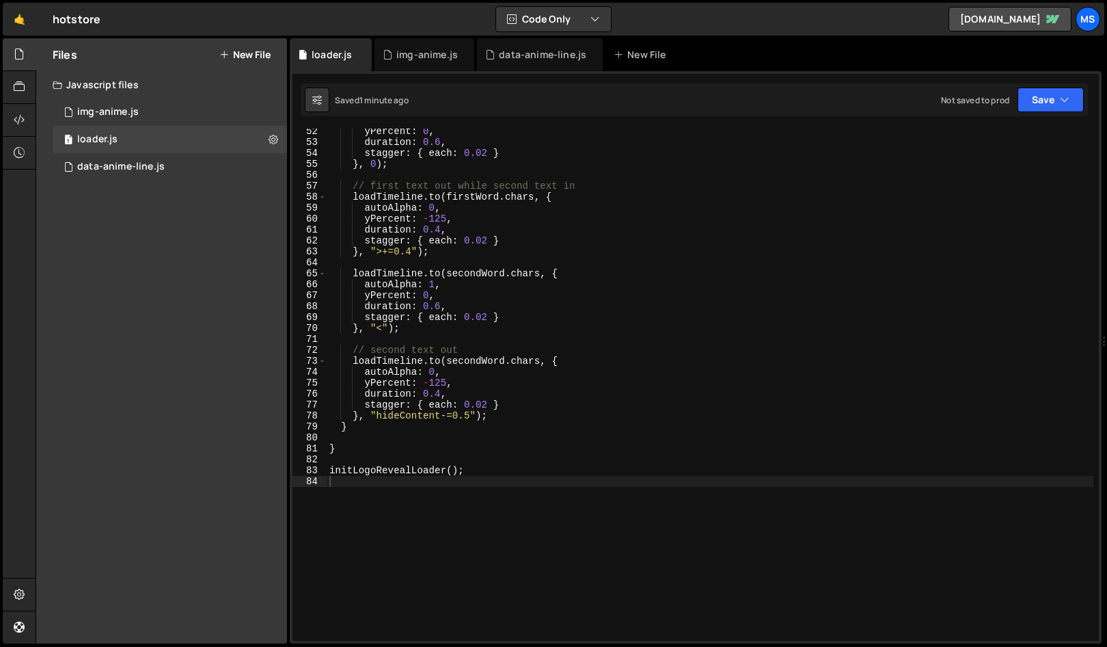
scroll to position [574, 0]
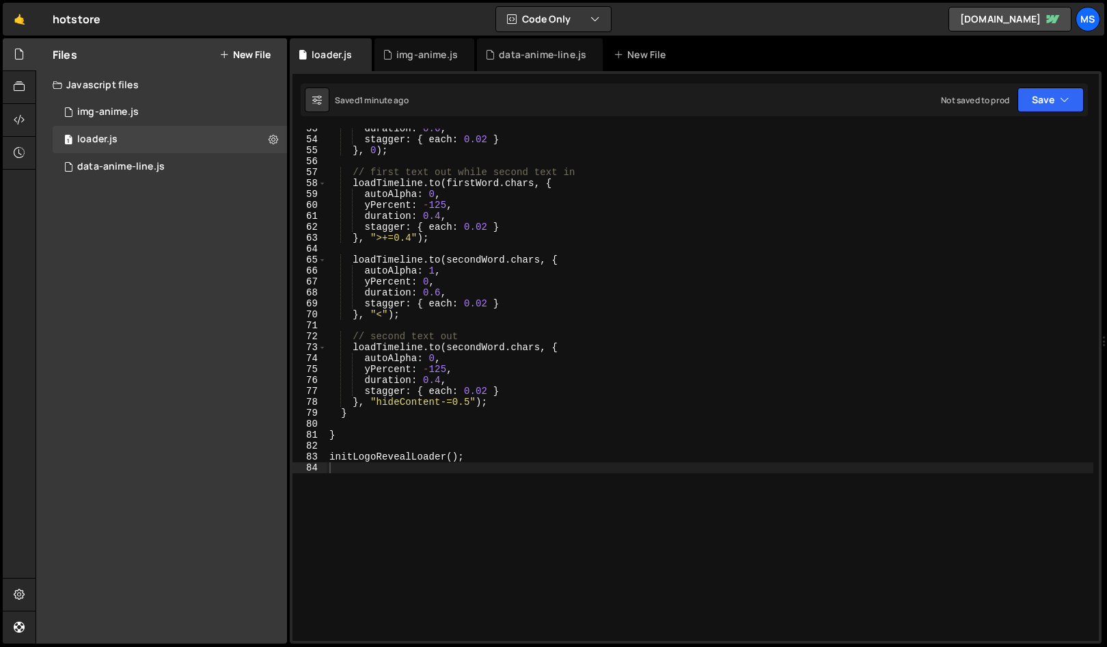
click at [654, 419] on div "duration : 0.6 , stagger : { each : 0.02 } } , 0 ) ; // first text out while se…" at bounding box center [710, 390] width 767 height 534
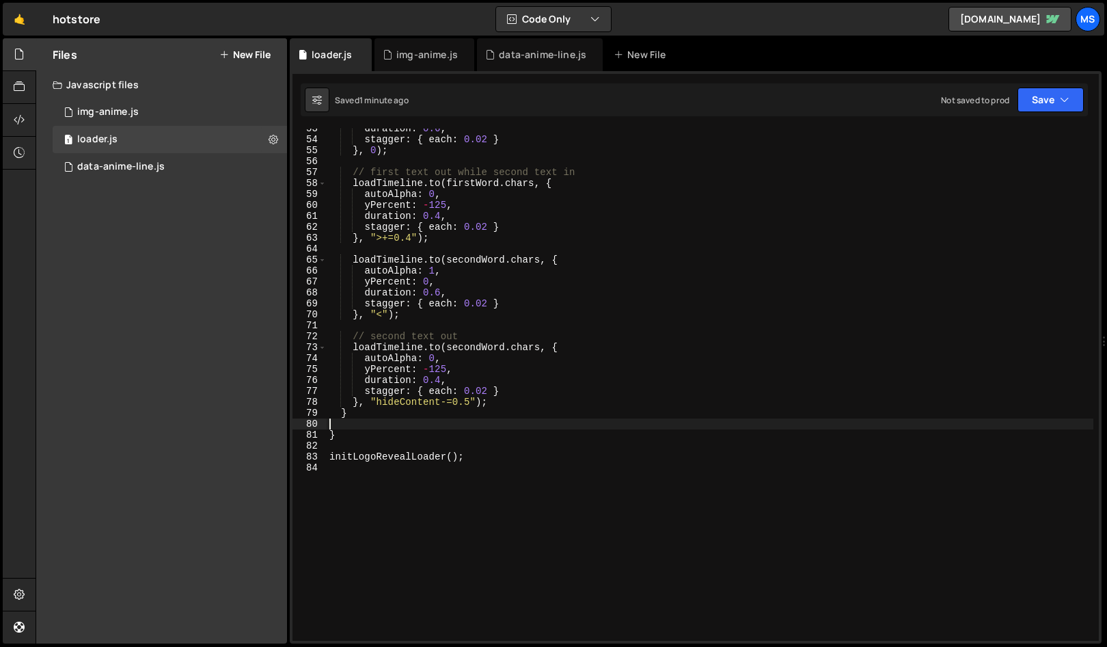
type textarea "initLogoRevealLoader();"
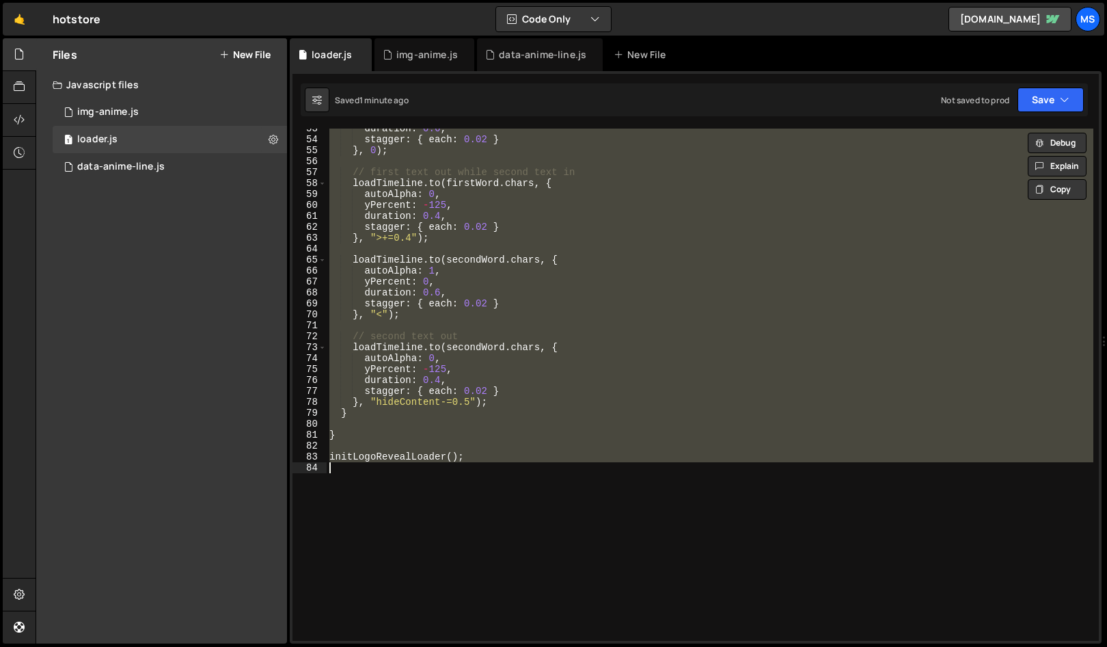
paste textarea
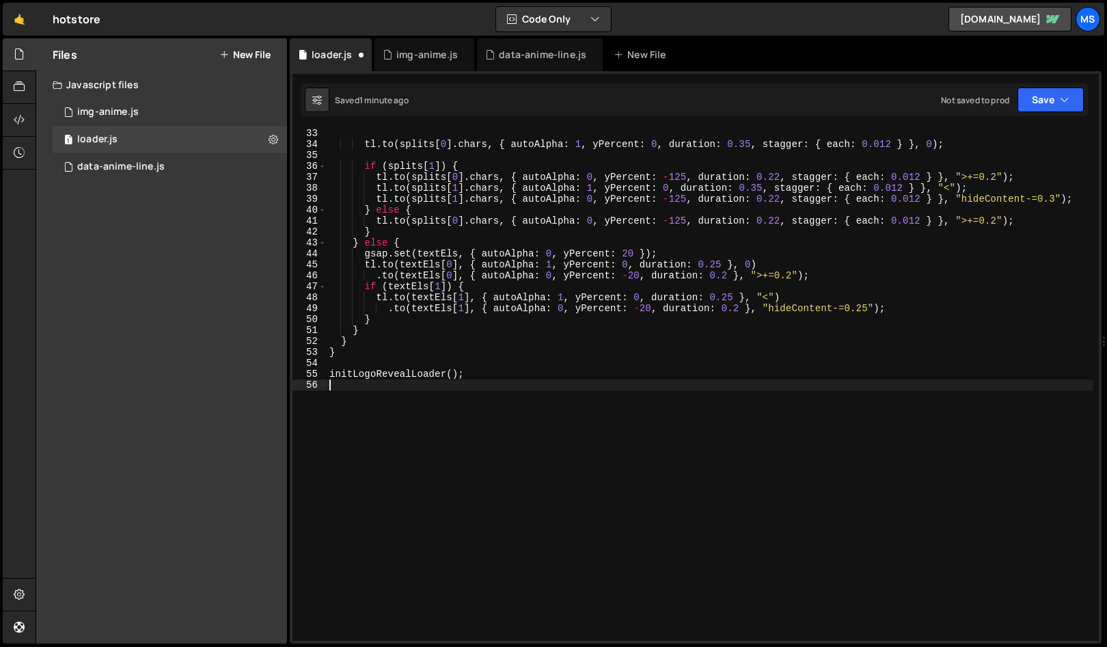
scroll to position [351, 0]
type textarea "}"
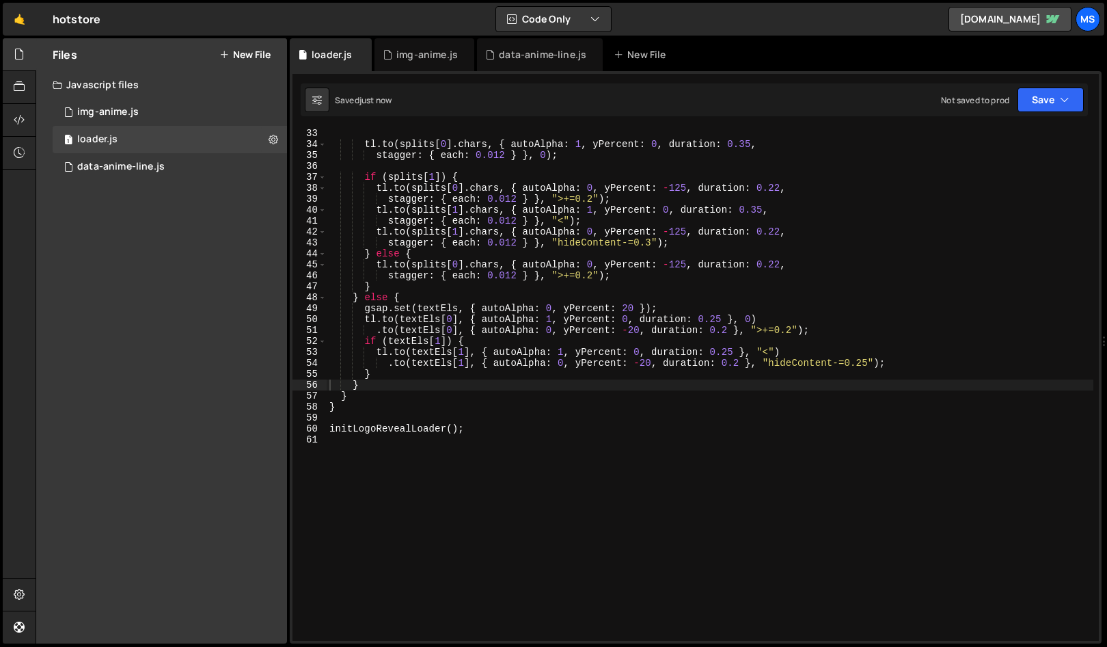
click at [564, 445] on div "tl . to ( splits [ 0 ] . chars , { autoAlpha : 1 , yPercent : 0 , duration : 0.…" at bounding box center [710, 395] width 767 height 534
type textarea "initLogoRevealLoader();"
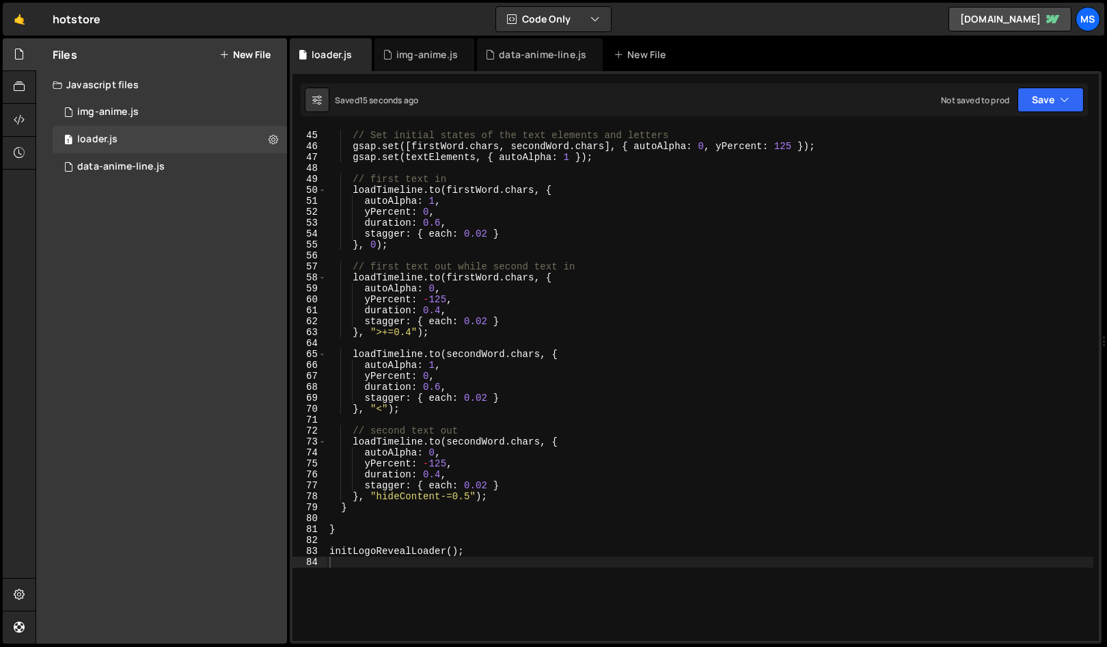
scroll to position [480, 0]
click at [410, 334] on div "// Set initial states of the text elements and letters gsap . set ([ firstWord …" at bounding box center [710, 386] width 767 height 534
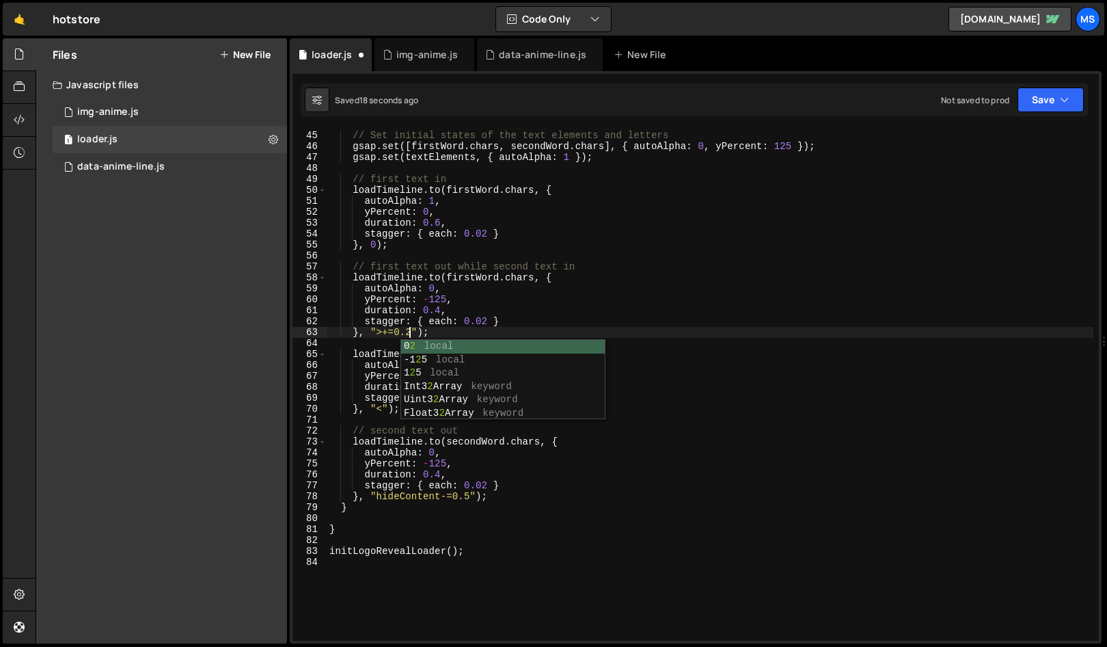
scroll to position [0, 5]
click at [502, 271] on div "// Set initial states of the text elements and letters gsap . set ([ firstWord …" at bounding box center [710, 386] width 767 height 534
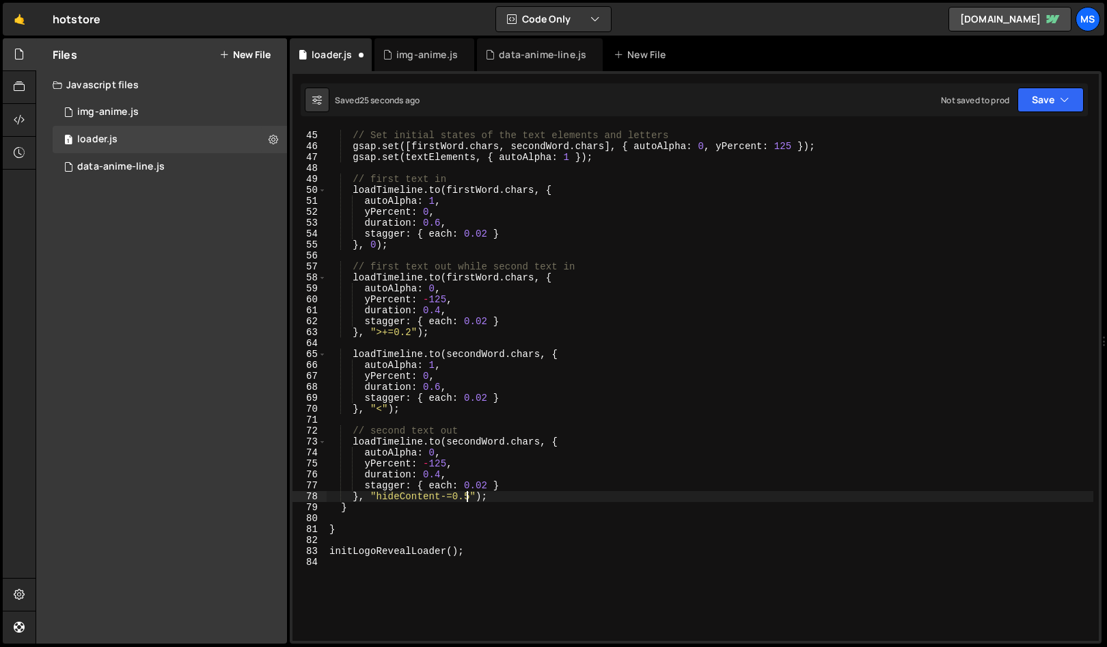
click at [465, 460] on div "// Set initial states of the text elements and letters gsap . set ([ firstWord …" at bounding box center [710, 386] width 767 height 534
click at [466, 460] on div "// Set initial states of the text elements and letters gsap . set ([ firstWord …" at bounding box center [710, 386] width 767 height 534
click at [634, 460] on div "// Set initial states of the text elements and letters gsap . set ([ firstWord …" at bounding box center [710, 386] width 767 height 534
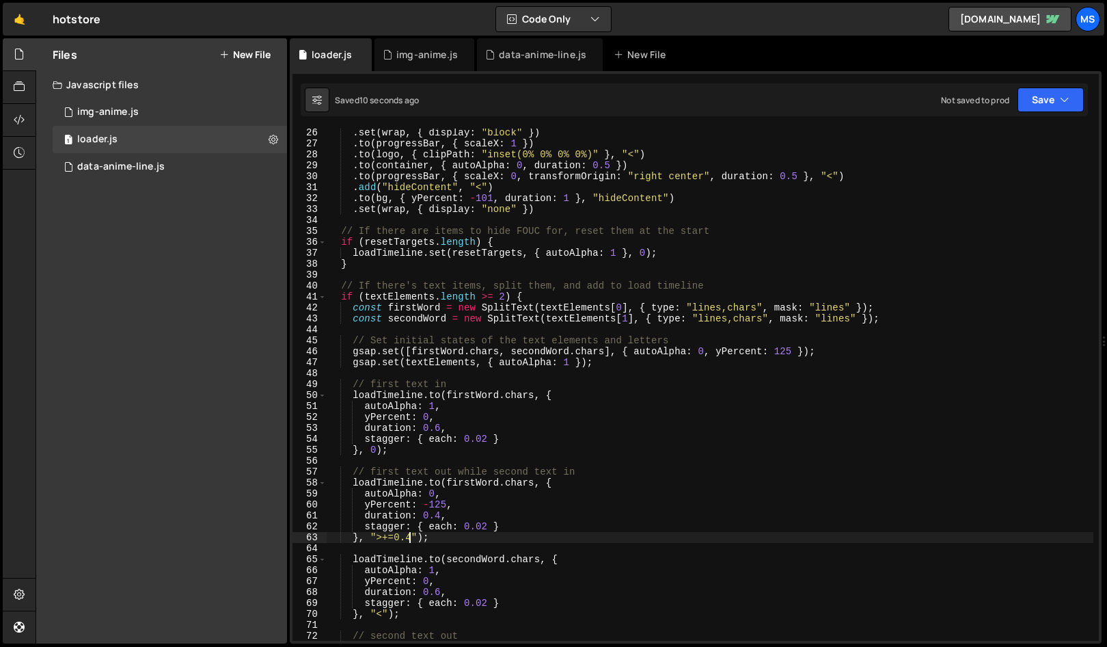
scroll to position [275, 0]
click at [608, 382] on div ". set ( wrap , { display : "block" }) . to ( progressBar , { scaleX : 1 }) . to…" at bounding box center [710, 394] width 767 height 534
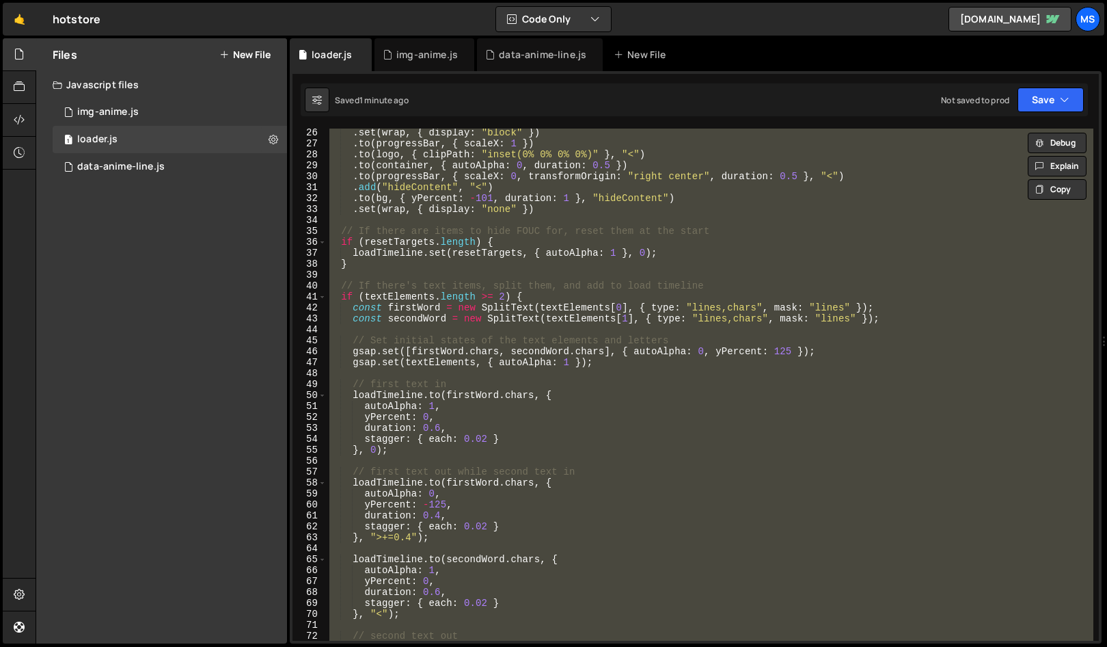
click at [573, 460] on div ". set ( wrap , { display : "block" }) . to ( progressBar , { scaleX : 1 }) . to…" at bounding box center [710, 385] width 767 height 512
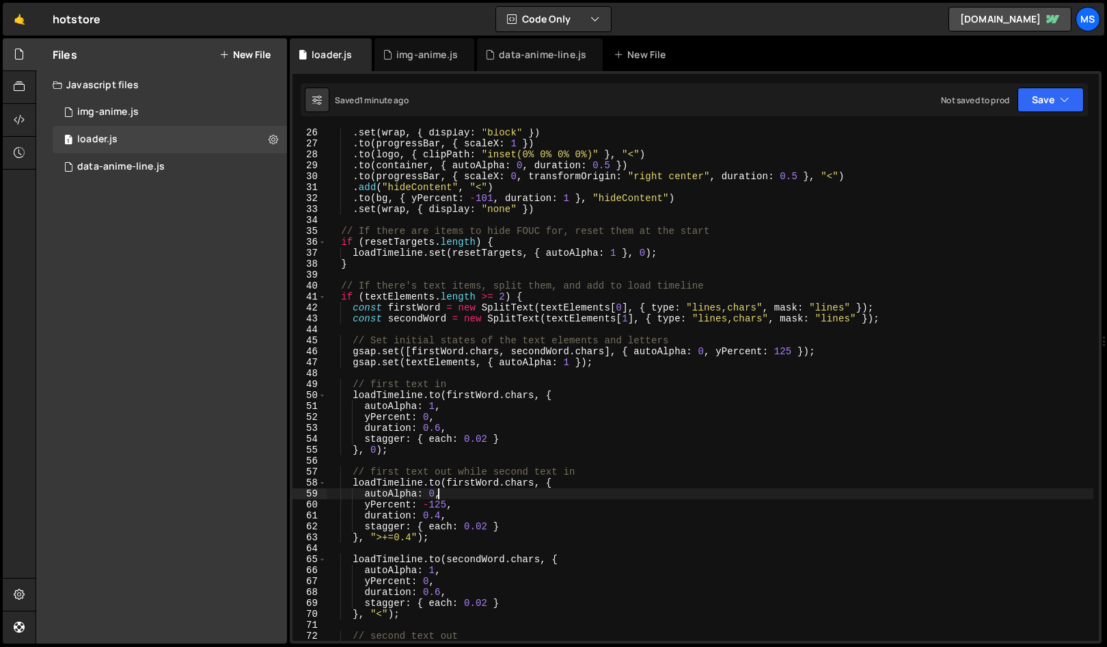
type textarea "initLogoRevealLoader();"
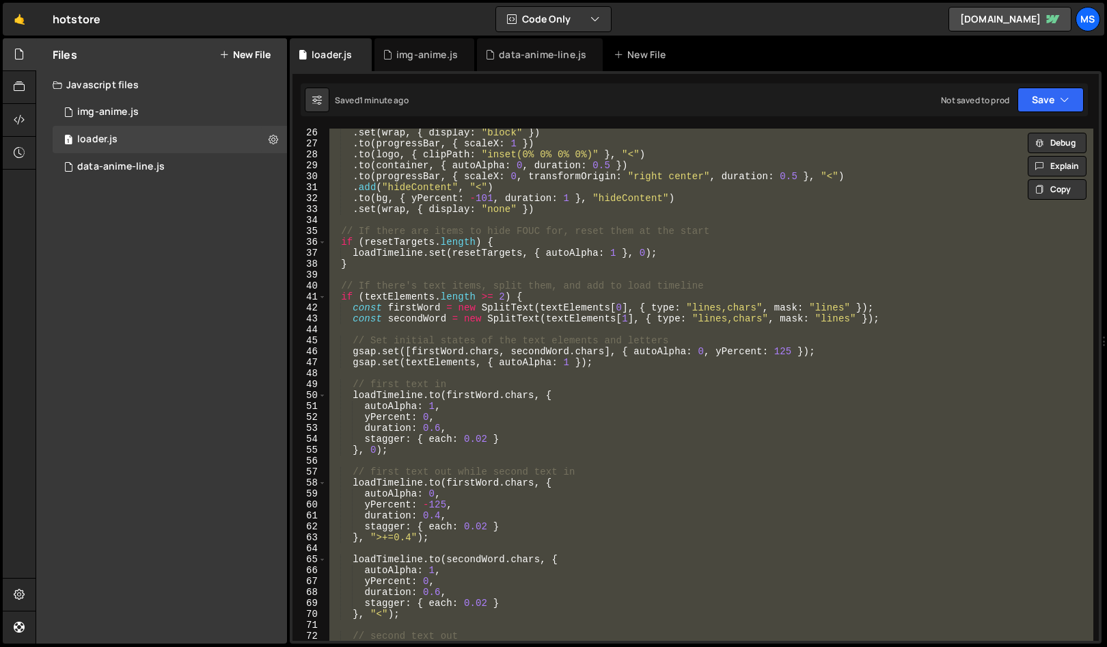
paste textarea
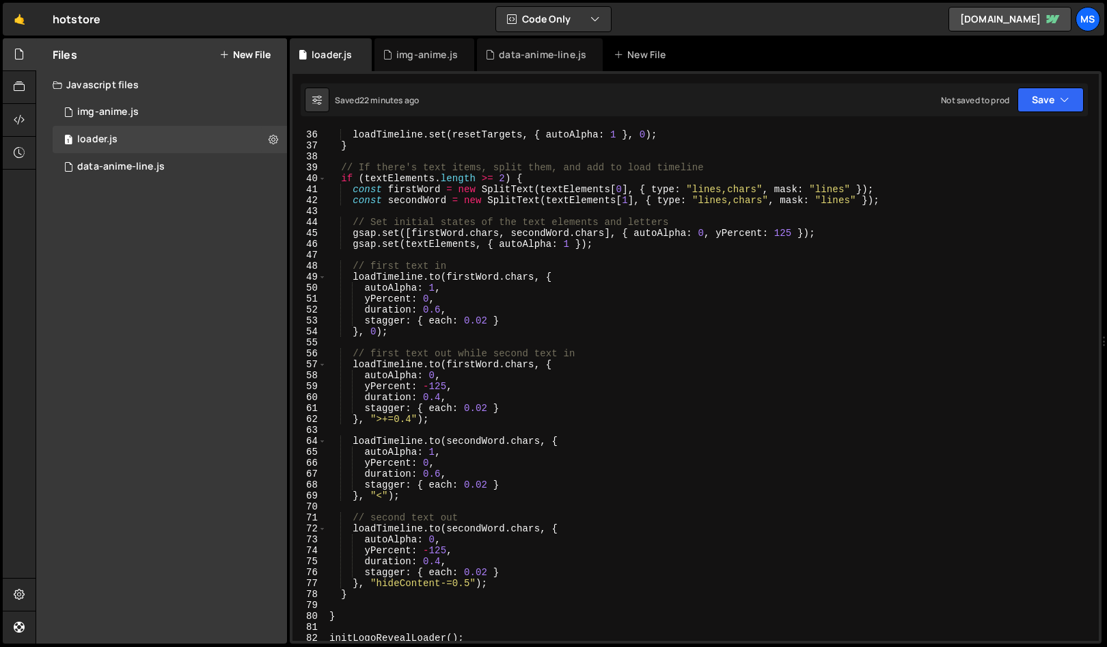
scroll to position [355, 0]
